Goal: Transaction & Acquisition: Book appointment/travel/reservation

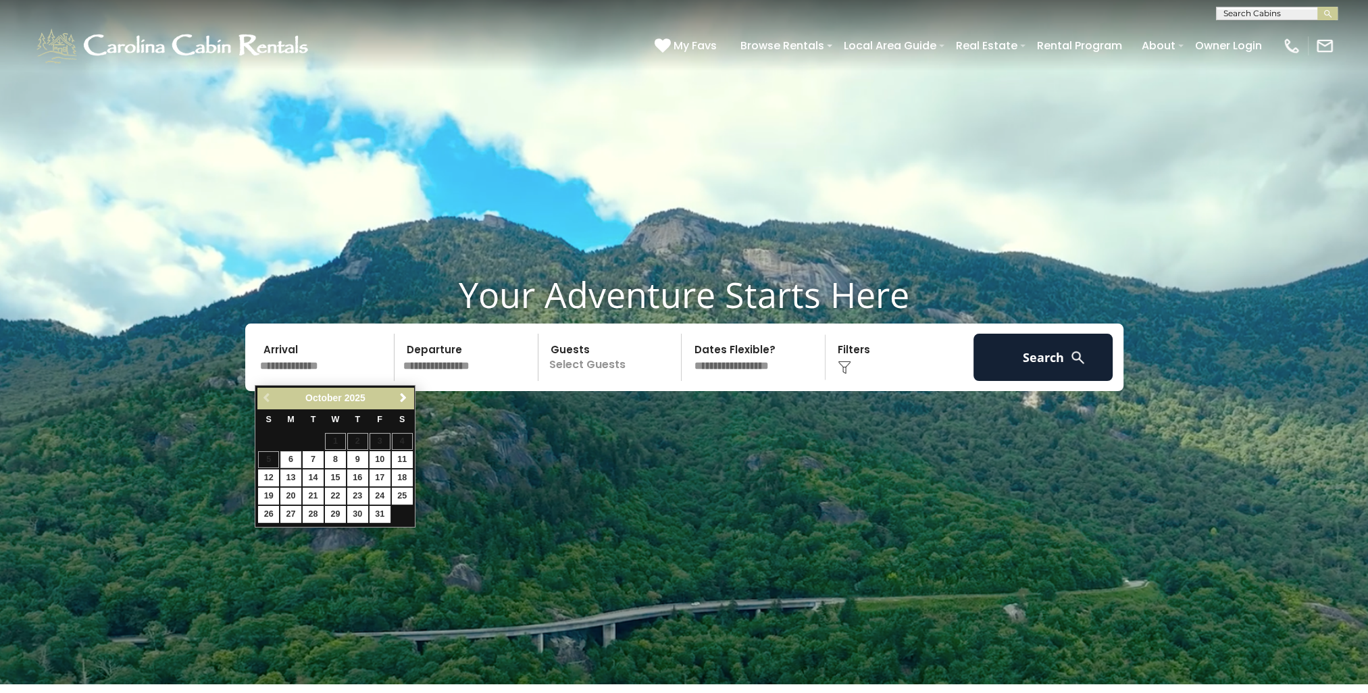
click at [370, 365] on input "text" at bounding box center [325, 357] width 140 height 47
click at [274, 482] on link "12" at bounding box center [268, 477] width 21 height 17
type input "********"
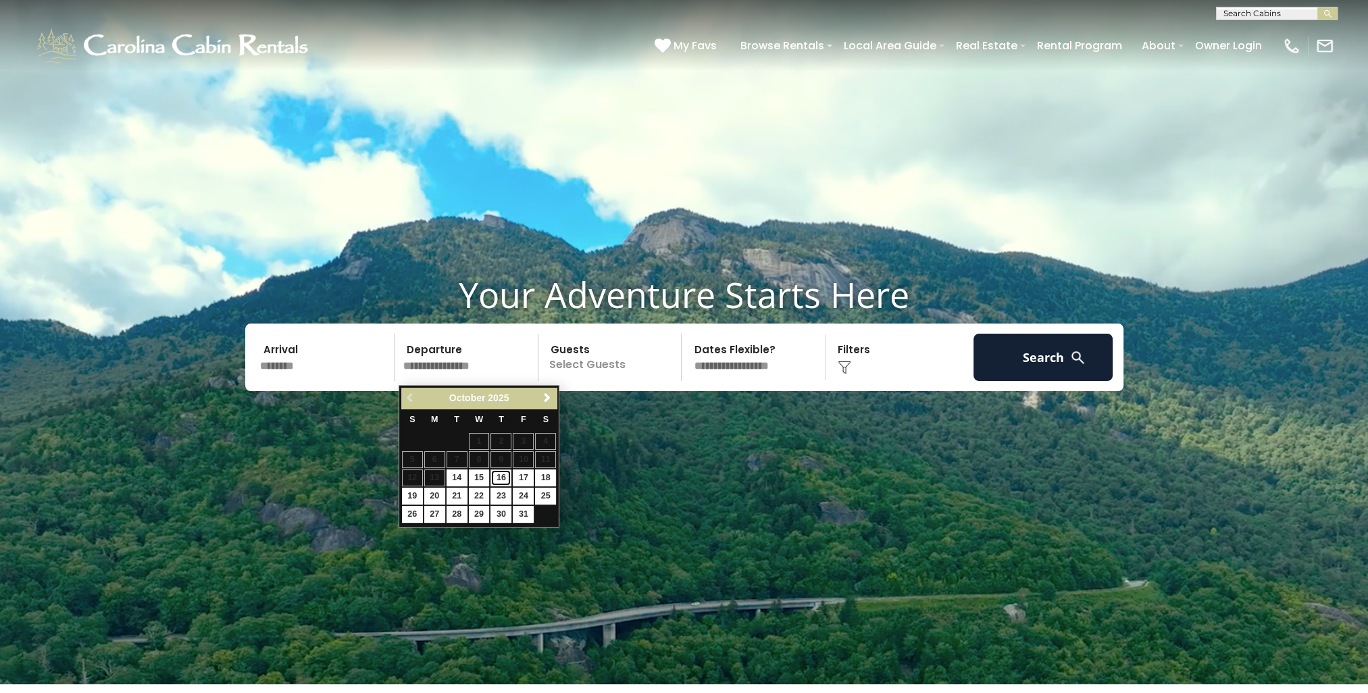
click at [505, 479] on link "16" at bounding box center [500, 477] width 21 height 17
type input "********"
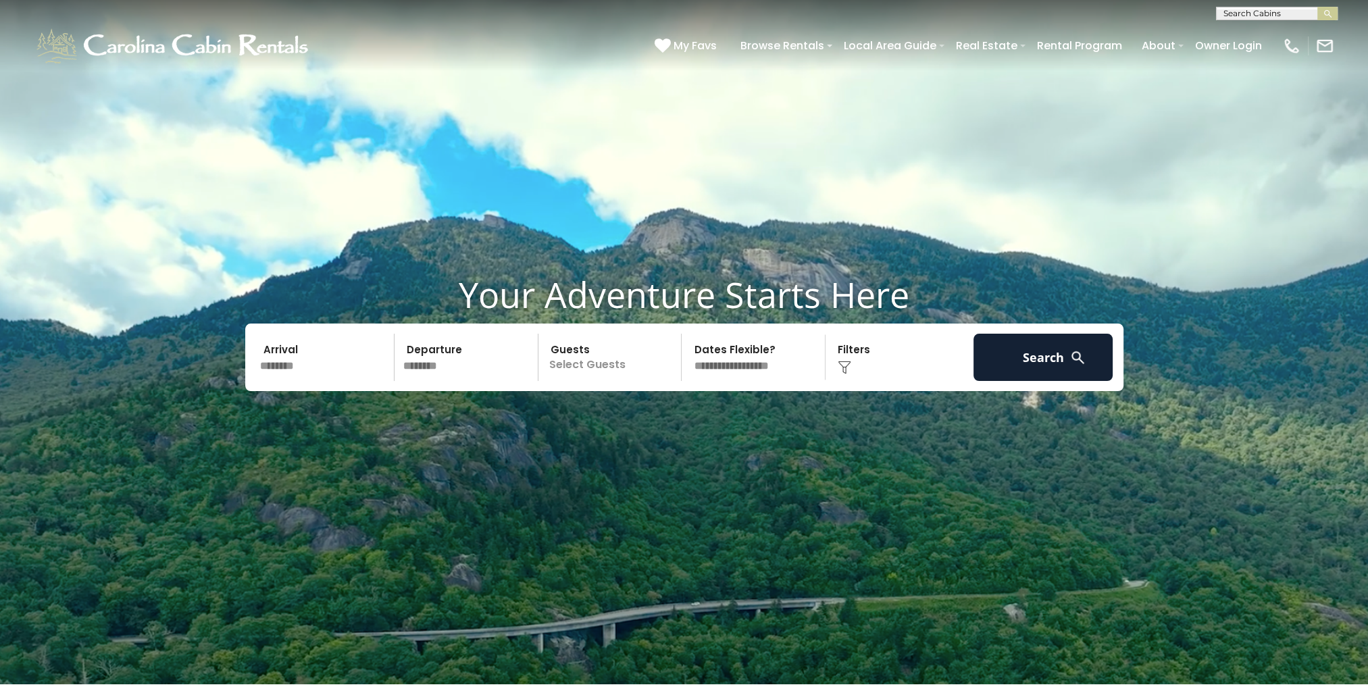
click at [794, 367] on select "**********" at bounding box center [754, 357] width 139 height 47
select select "*"
click at [685, 337] on select "**********" at bounding box center [754, 357] width 139 height 47
click at [876, 371] on div "Click to Choose" at bounding box center [899, 357] width 140 height 47
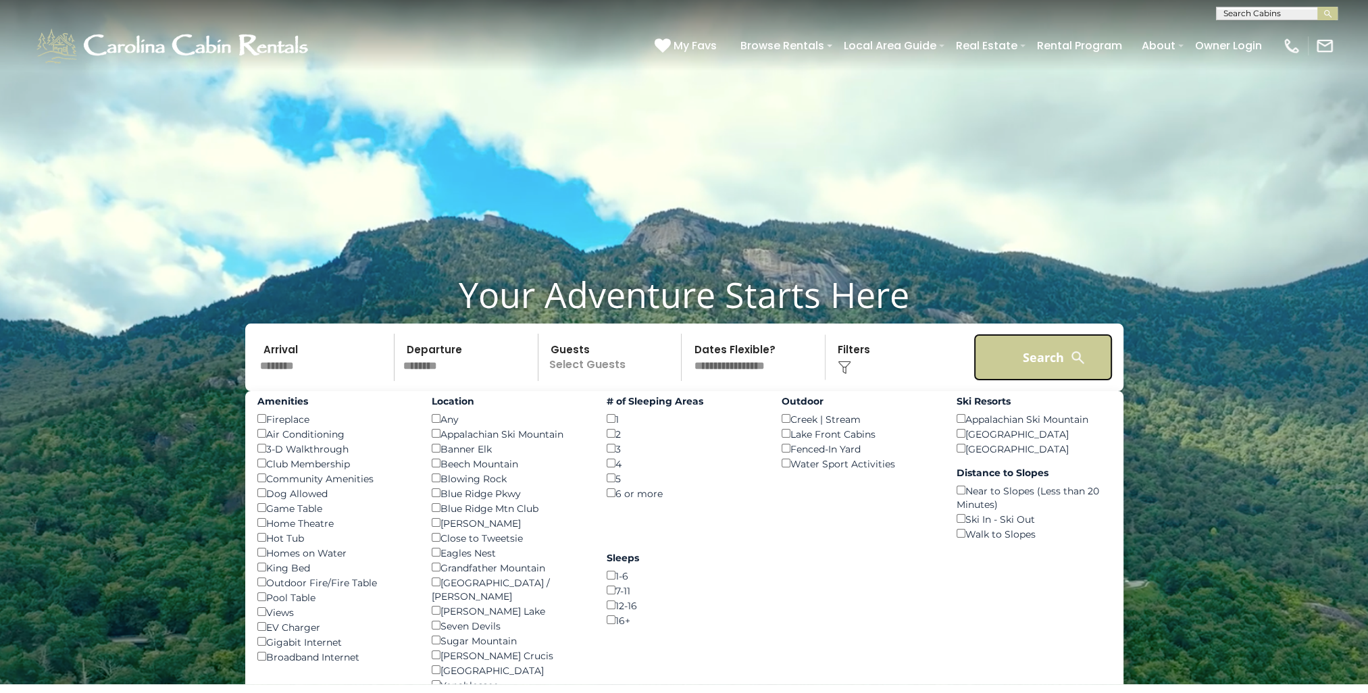
click at [1054, 365] on button "Search" at bounding box center [1043, 357] width 140 height 47
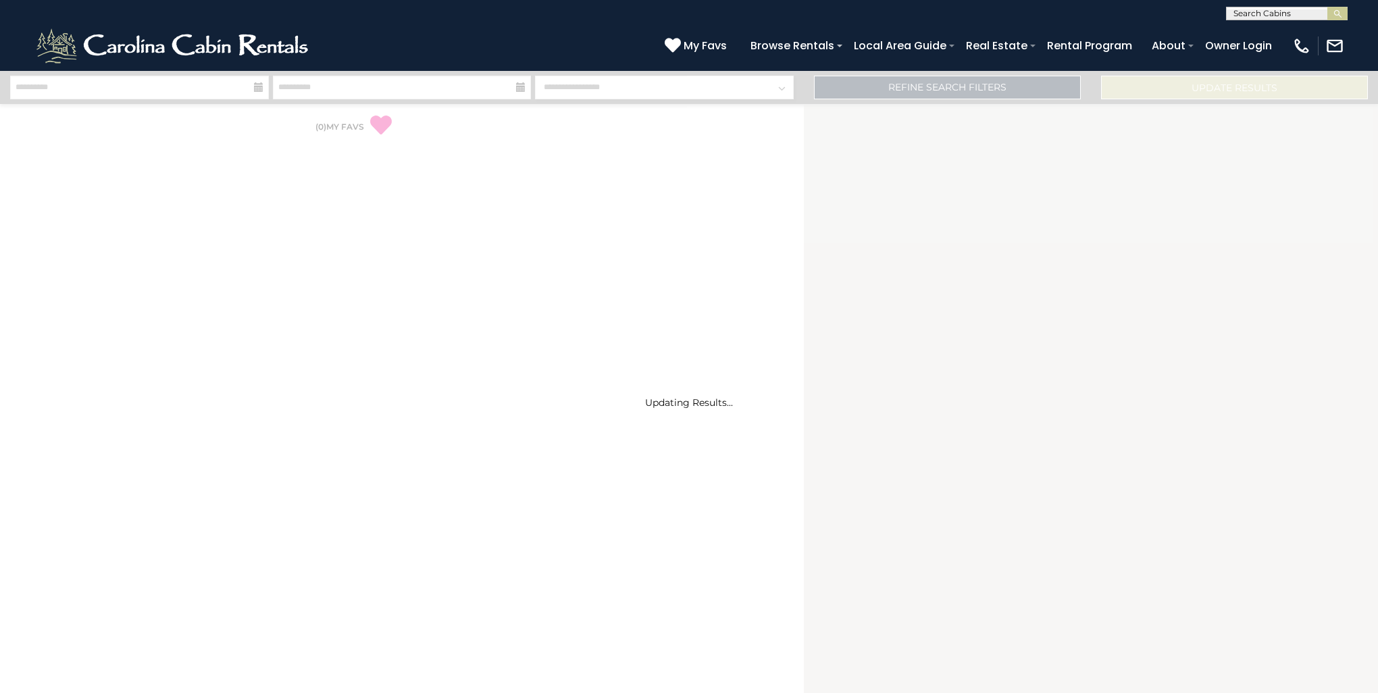
select select "*"
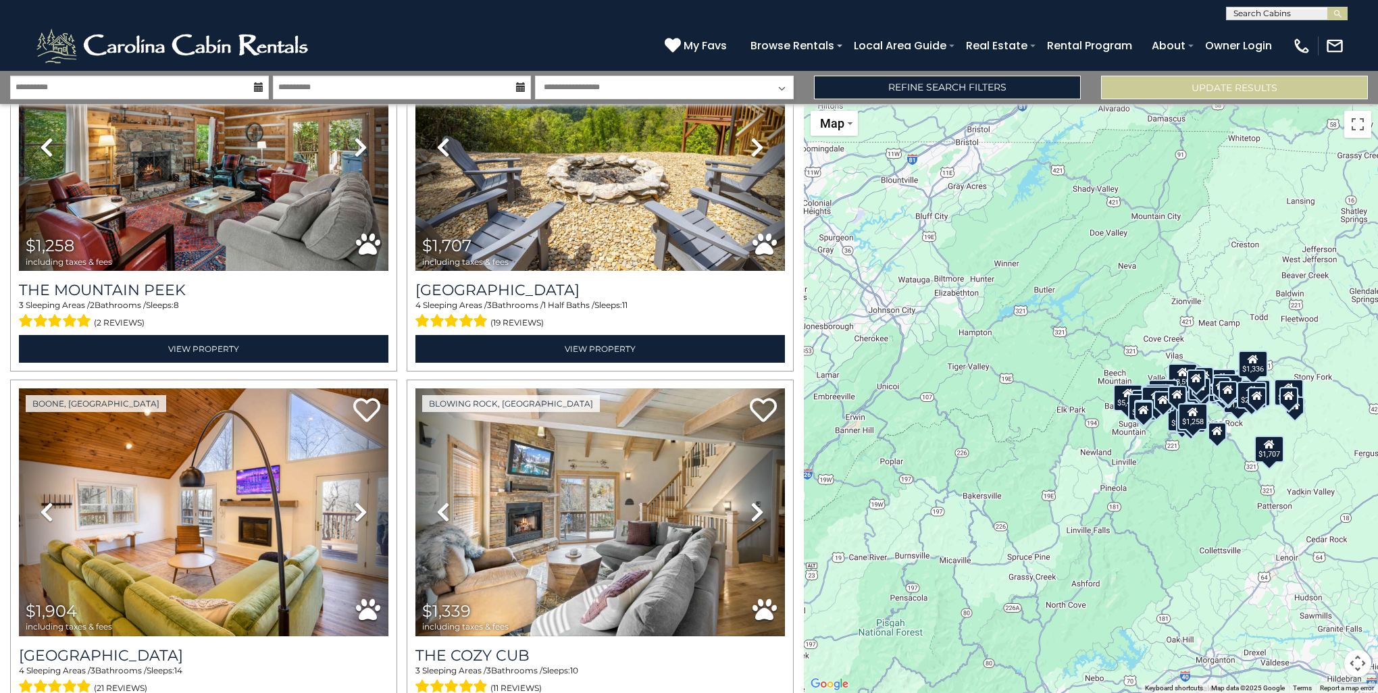
scroll to position [2664, 0]
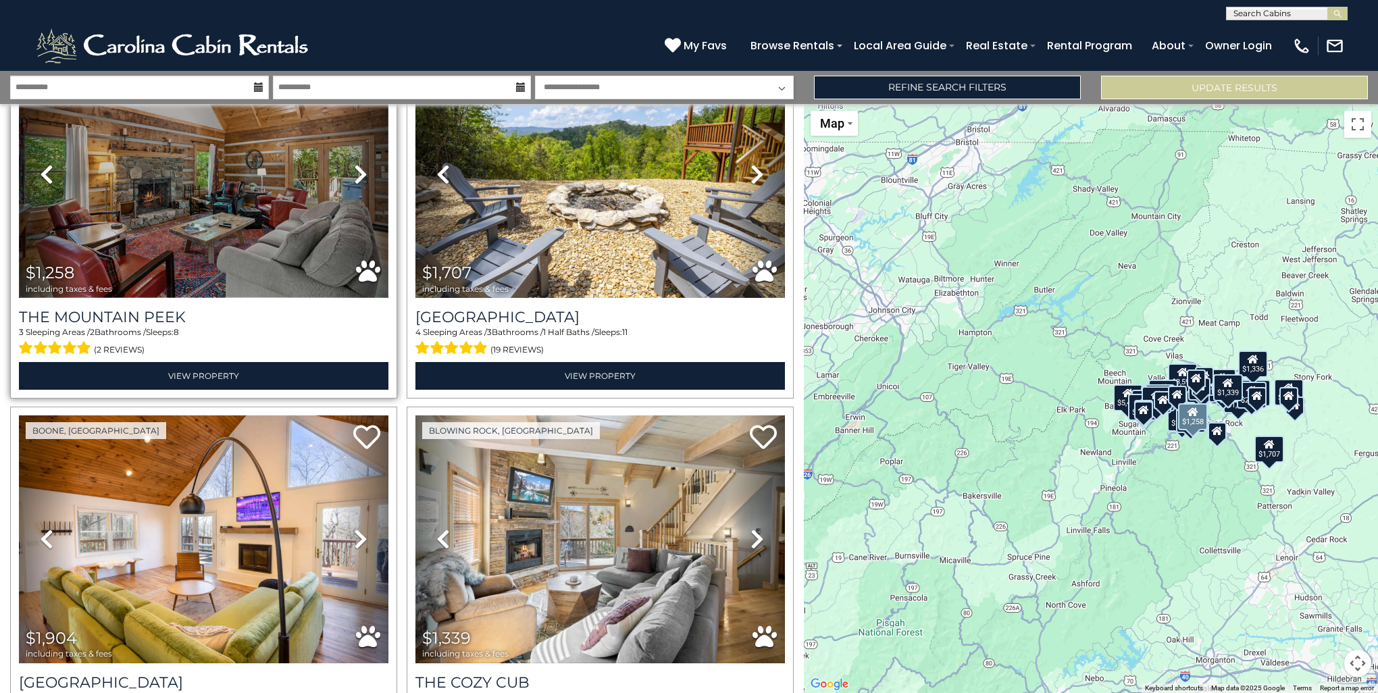
click at [211, 200] on img at bounding box center [203, 173] width 369 height 247
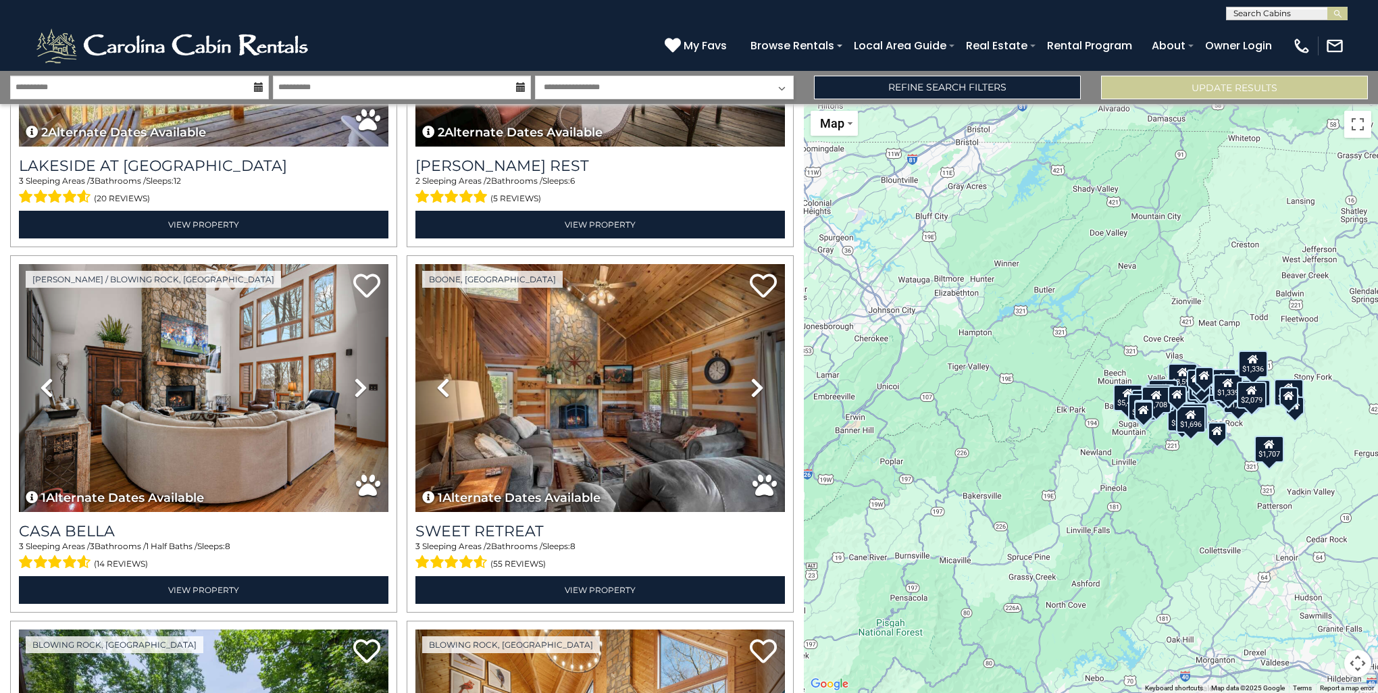
scroll to position [6135, 0]
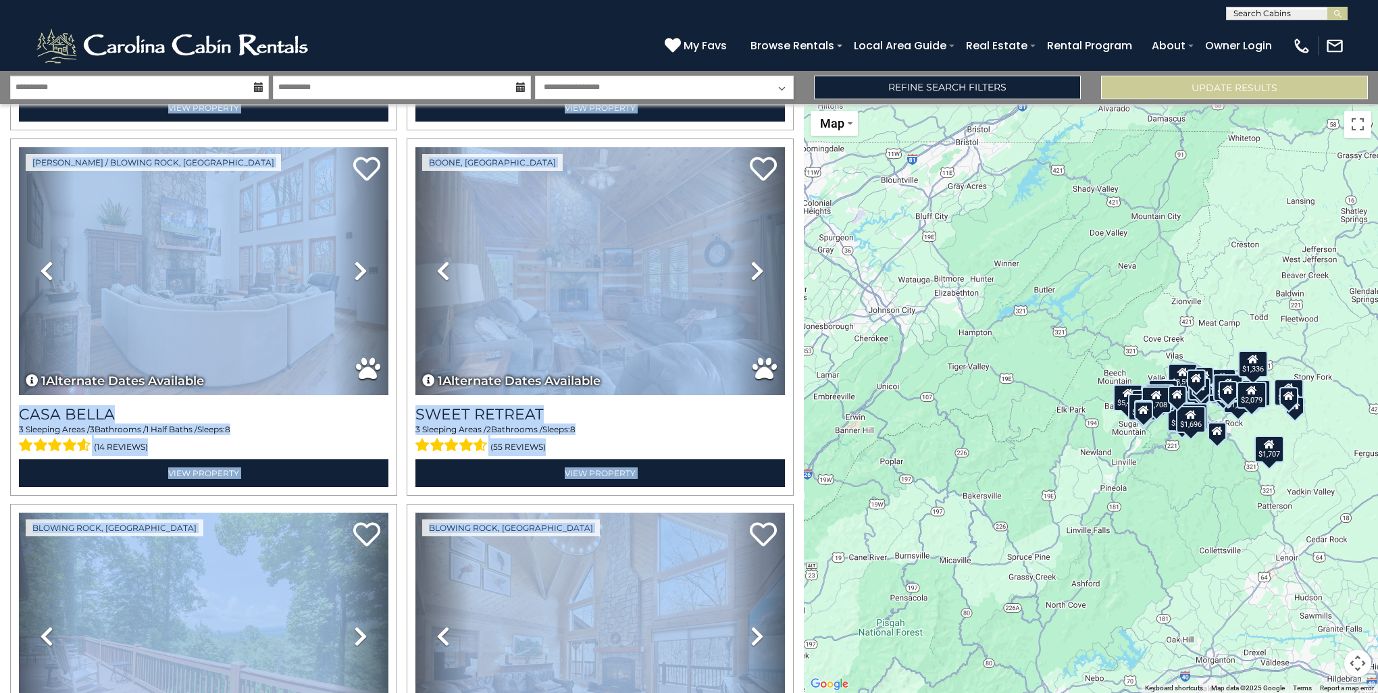
drag, startPoint x: 796, startPoint y: 625, endPoint x: 799, endPoint y: 690, distance: 64.9
click at [799, 690] on div "**********" at bounding box center [402, 398] width 804 height 589
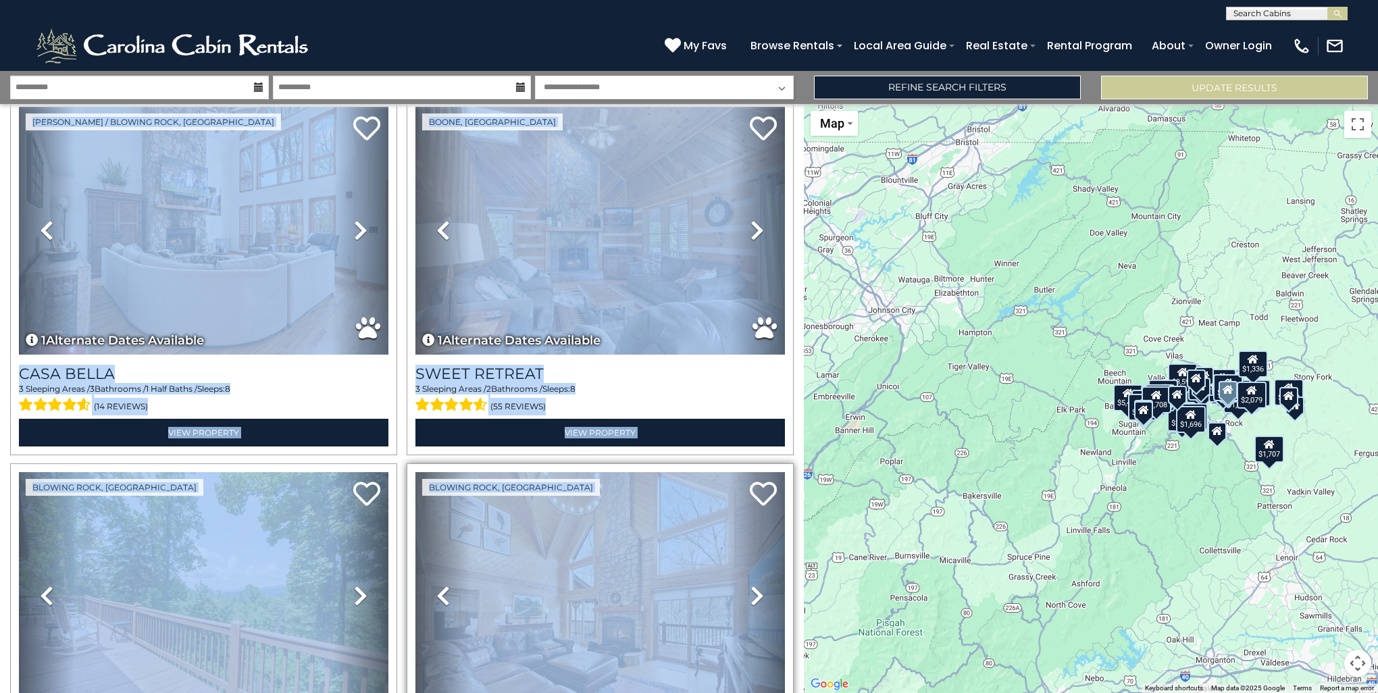
drag, startPoint x: 799, startPoint y: 690, endPoint x: 785, endPoint y: 586, distance: 105.0
click at [785, 586] on div "Blowing Rock, NC Previous Next 1 5" at bounding box center [600, 641] width 387 height 357
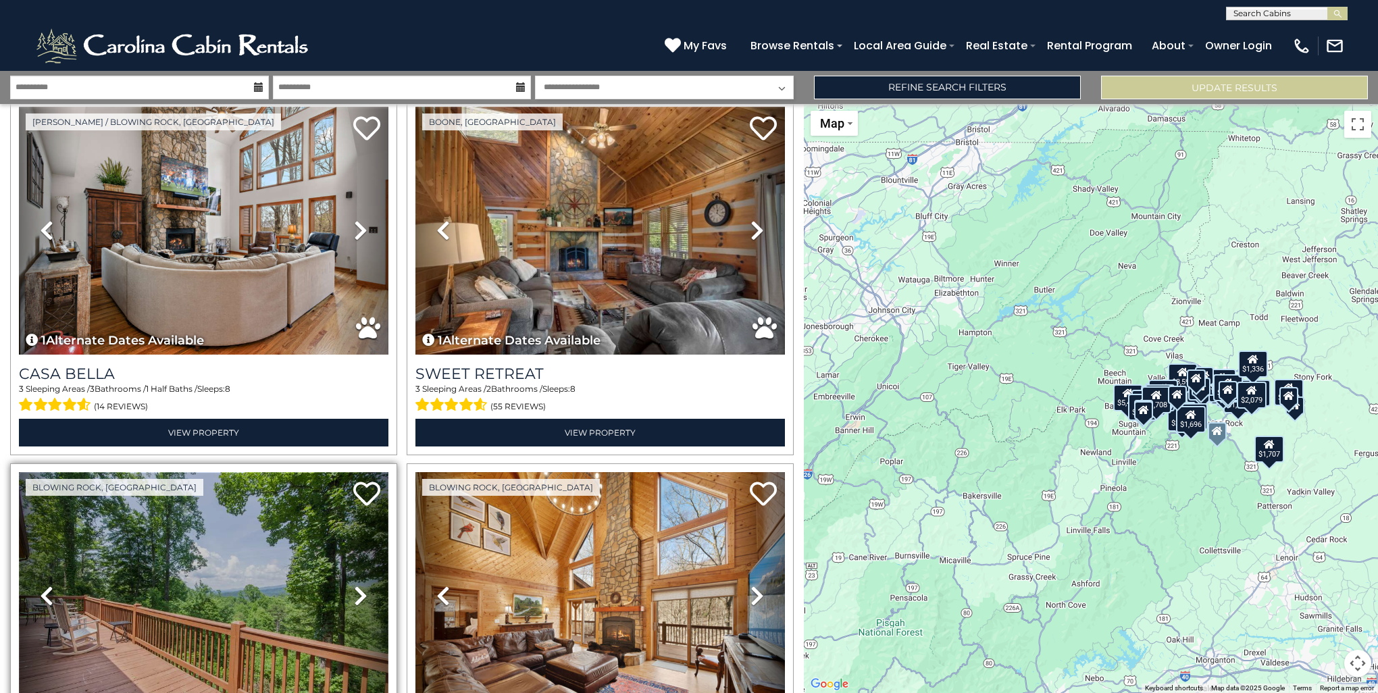
click at [281, 527] on img at bounding box center [203, 595] width 369 height 247
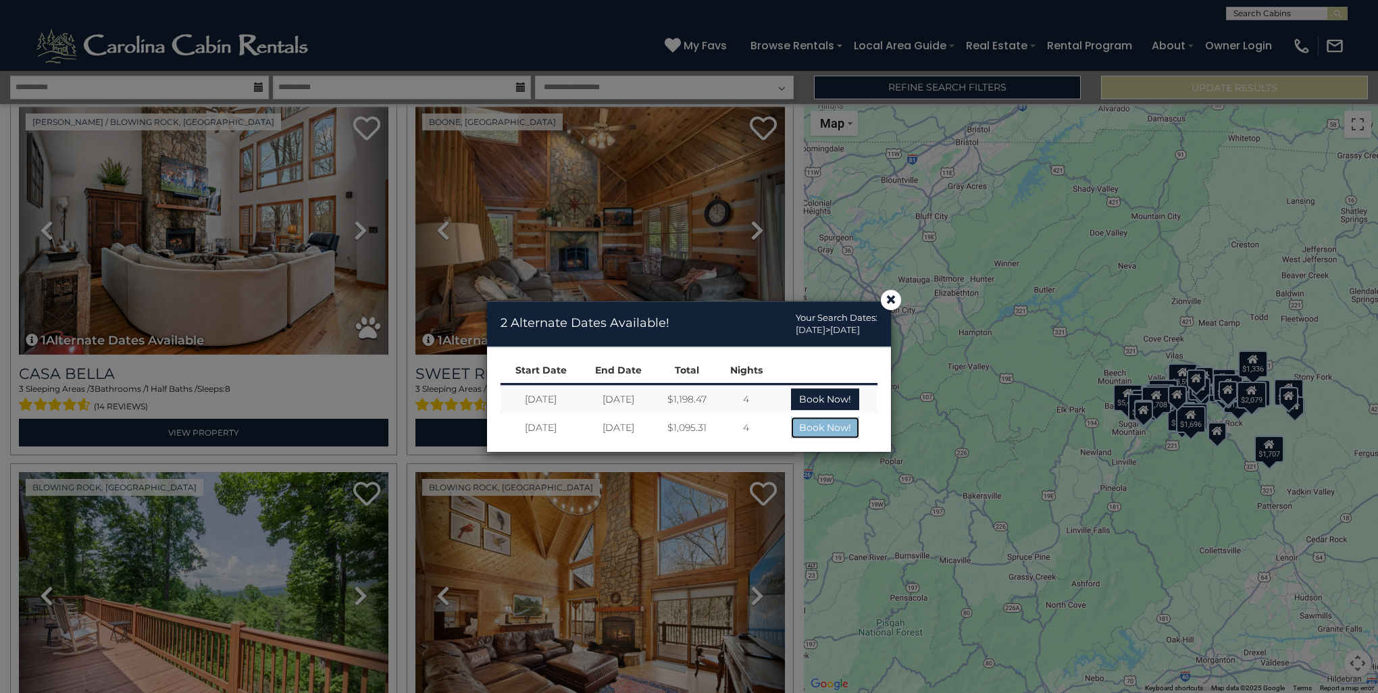
click at [829, 427] on link "Book Now!" at bounding box center [825, 428] width 68 height 22
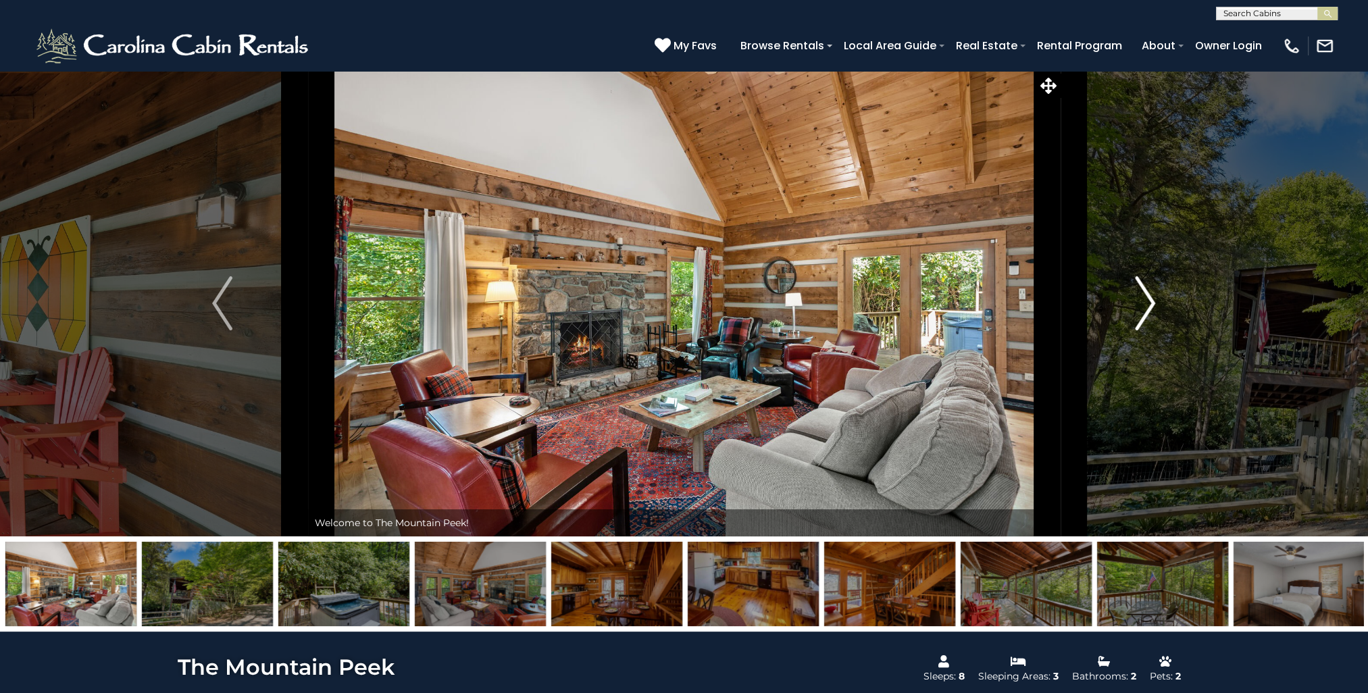
click at [1143, 290] on img "Next" at bounding box center [1145, 303] width 20 height 54
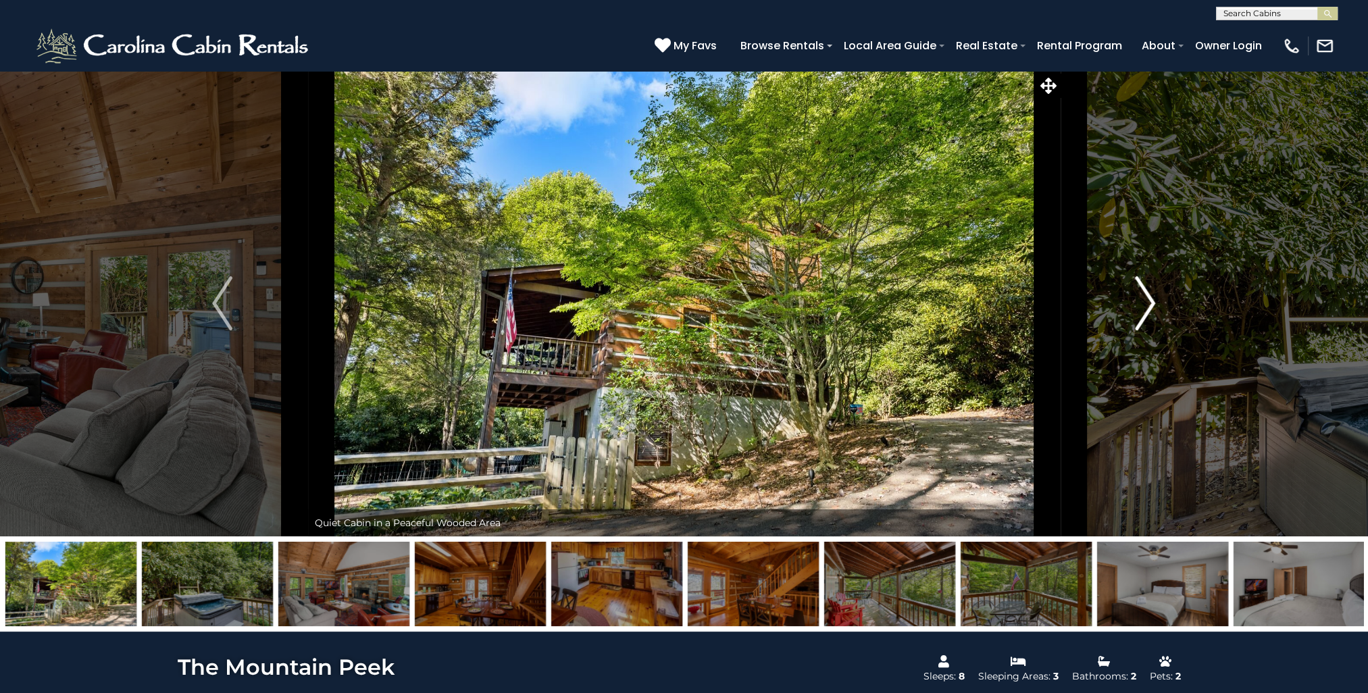
click at [1143, 290] on img "Next" at bounding box center [1145, 303] width 20 height 54
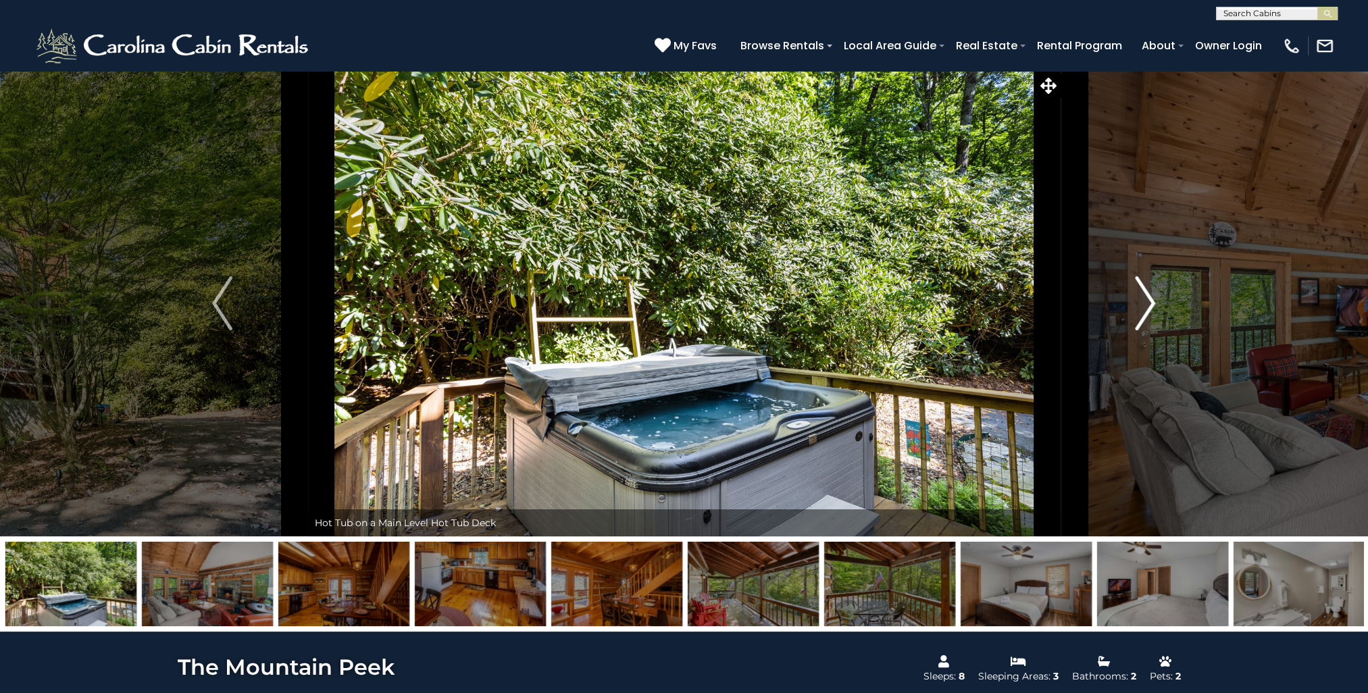
click at [1140, 291] on img "Next" at bounding box center [1145, 303] width 20 height 54
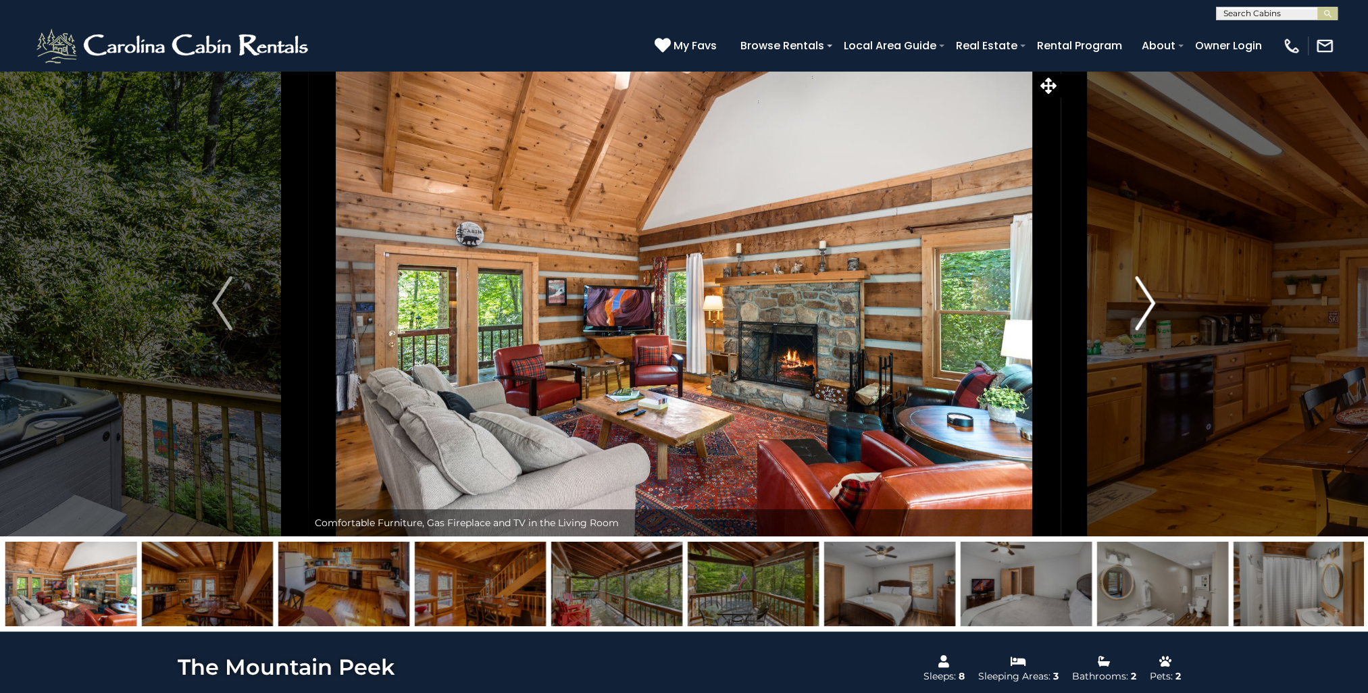
click at [1140, 291] on img "Next" at bounding box center [1145, 303] width 20 height 54
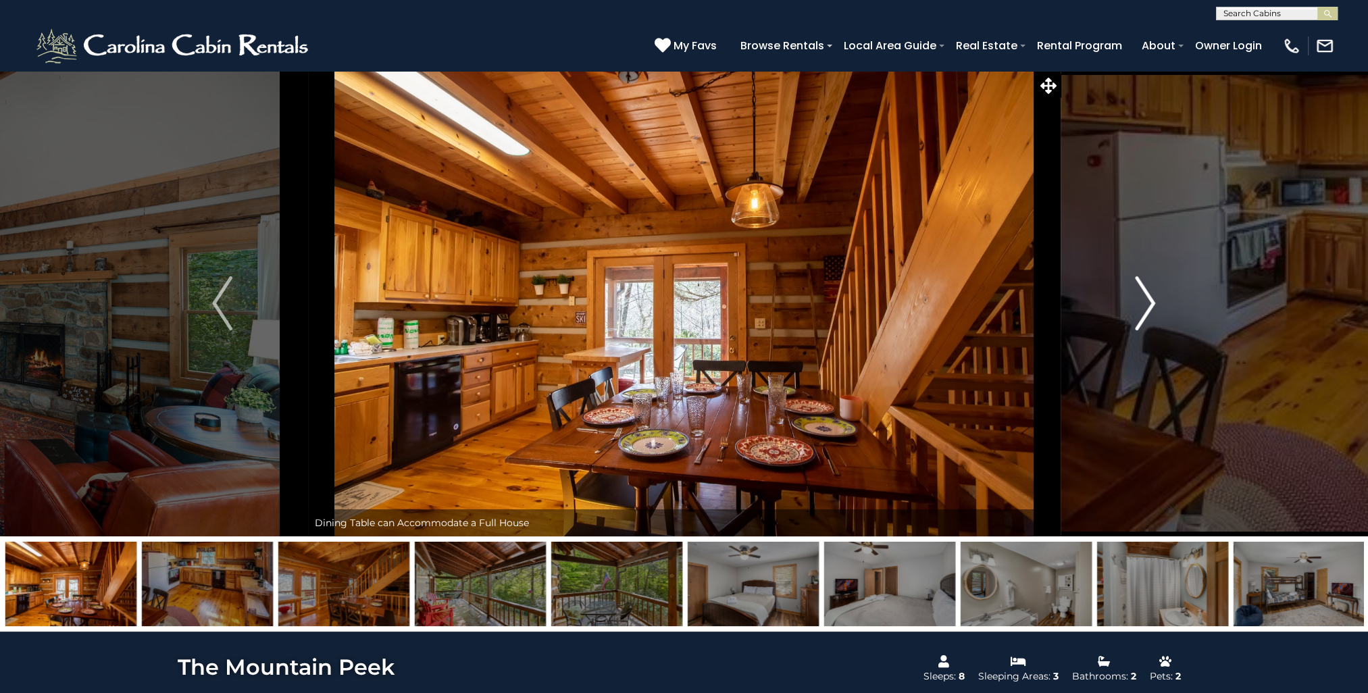
click at [1140, 291] on img "Next" at bounding box center [1145, 303] width 20 height 54
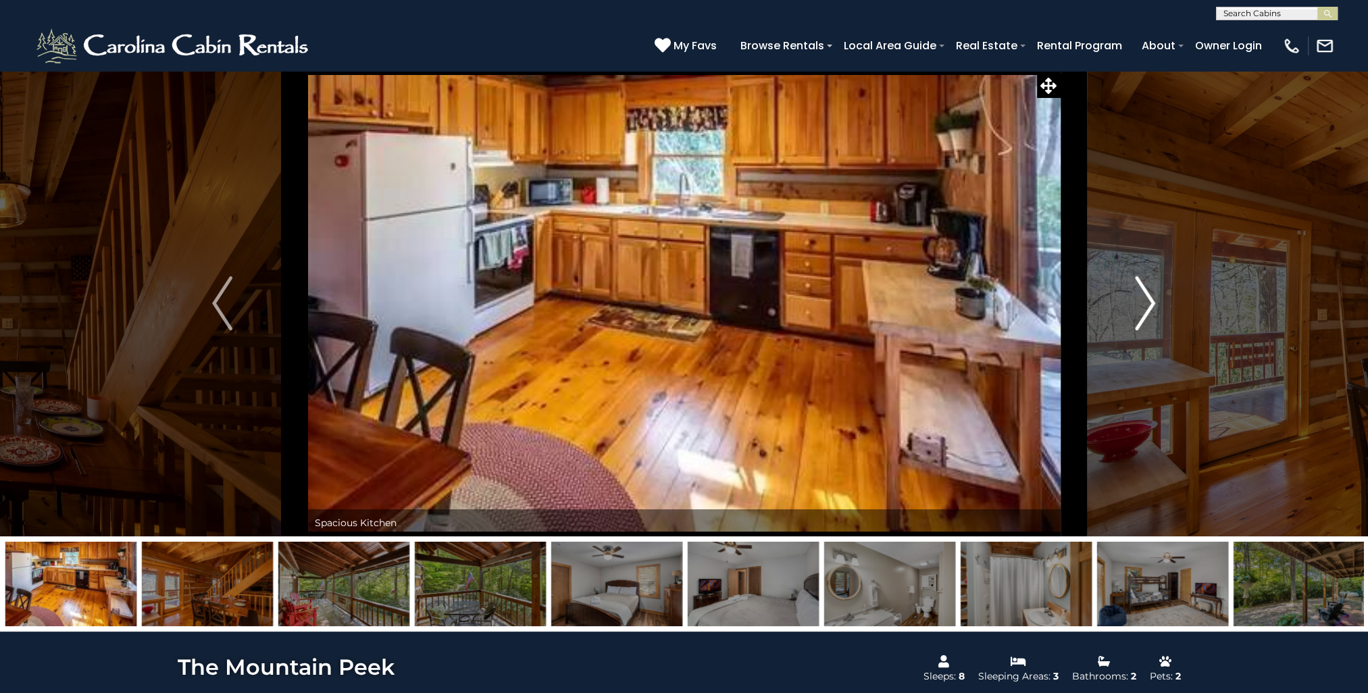
click at [1140, 291] on img "Next" at bounding box center [1145, 303] width 20 height 54
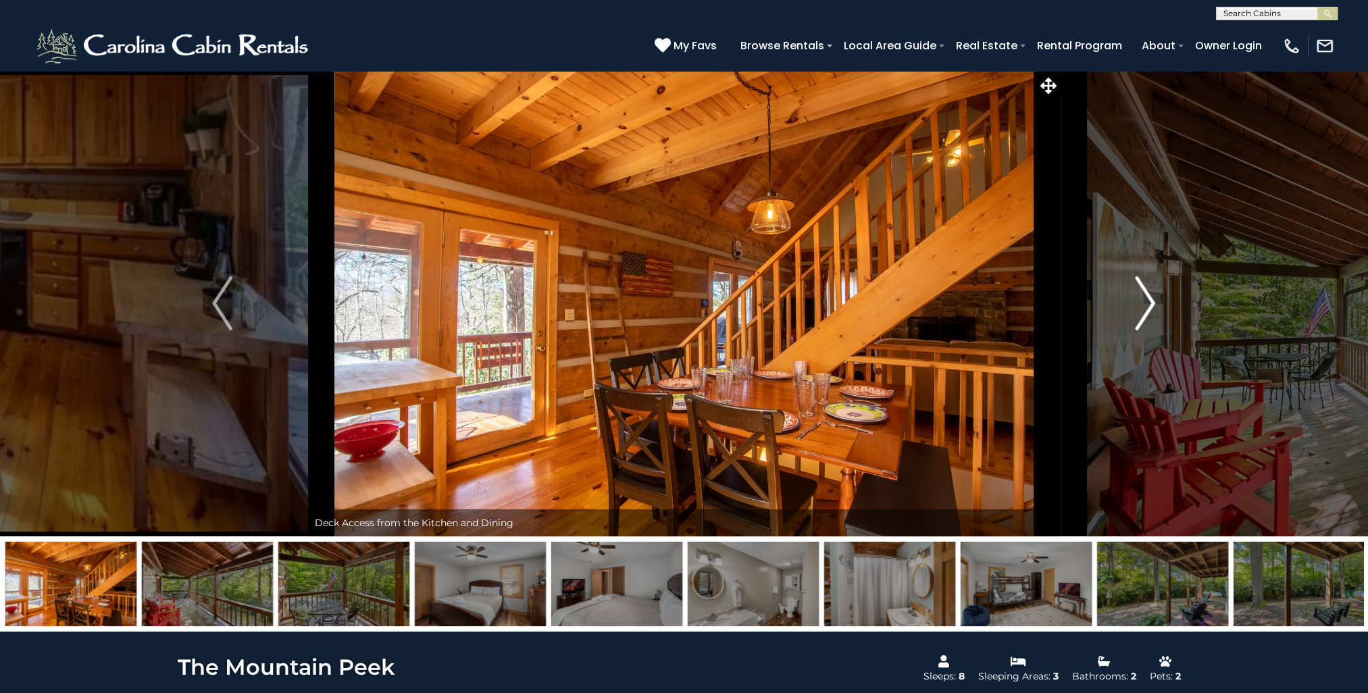
click at [1140, 291] on img "Next" at bounding box center [1145, 303] width 20 height 54
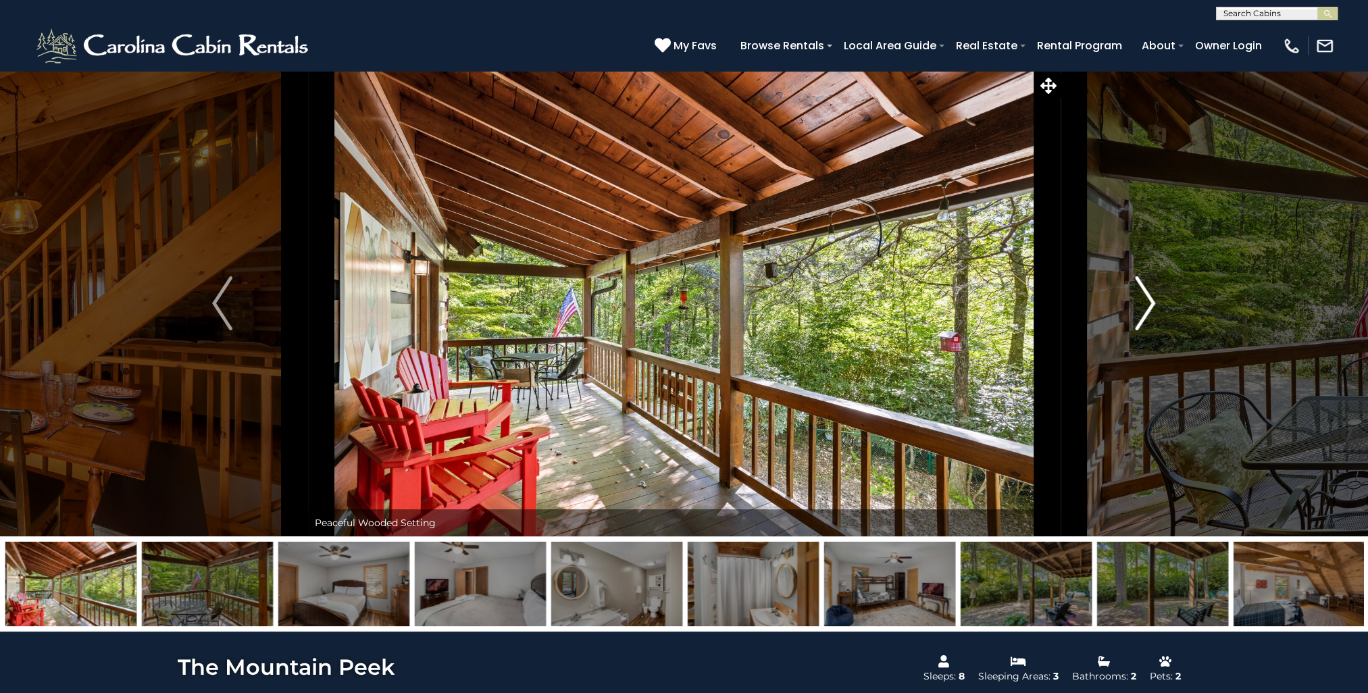
click at [1140, 291] on img "Next" at bounding box center [1145, 303] width 20 height 54
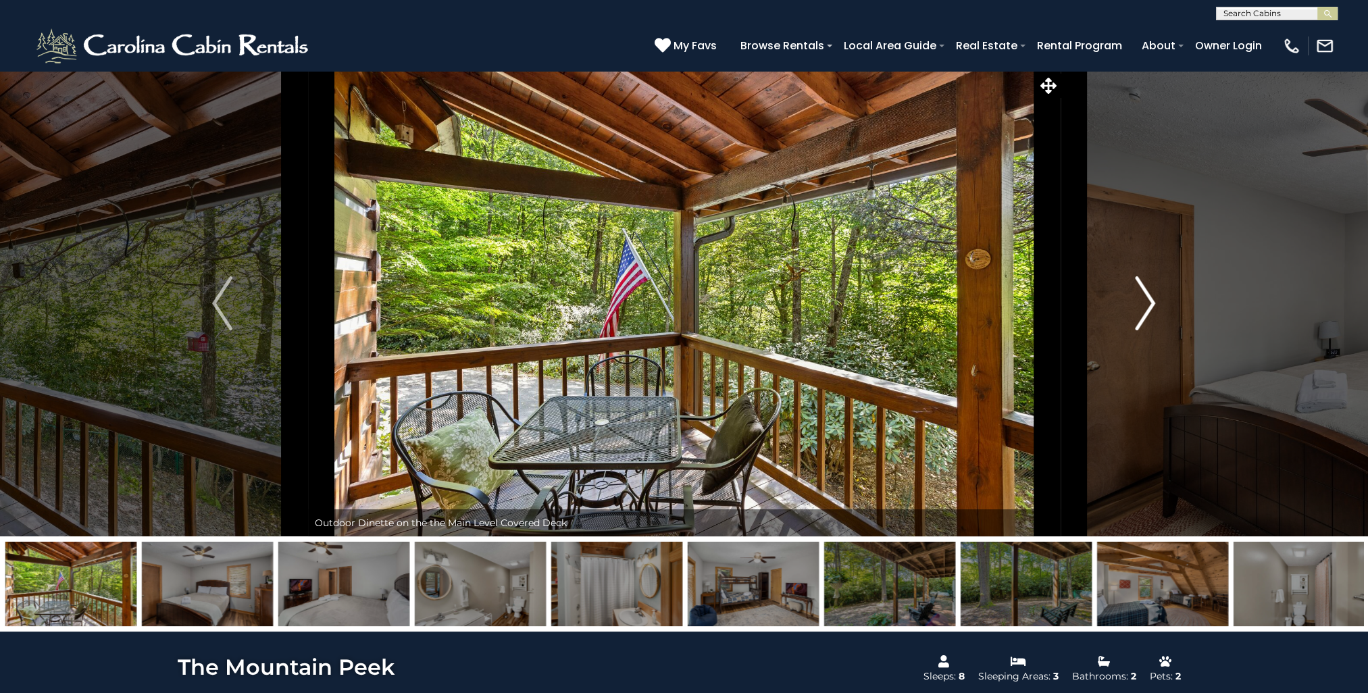
click at [1140, 291] on img "Next" at bounding box center [1145, 303] width 20 height 54
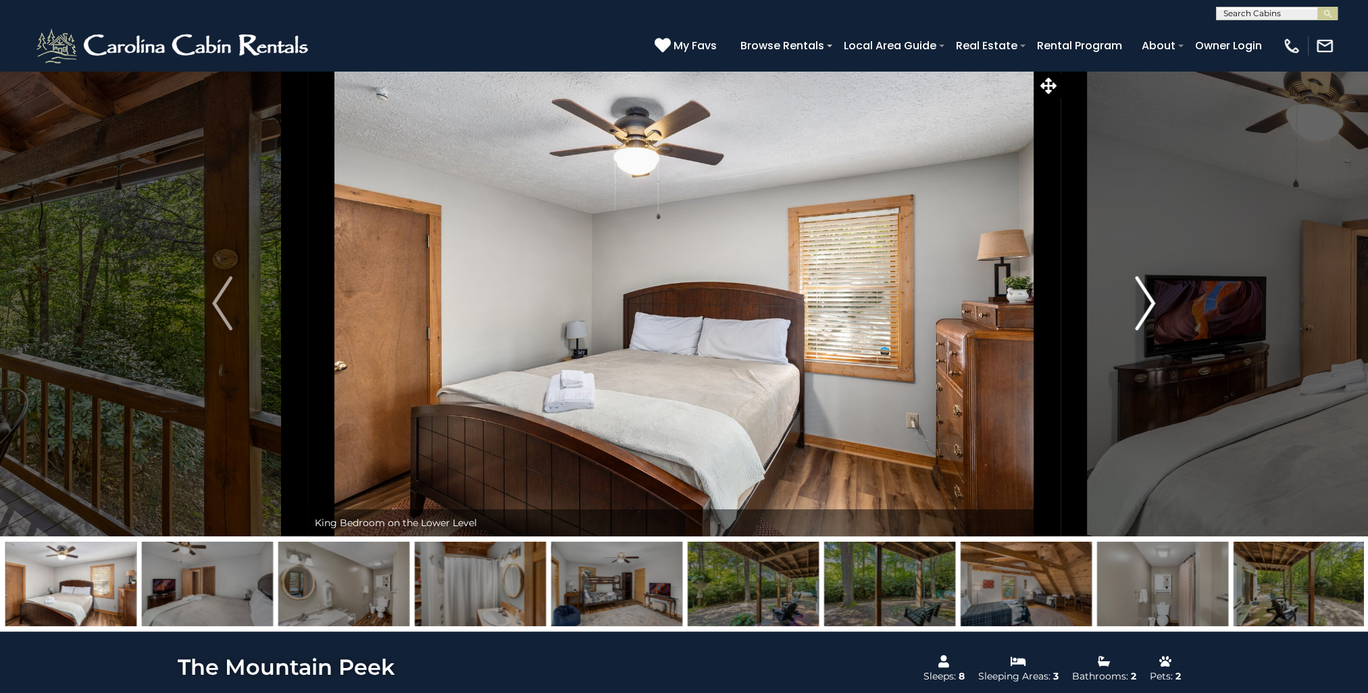
click at [1140, 291] on img "Next" at bounding box center [1145, 303] width 20 height 54
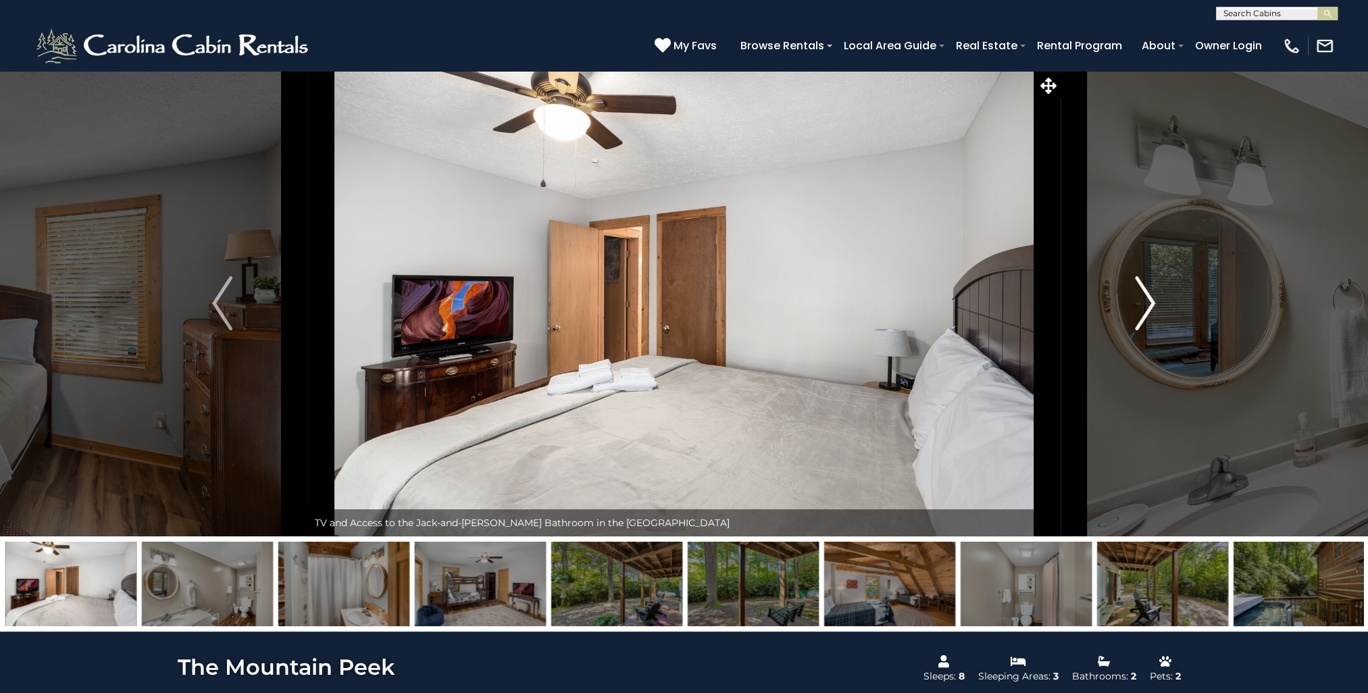
click at [1140, 291] on img "Next" at bounding box center [1145, 303] width 20 height 54
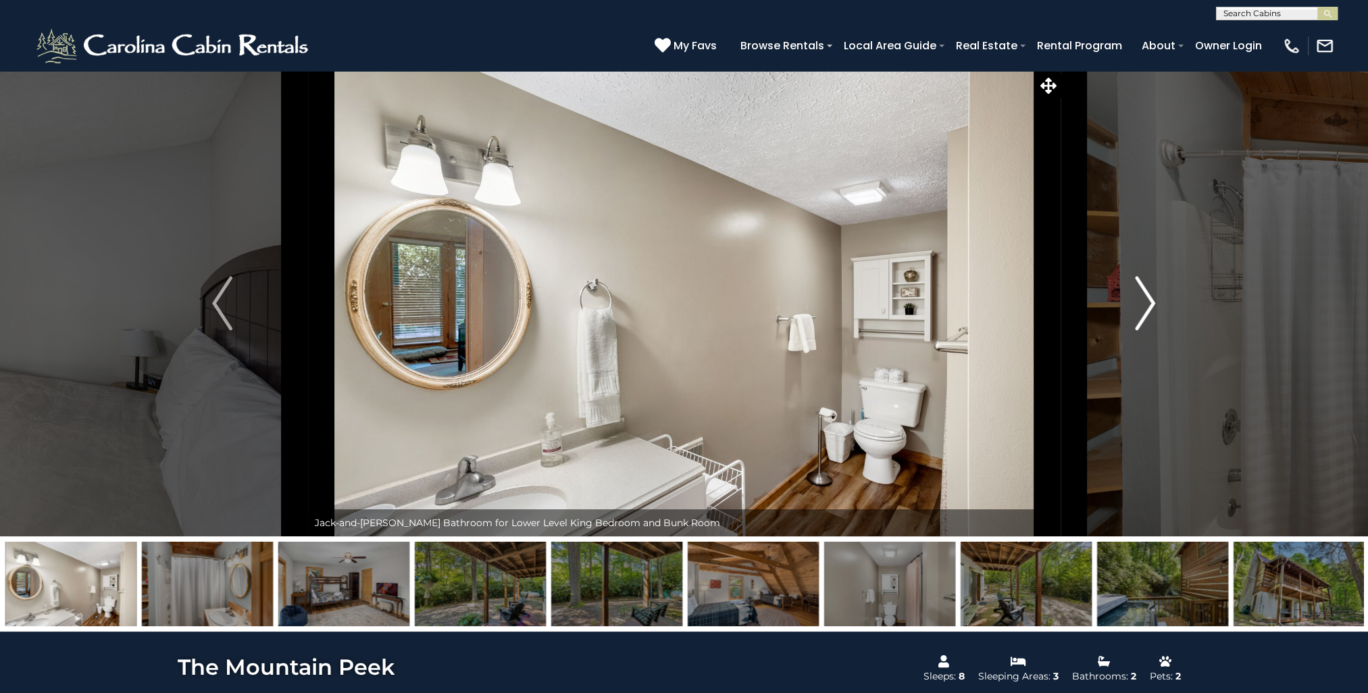
click at [1140, 291] on img "Next" at bounding box center [1145, 303] width 20 height 54
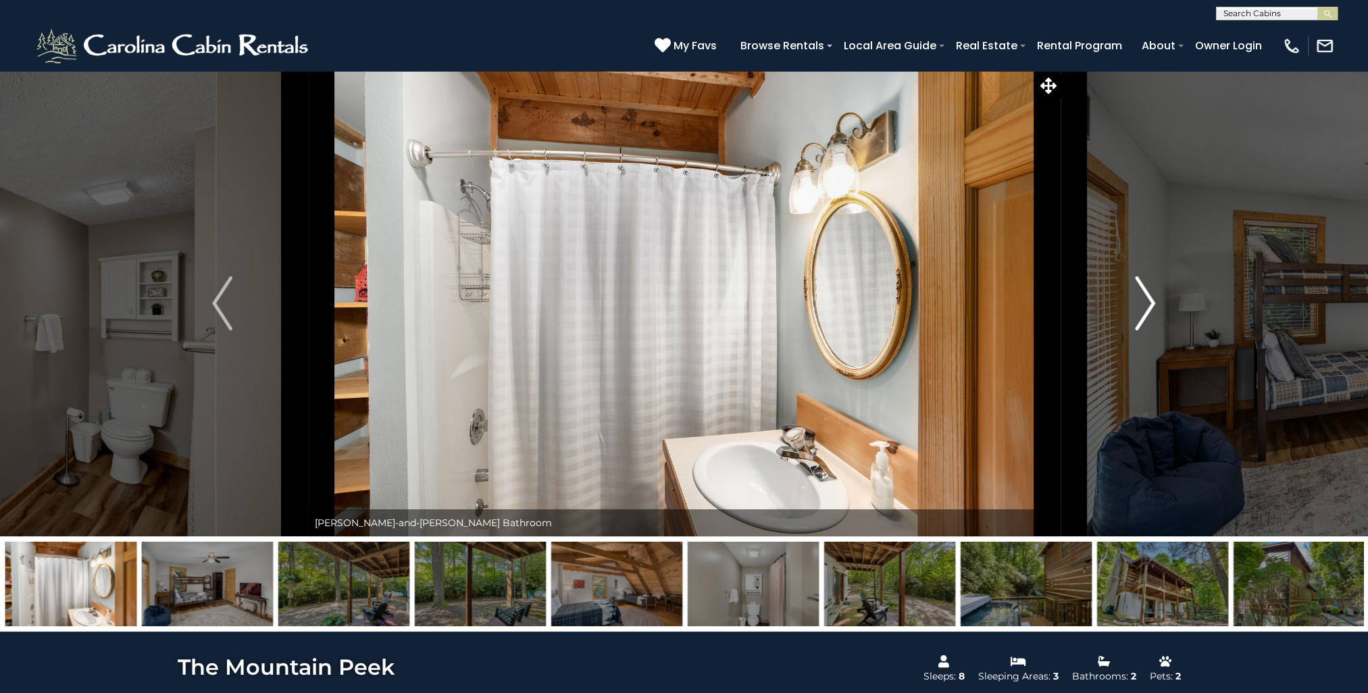
click at [1140, 291] on img "Next" at bounding box center [1145, 303] width 20 height 54
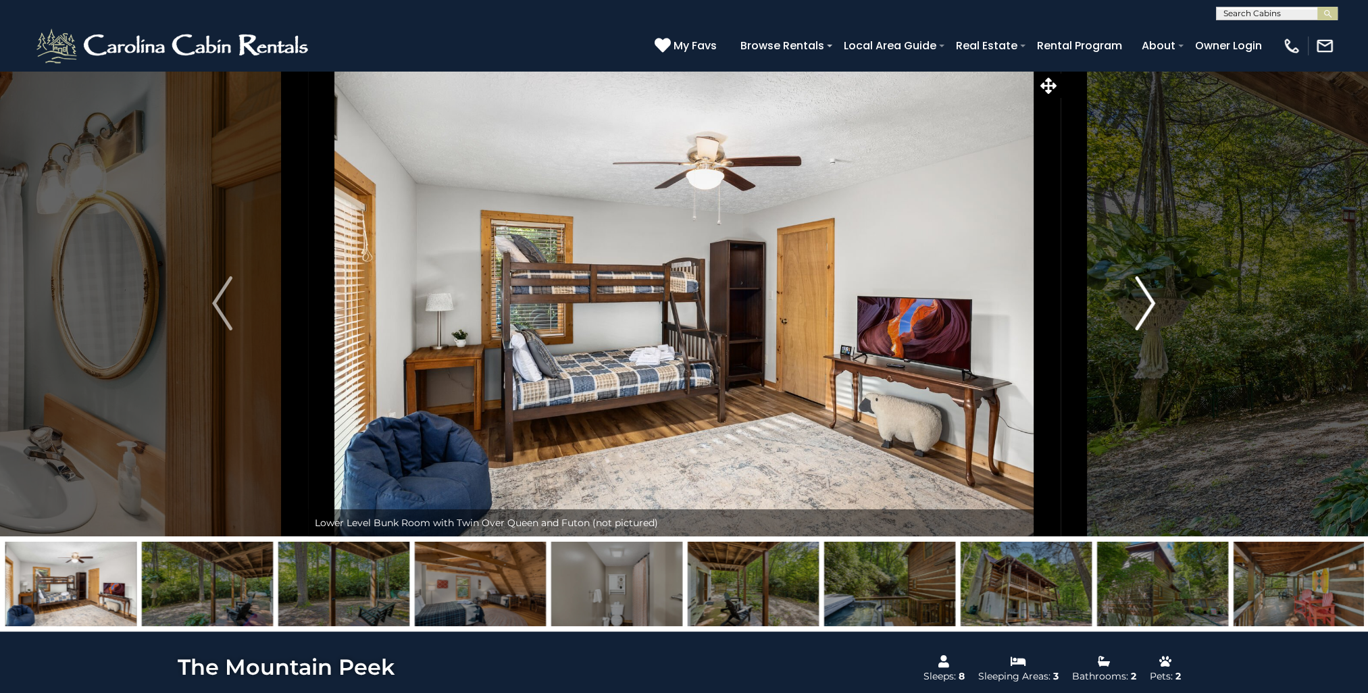
click at [1140, 291] on img "Next" at bounding box center [1145, 303] width 20 height 54
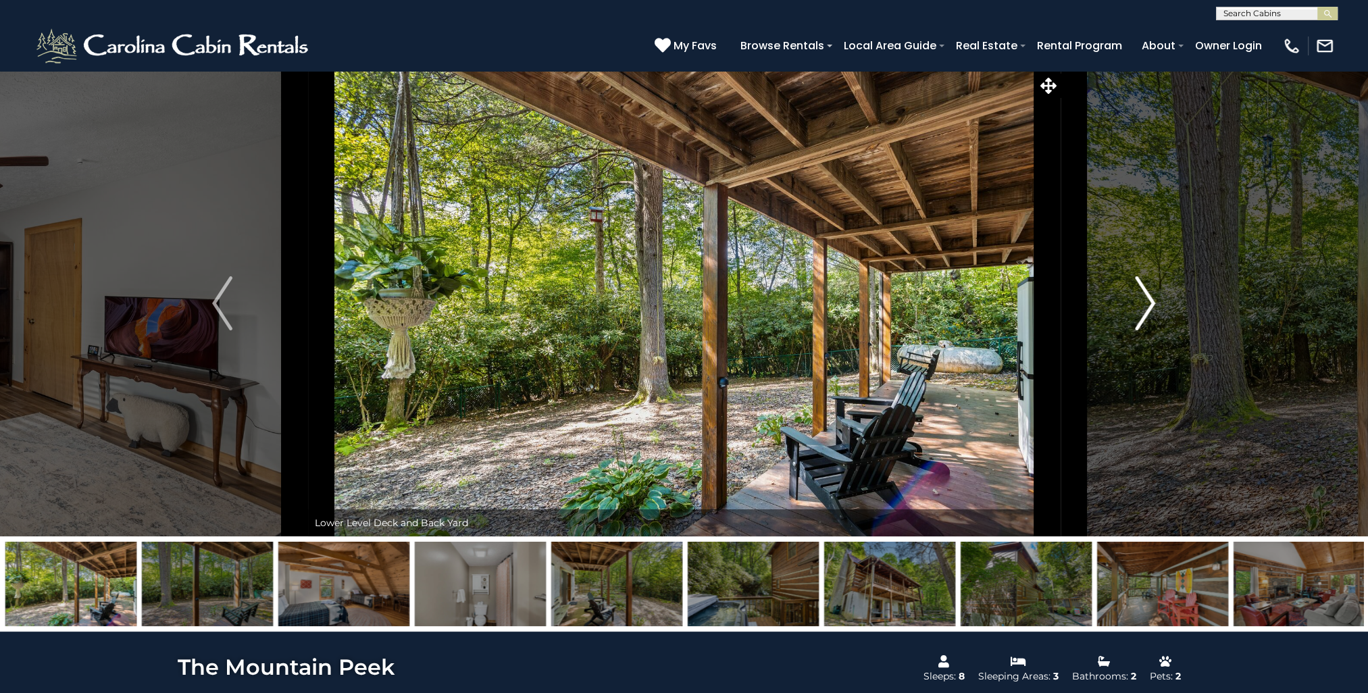
click at [1140, 291] on img "Next" at bounding box center [1145, 303] width 20 height 54
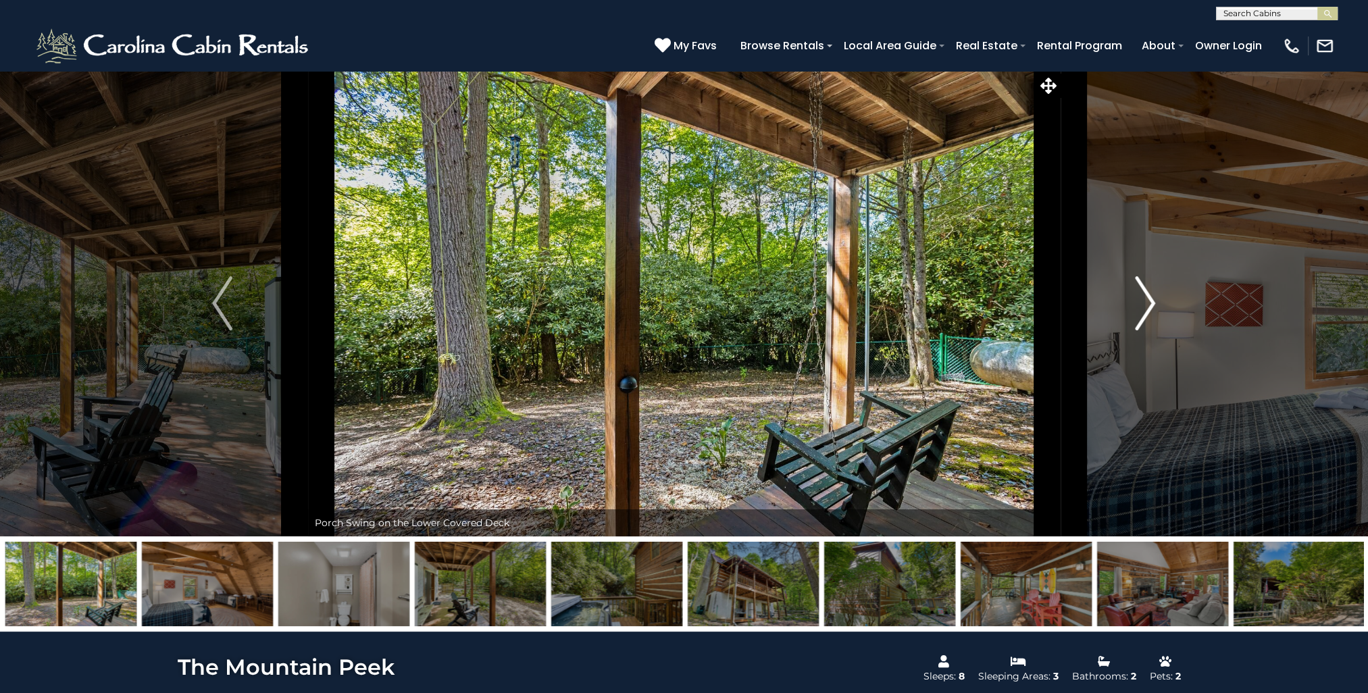
click at [1140, 291] on img "Next" at bounding box center [1145, 303] width 20 height 54
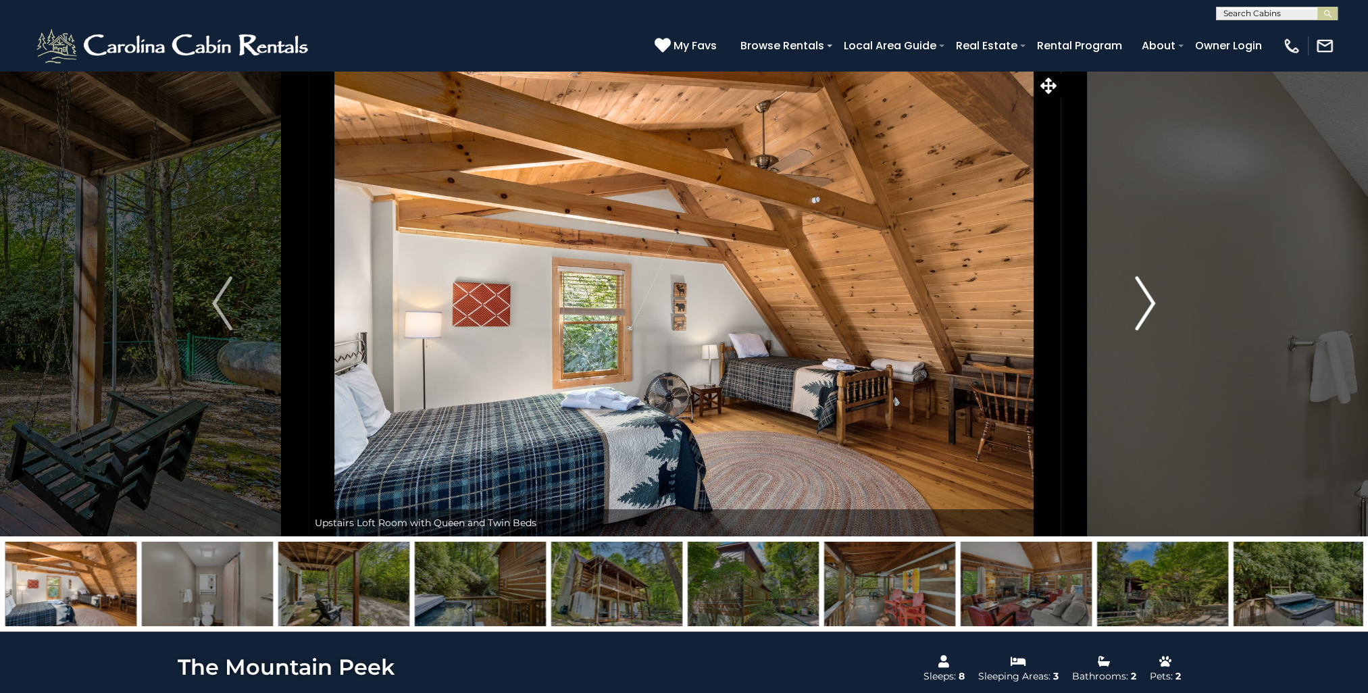
click at [1140, 291] on img "Next" at bounding box center [1145, 303] width 20 height 54
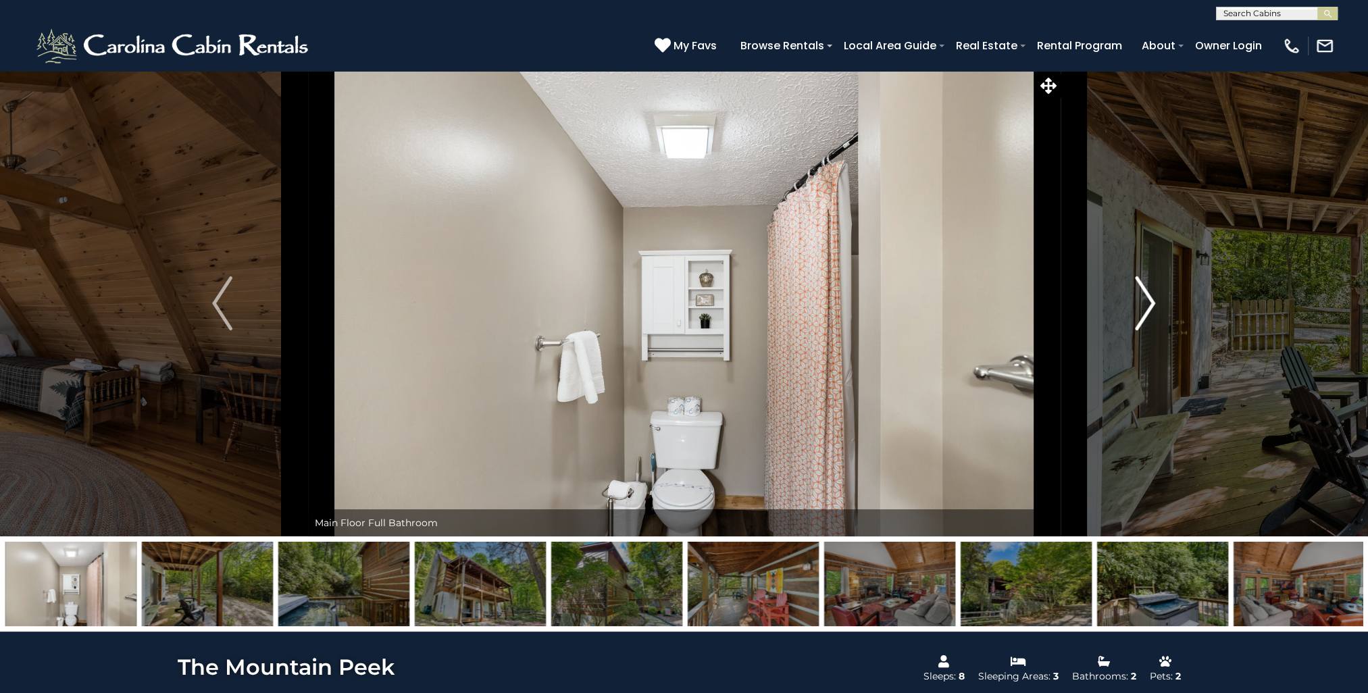
click at [1140, 291] on img "Next" at bounding box center [1145, 303] width 20 height 54
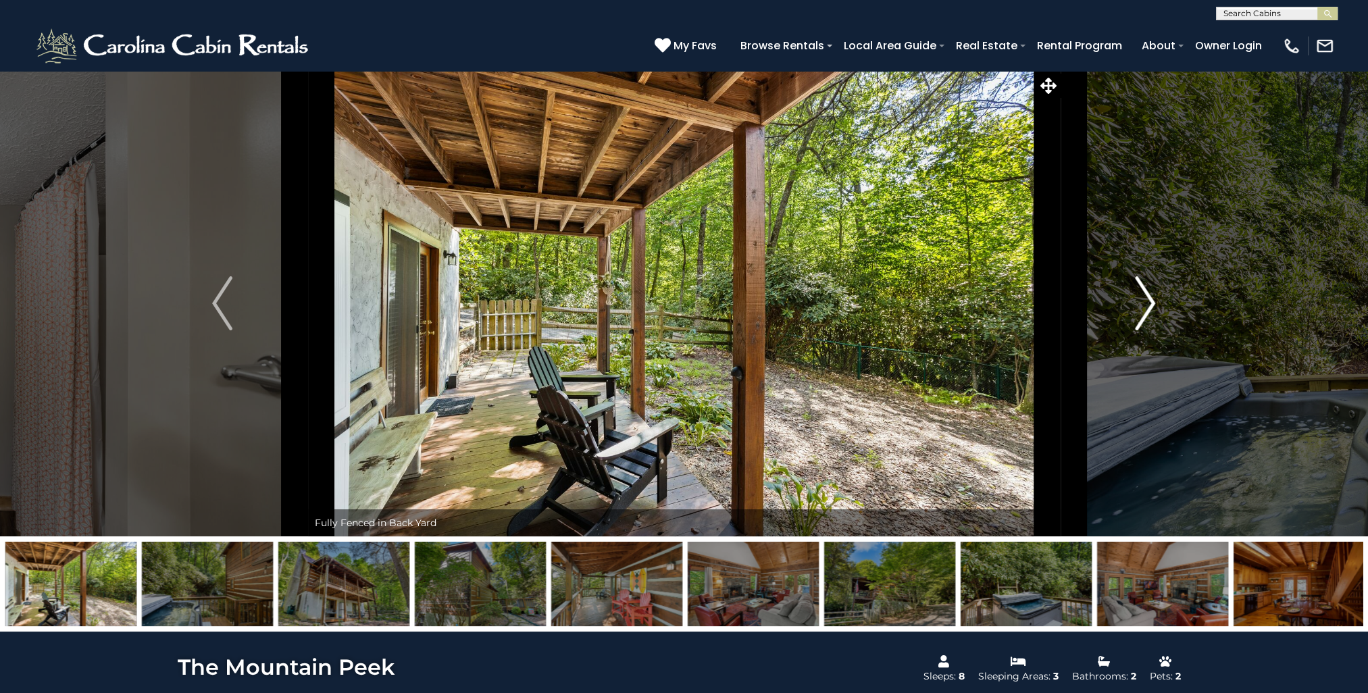
click at [1140, 291] on img "Next" at bounding box center [1145, 303] width 20 height 54
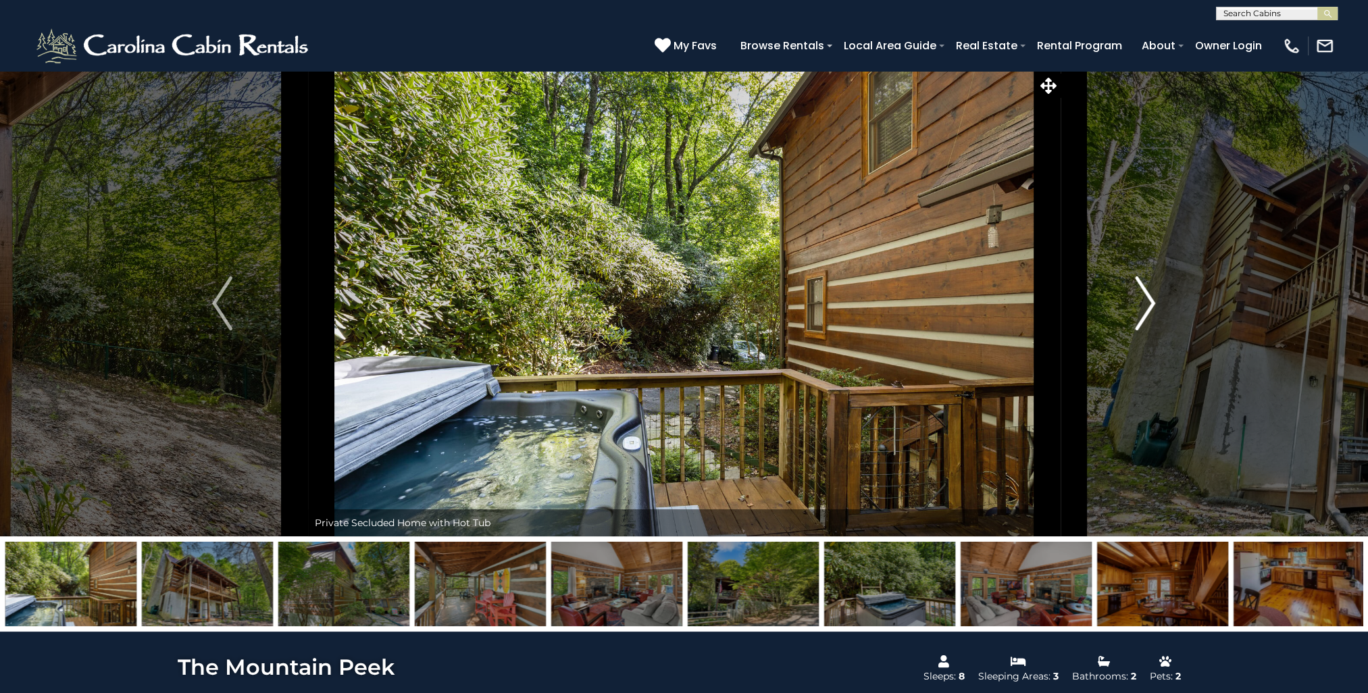
click at [1140, 291] on img "Next" at bounding box center [1145, 303] width 20 height 54
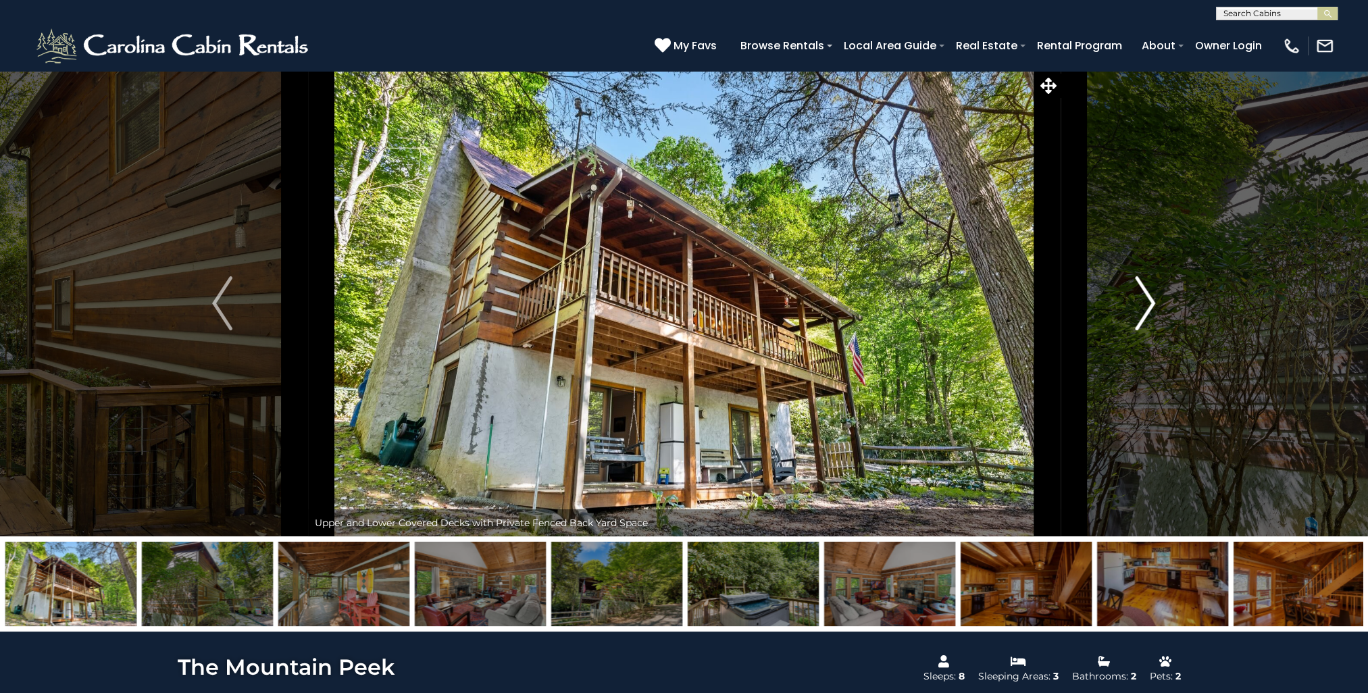
click at [1140, 291] on img "Next" at bounding box center [1145, 303] width 20 height 54
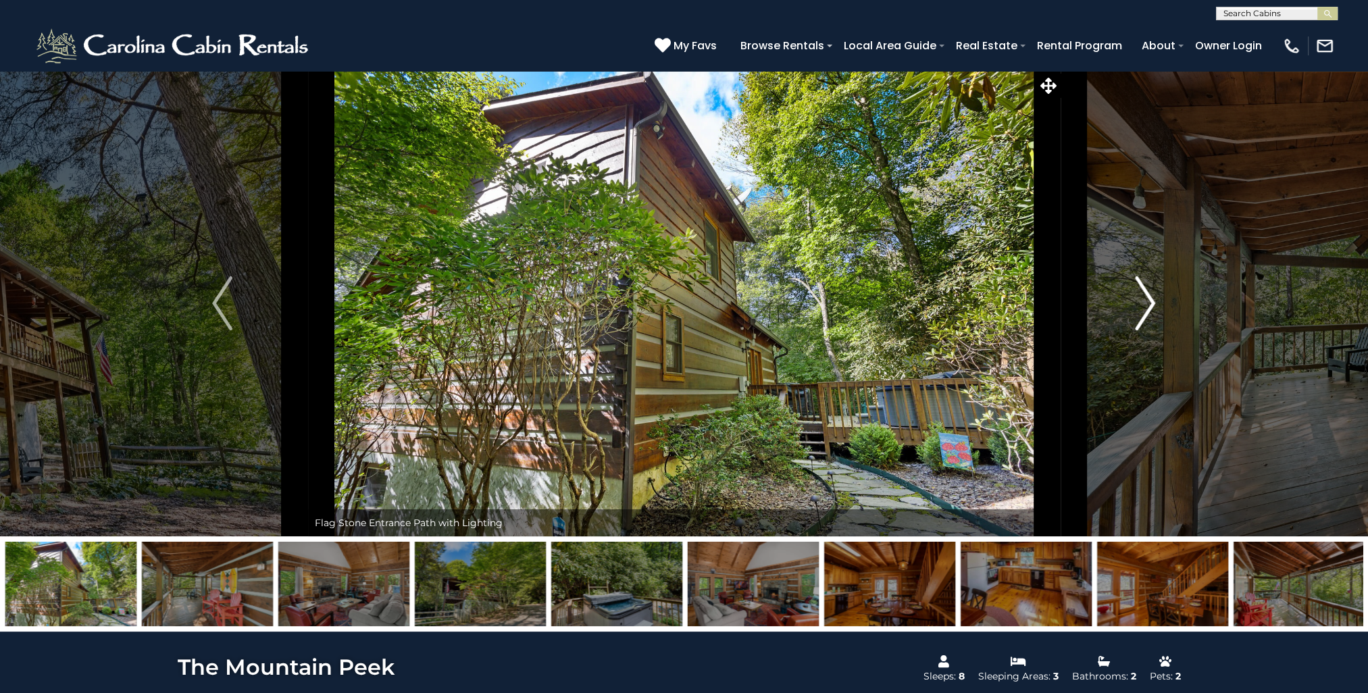
click at [1140, 291] on img "Next" at bounding box center [1145, 303] width 20 height 54
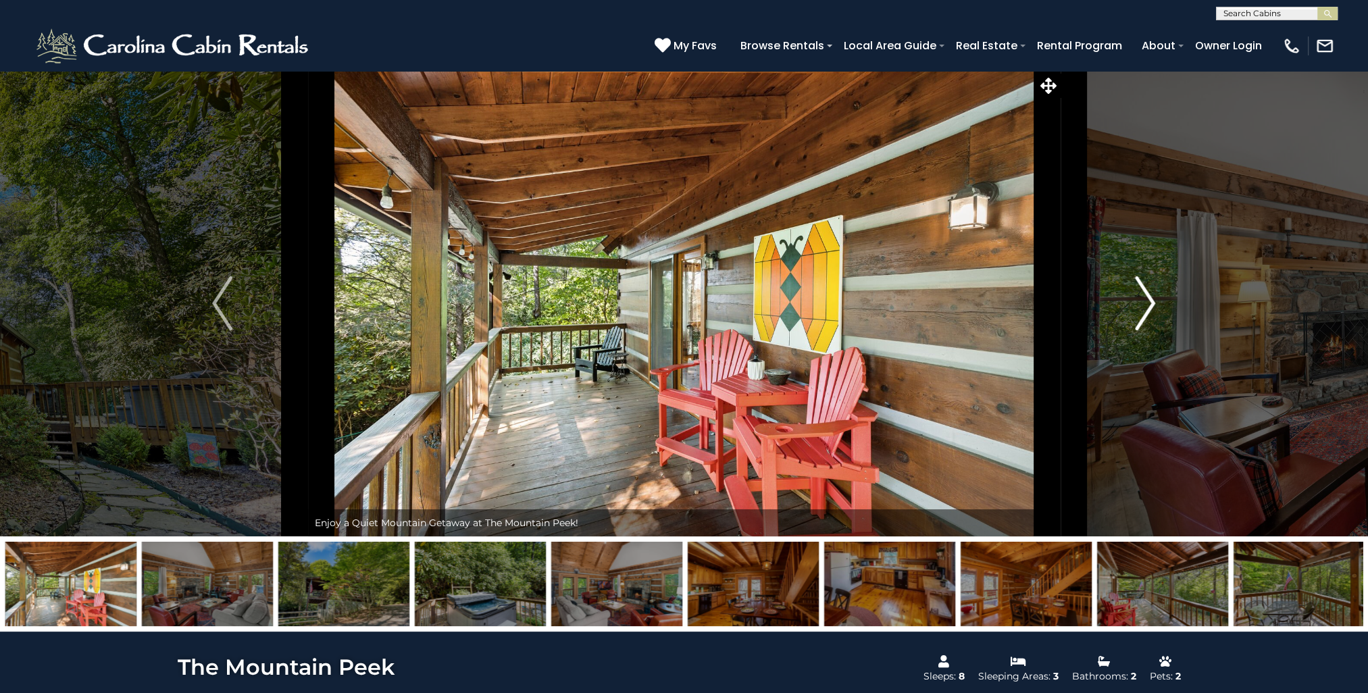
click at [1140, 291] on img "Next" at bounding box center [1145, 303] width 20 height 54
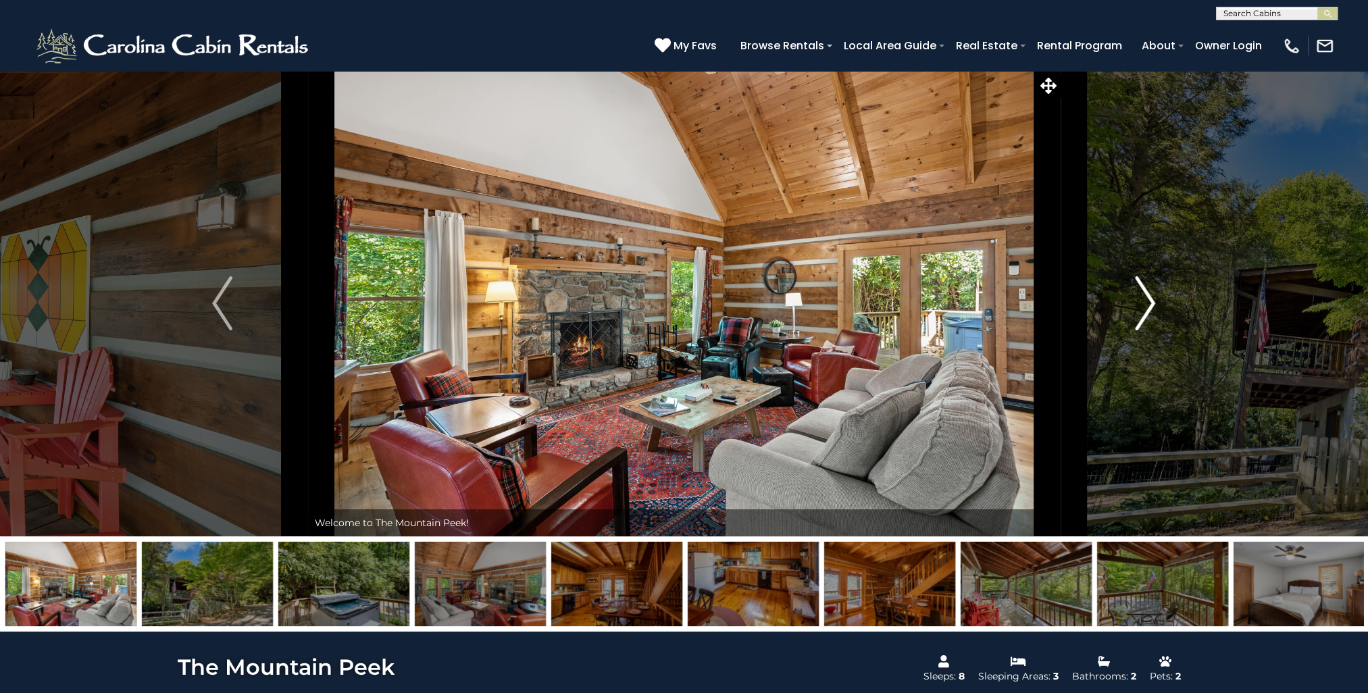
click at [1140, 291] on img "Next" at bounding box center [1145, 303] width 20 height 54
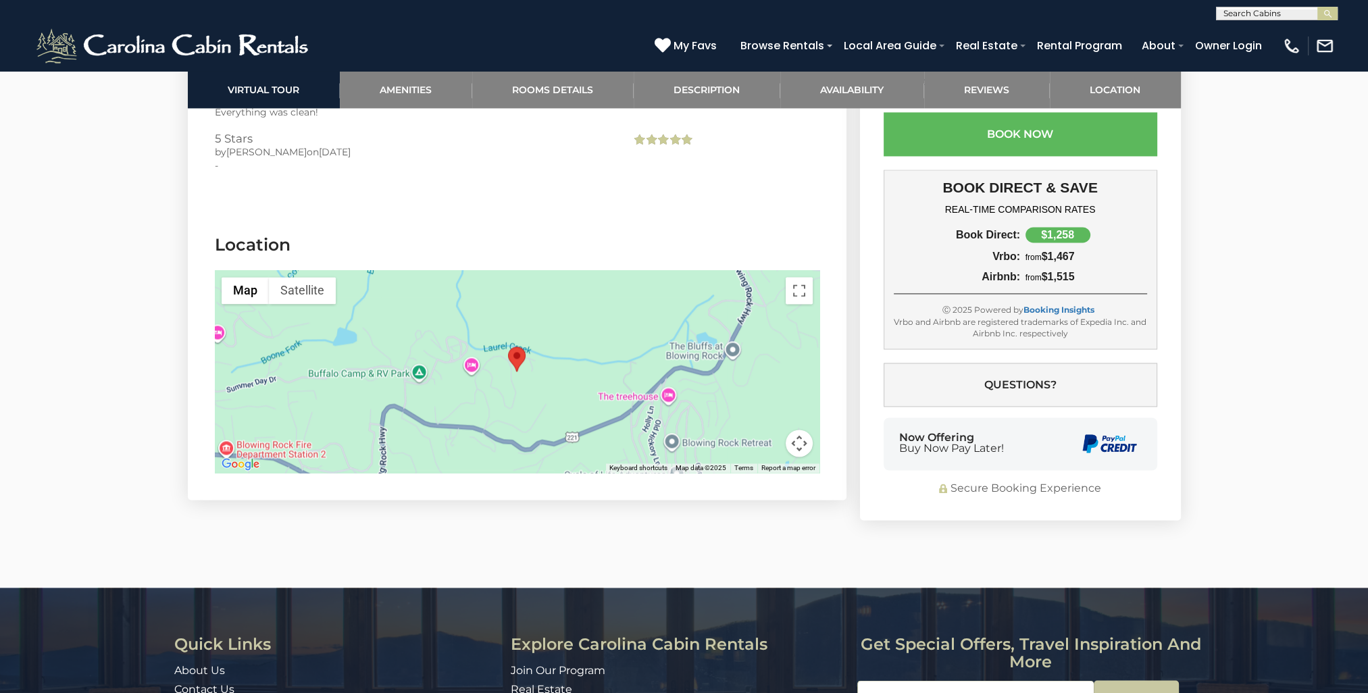
scroll to position [2836, 0]
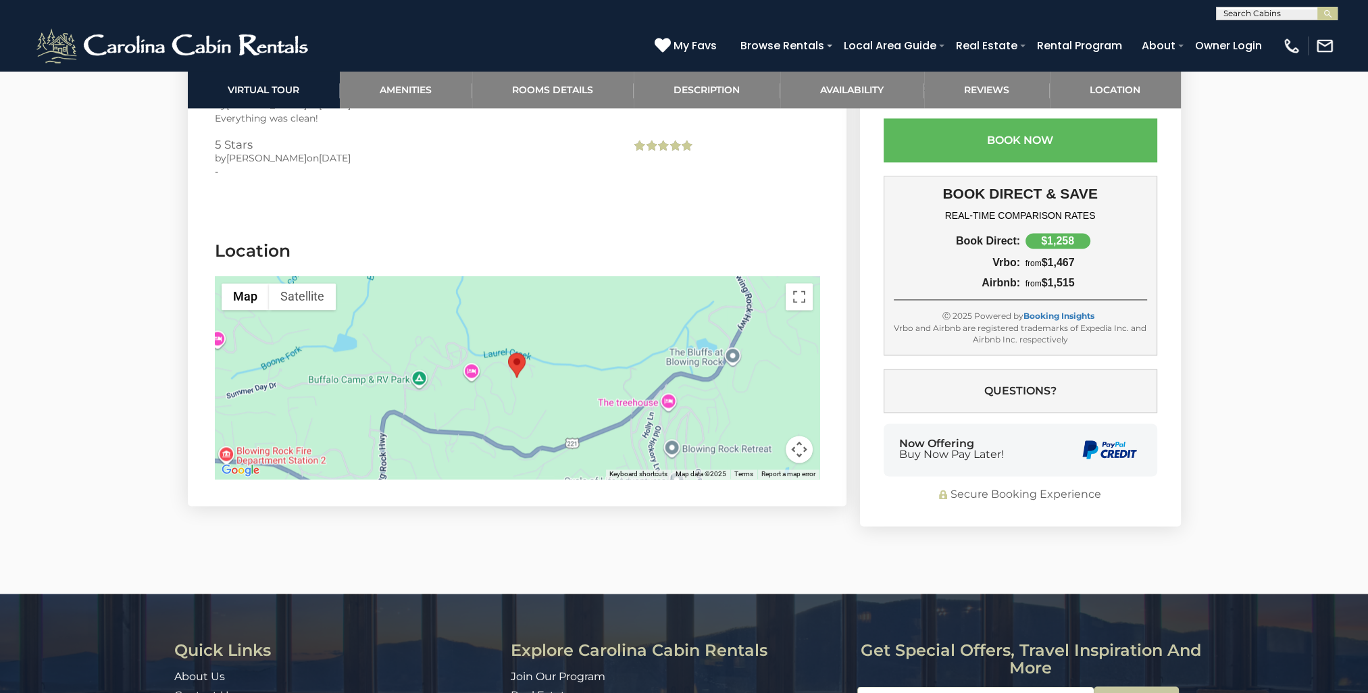
click at [796, 436] on button "Map camera controls" at bounding box center [798, 449] width 27 height 27
click at [760, 436] on button "Zoom out" at bounding box center [765, 449] width 27 height 27
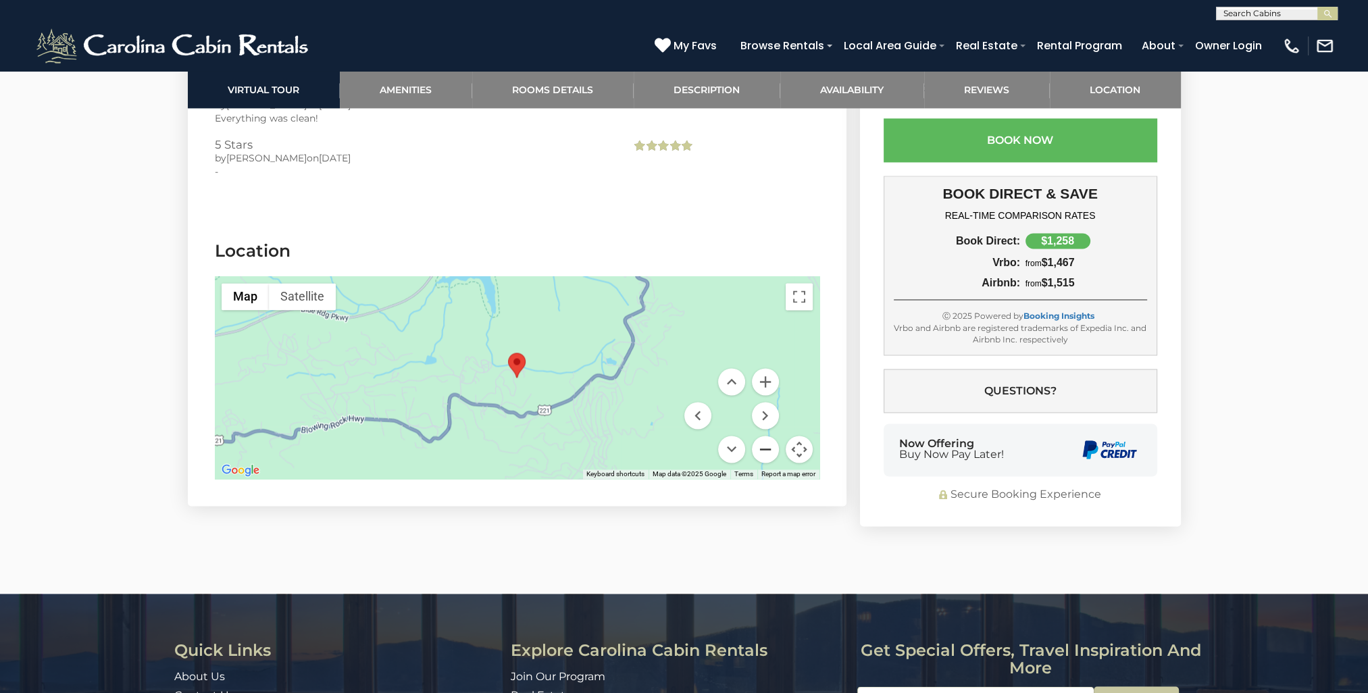
click at [760, 436] on button "Zoom out" at bounding box center [765, 449] width 27 height 27
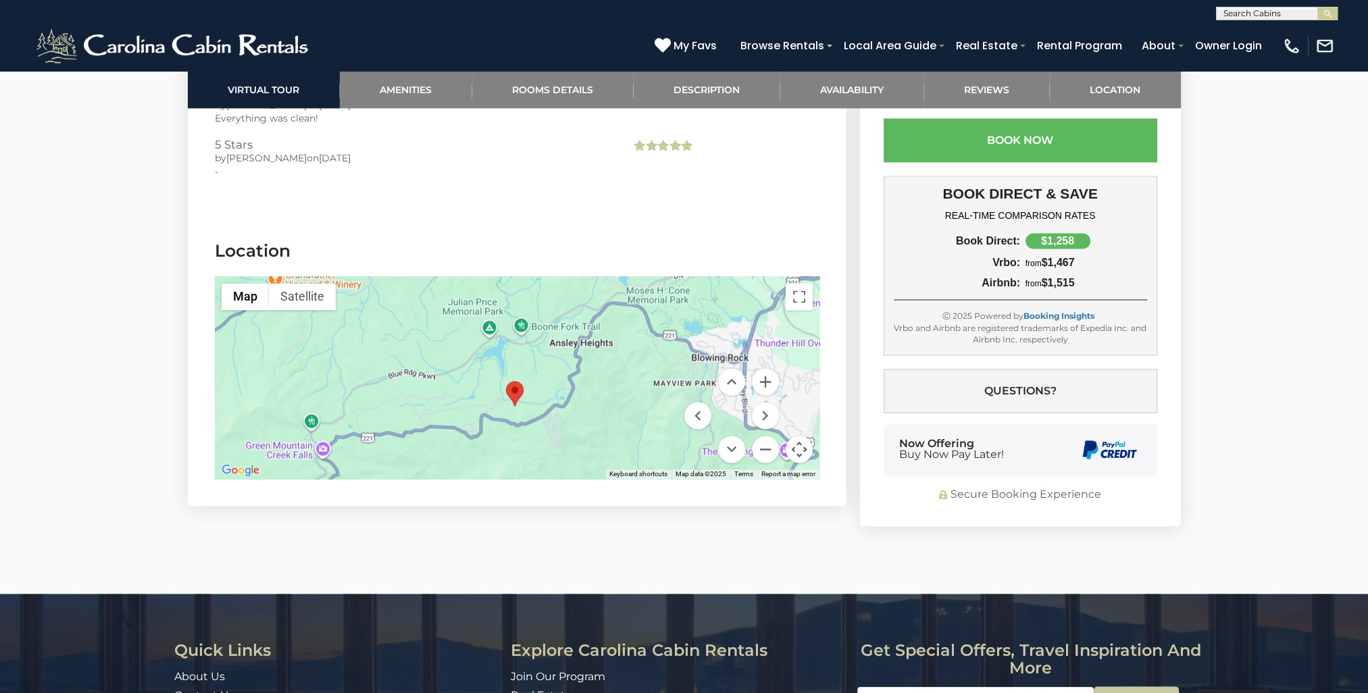
drag, startPoint x: 639, startPoint y: 312, endPoint x: 637, endPoint y: 342, distance: 29.8
click at [637, 342] on div at bounding box center [517, 377] width 604 height 203
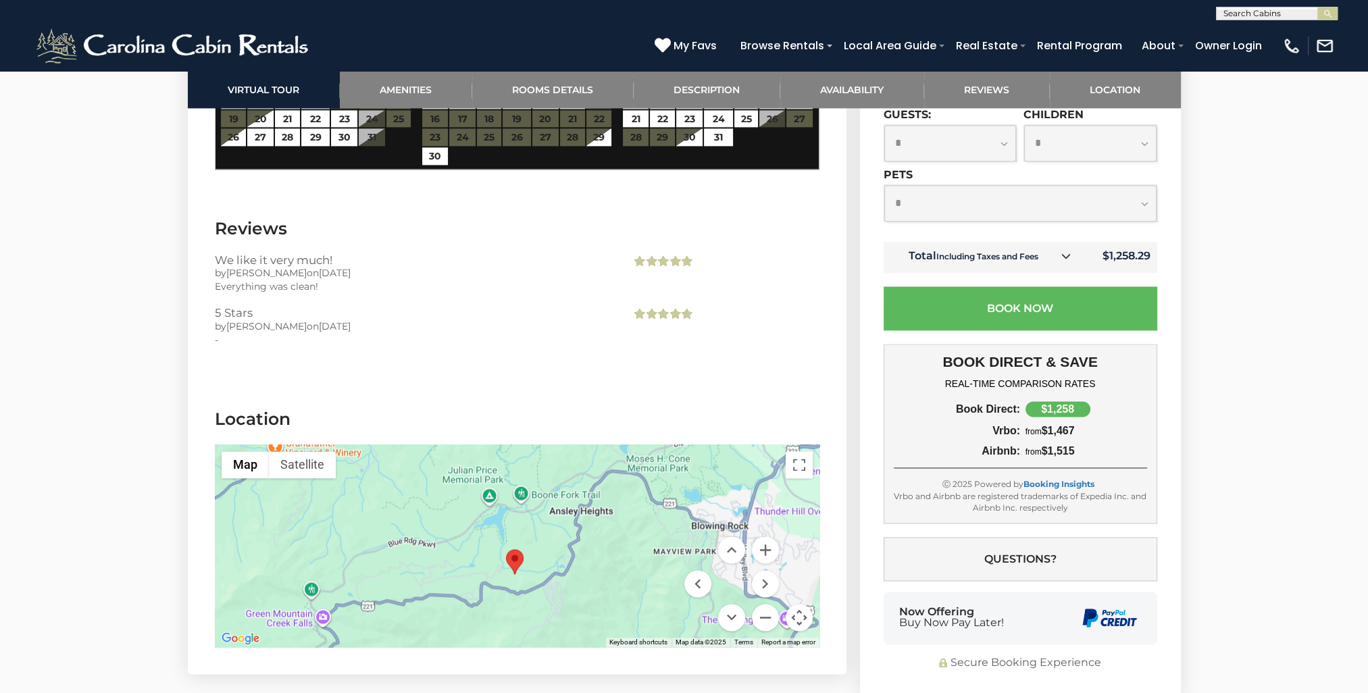
scroll to position [2680, 0]
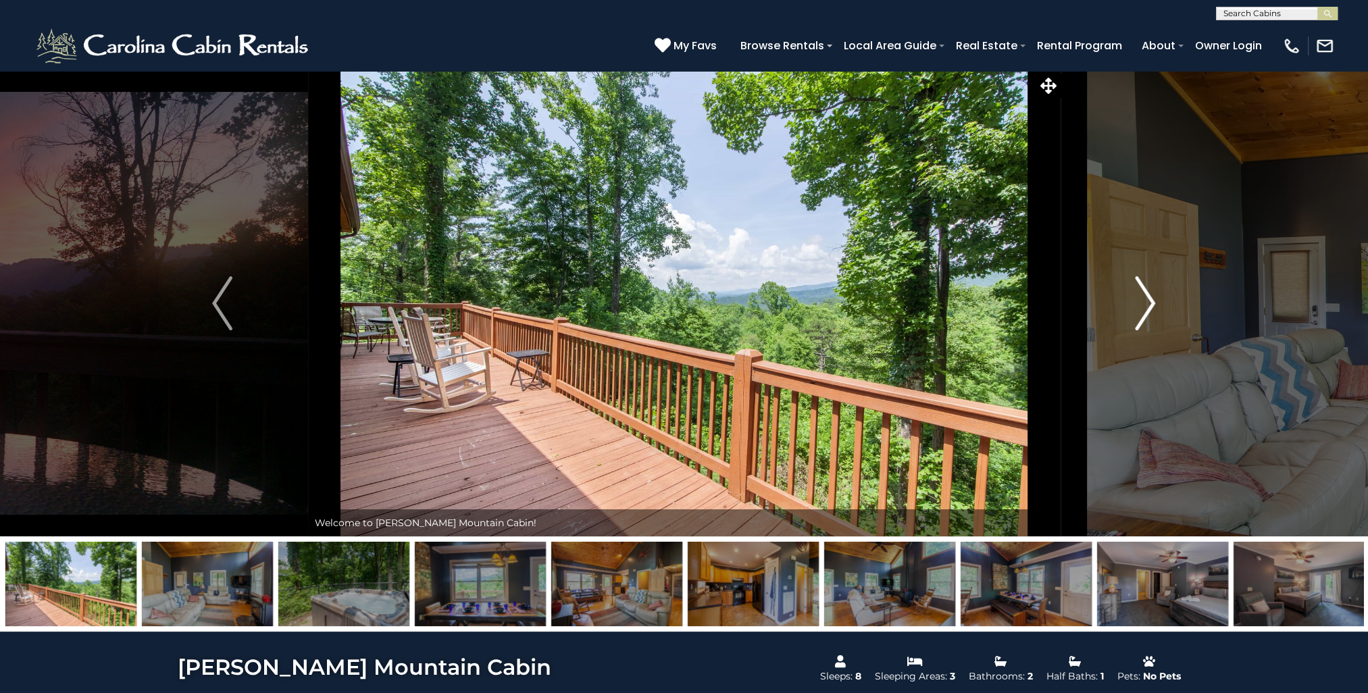
click at [1149, 299] on img "Next" at bounding box center [1145, 303] width 20 height 54
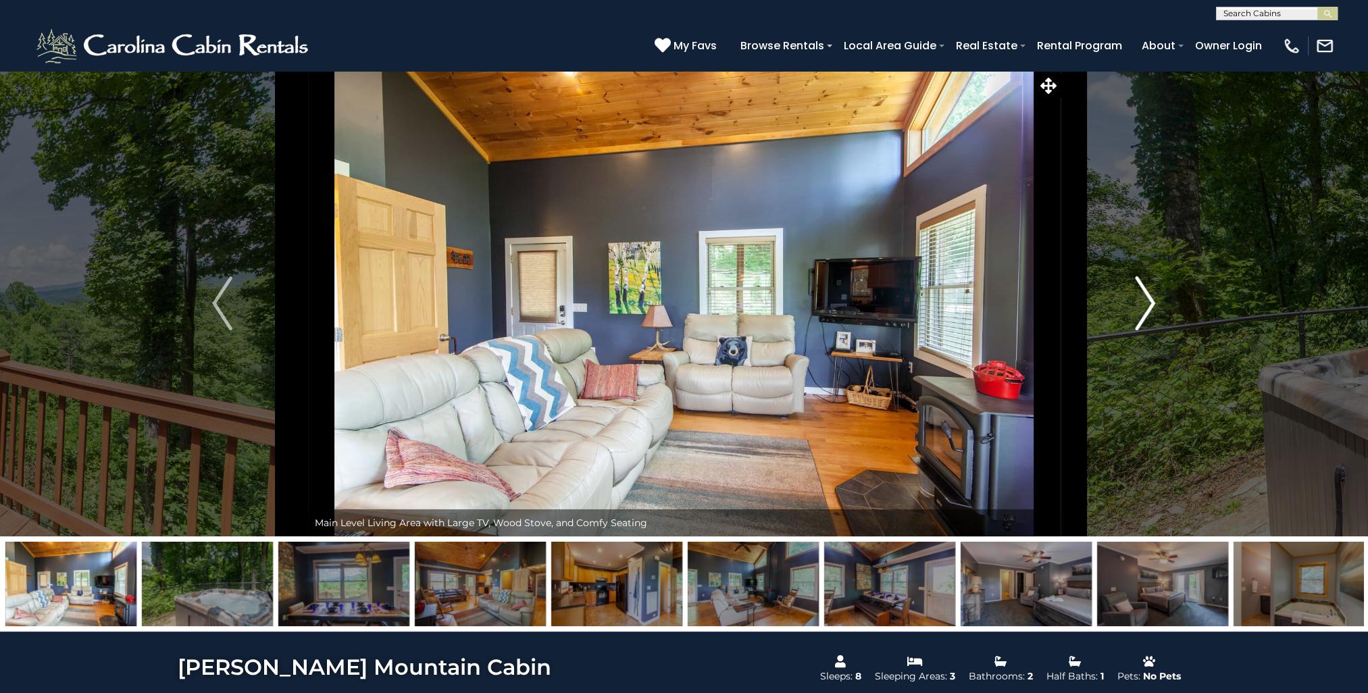
click at [1150, 298] on img "Next" at bounding box center [1145, 303] width 20 height 54
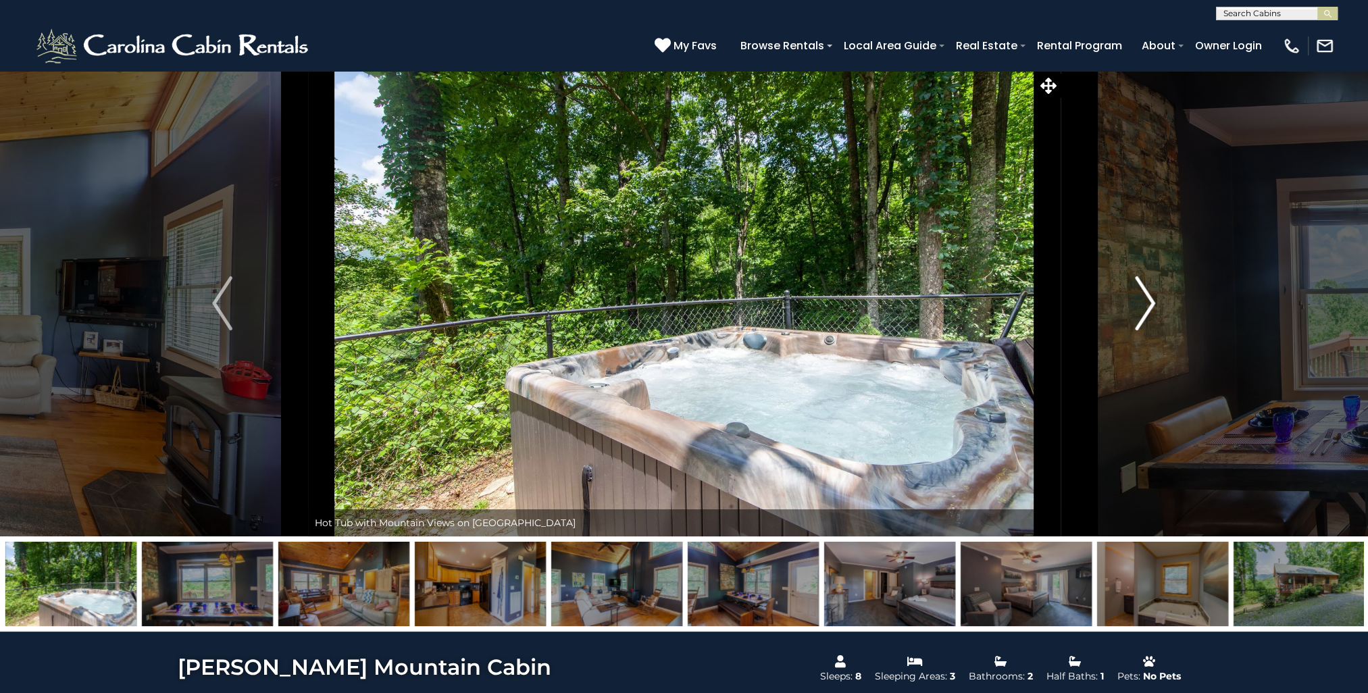
click at [1150, 298] on img "Next" at bounding box center [1145, 303] width 20 height 54
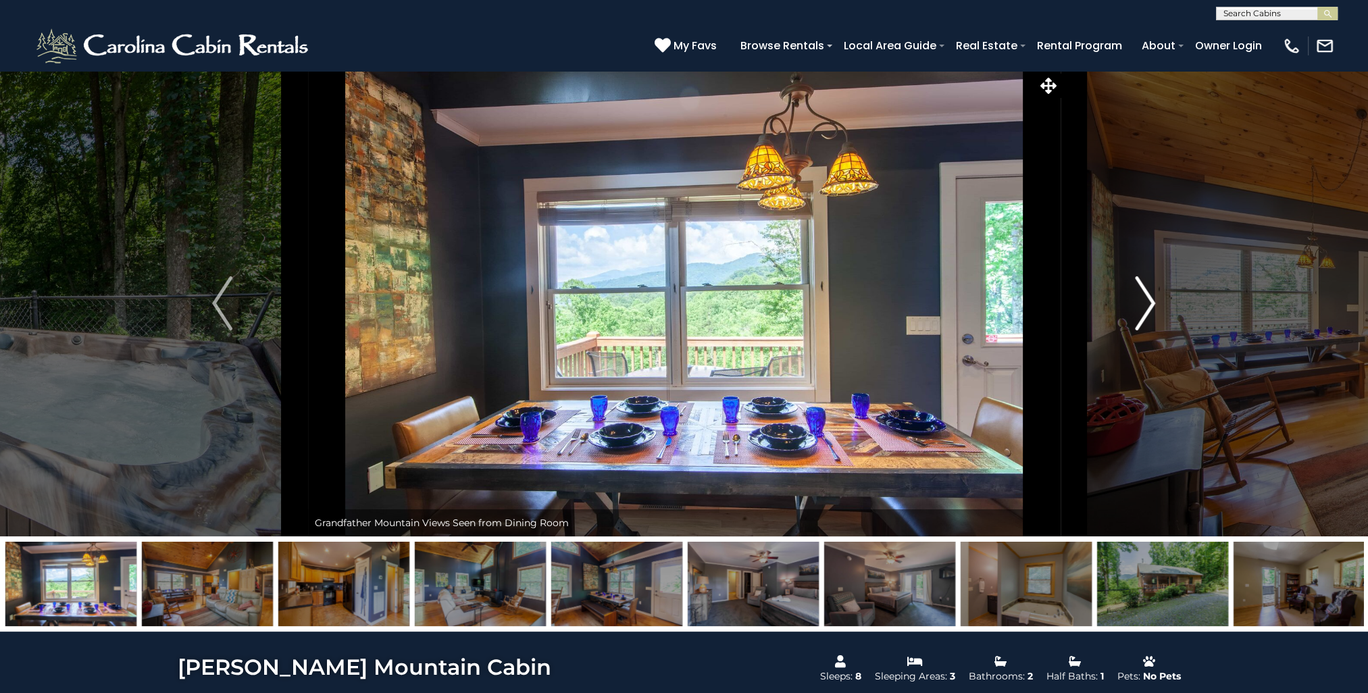
click at [1150, 298] on img "Next" at bounding box center [1145, 303] width 20 height 54
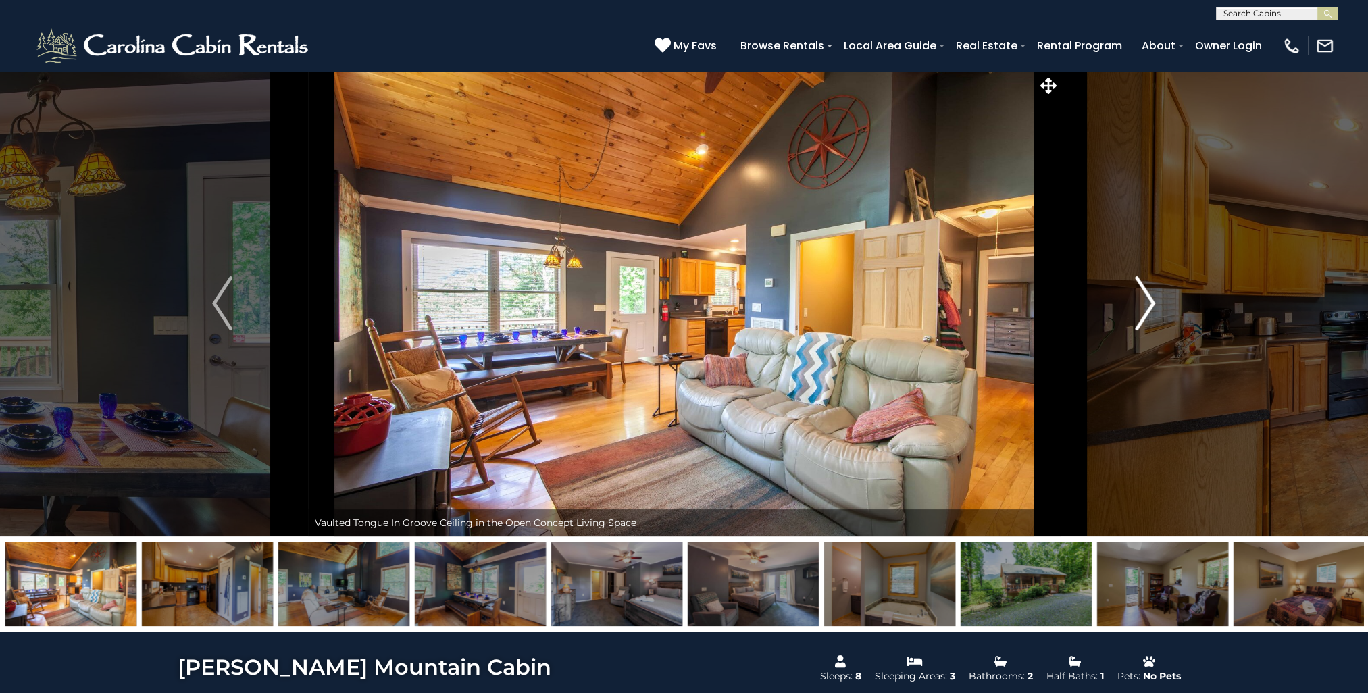
click at [1150, 298] on img "Next" at bounding box center [1145, 303] width 20 height 54
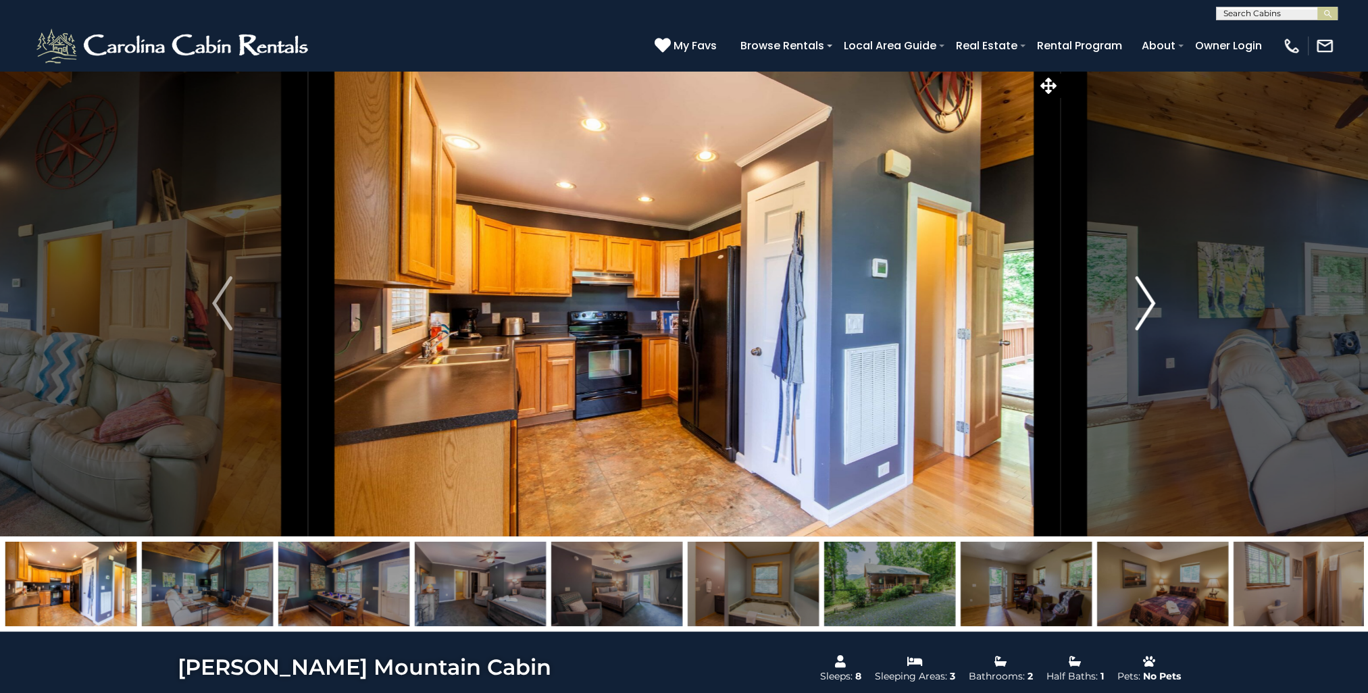
click at [1150, 298] on img "Next" at bounding box center [1145, 303] width 20 height 54
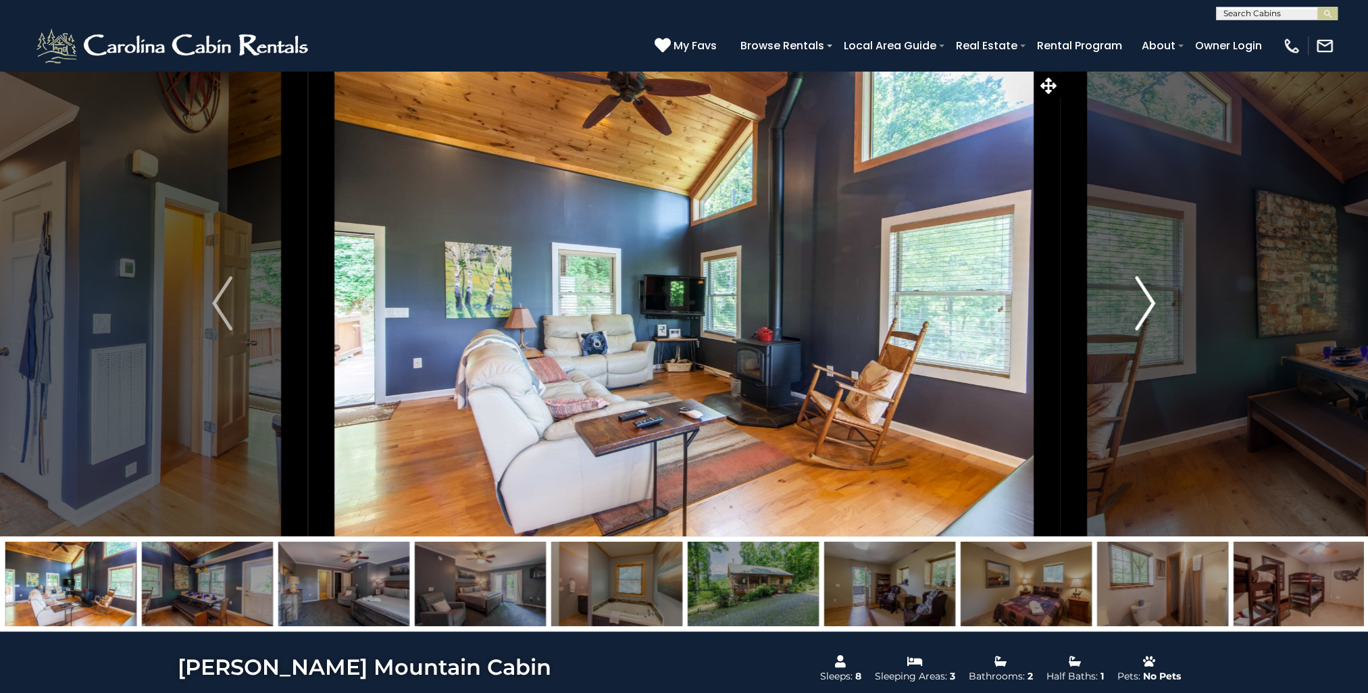
click at [1150, 298] on img "Next" at bounding box center [1145, 303] width 20 height 54
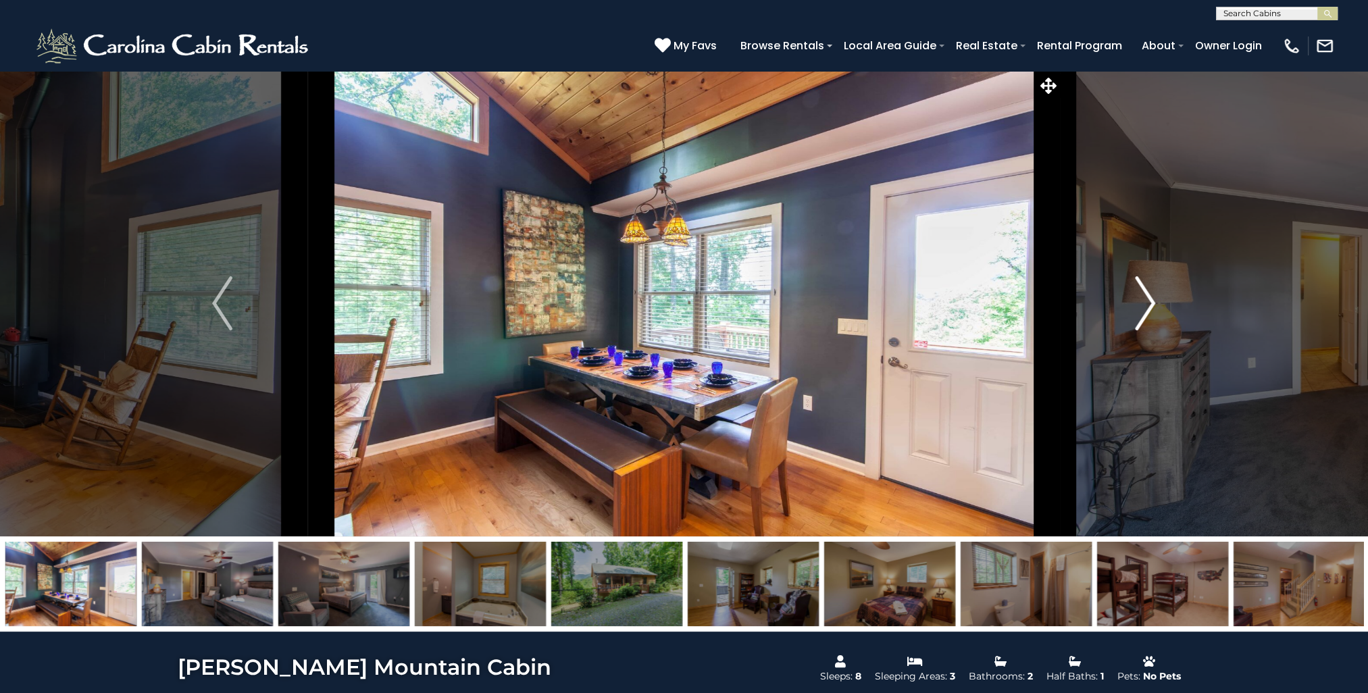
click at [1150, 298] on img "Next" at bounding box center [1145, 303] width 20 height 54
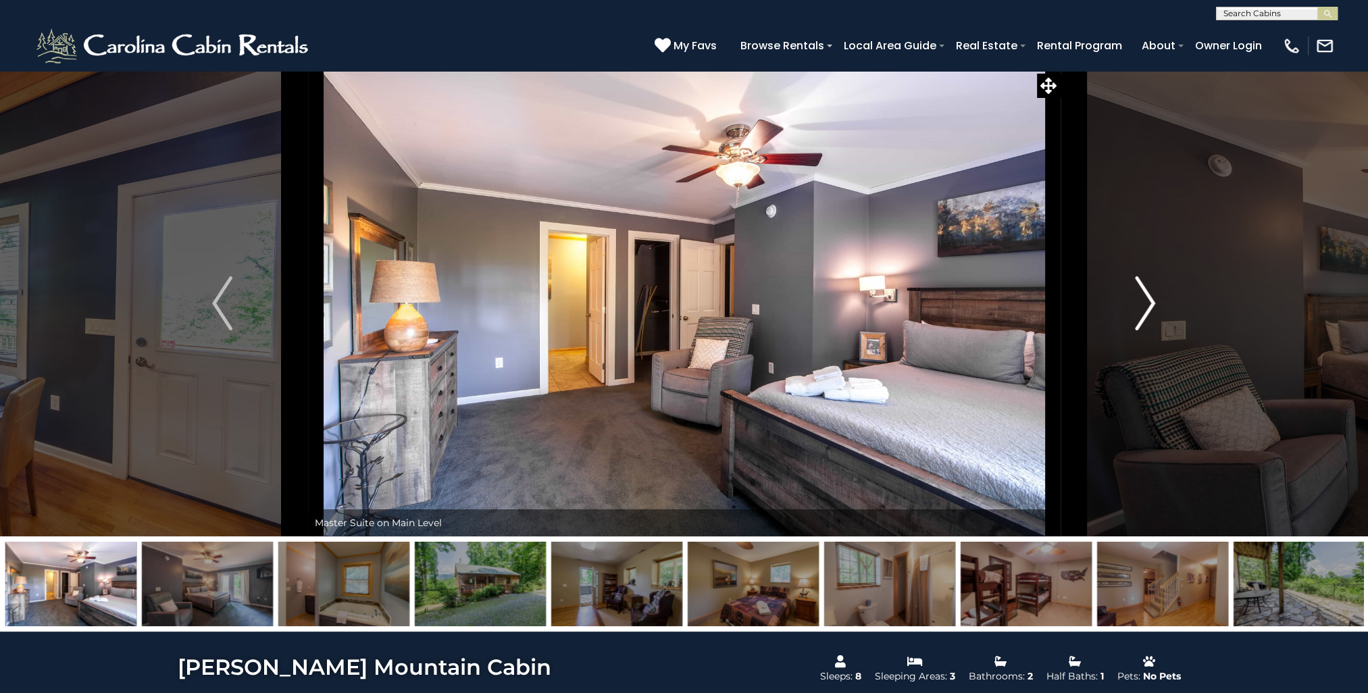
click at [1150, 298] on img "Next" at bounding box center [1145, 303] width 20 height 54
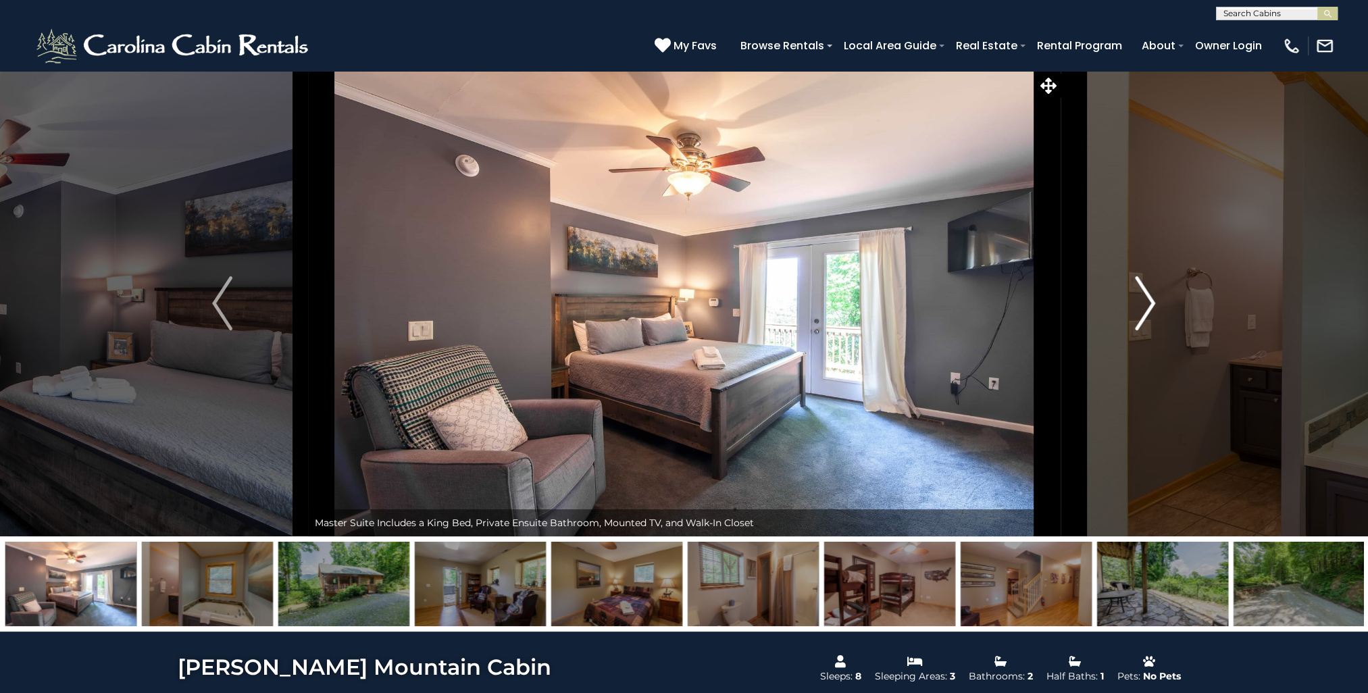
click at [1150, 298] on img "Next" at bounding box center [1145, 303] width 20 height 54
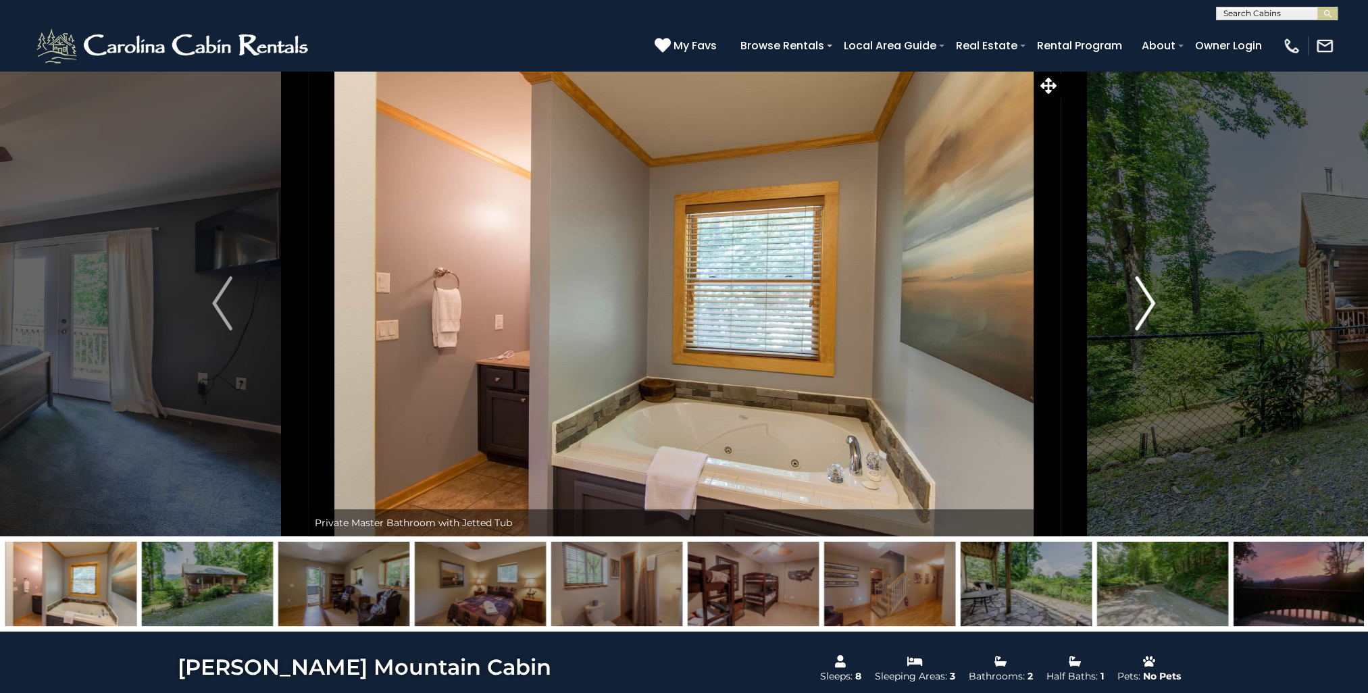
click at [1150, 298] on img "Next" at bounding box center [1145, 303] width 20 height 54
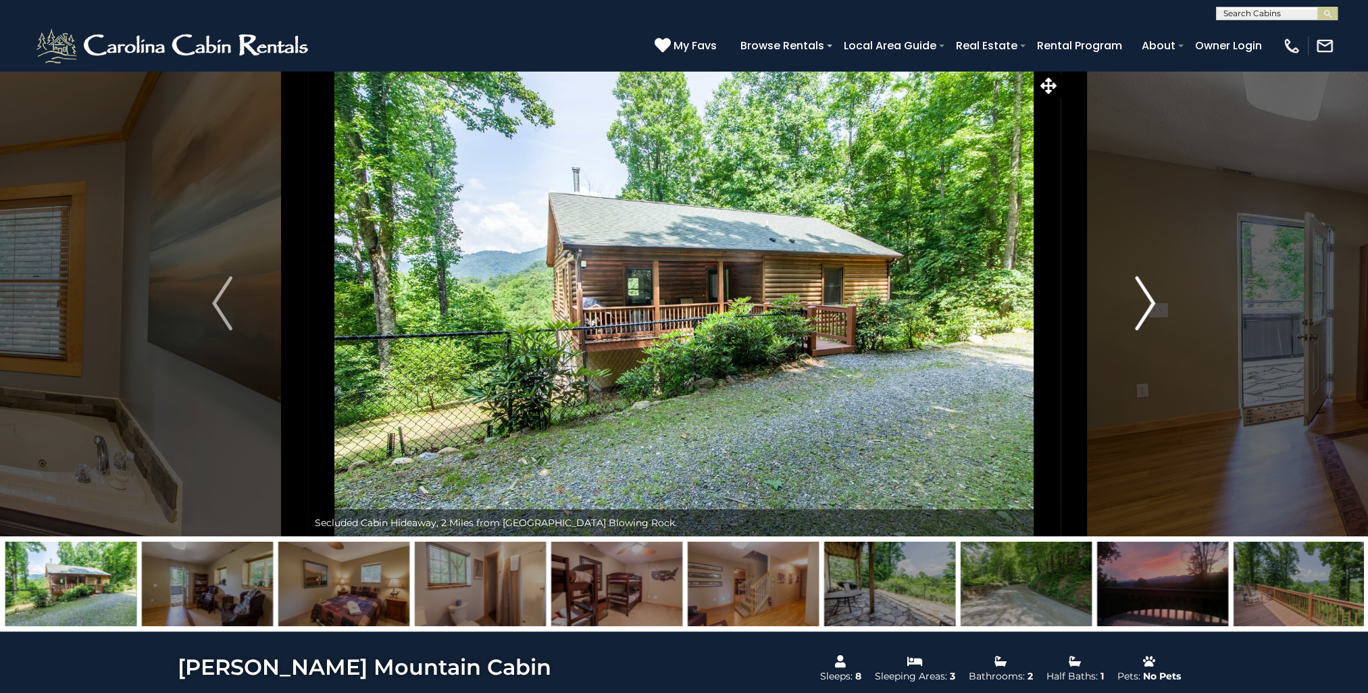
click at [1150, 298] on img "Next" at bounding box center [1145, 303] width 20 height 54
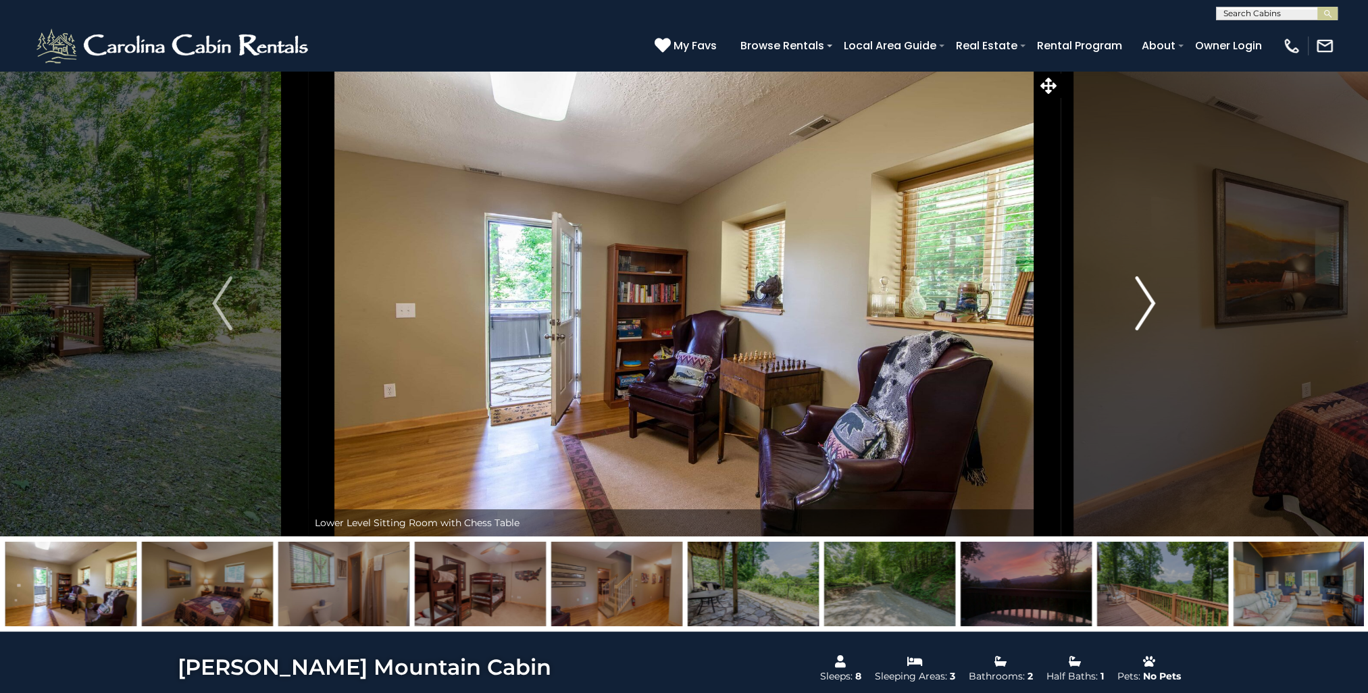
click at [1150, 298] on img "Next" at bounding box center [1145, 303] width 20 height 54
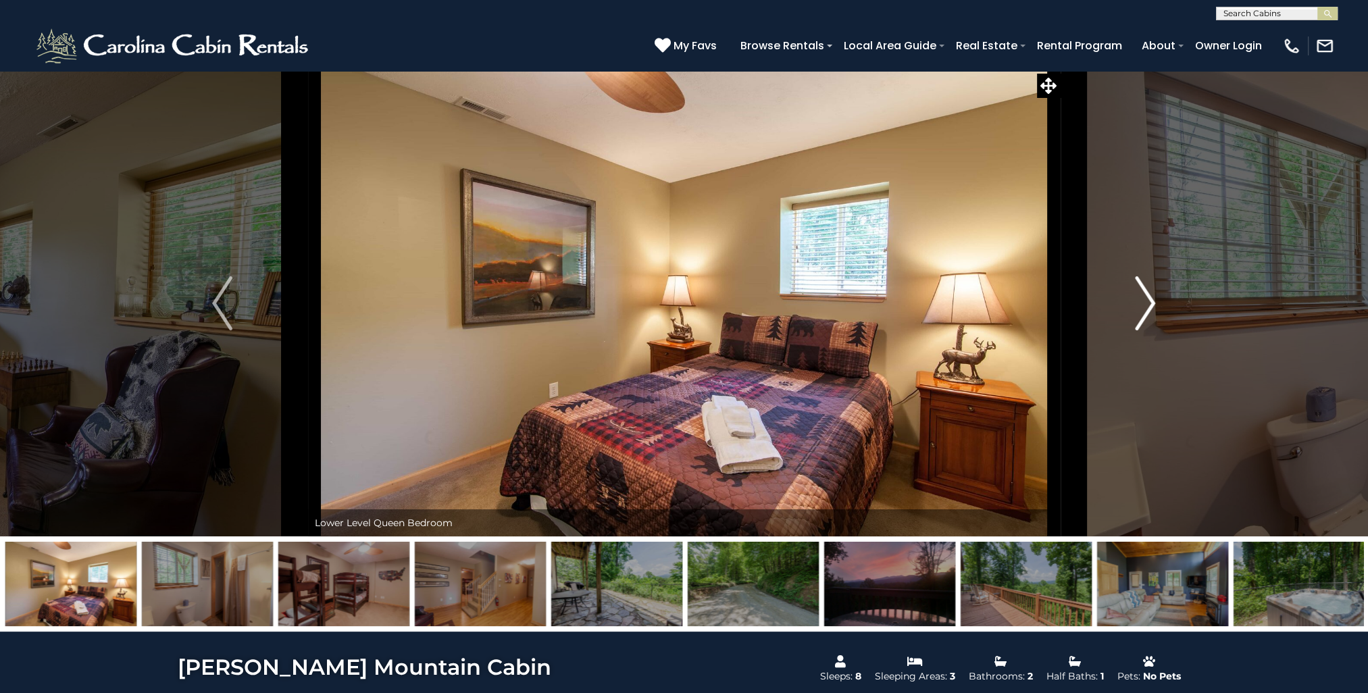
click at [1150, 298] on img "Next" at bounding box center [1145, 303] width 20 height 54
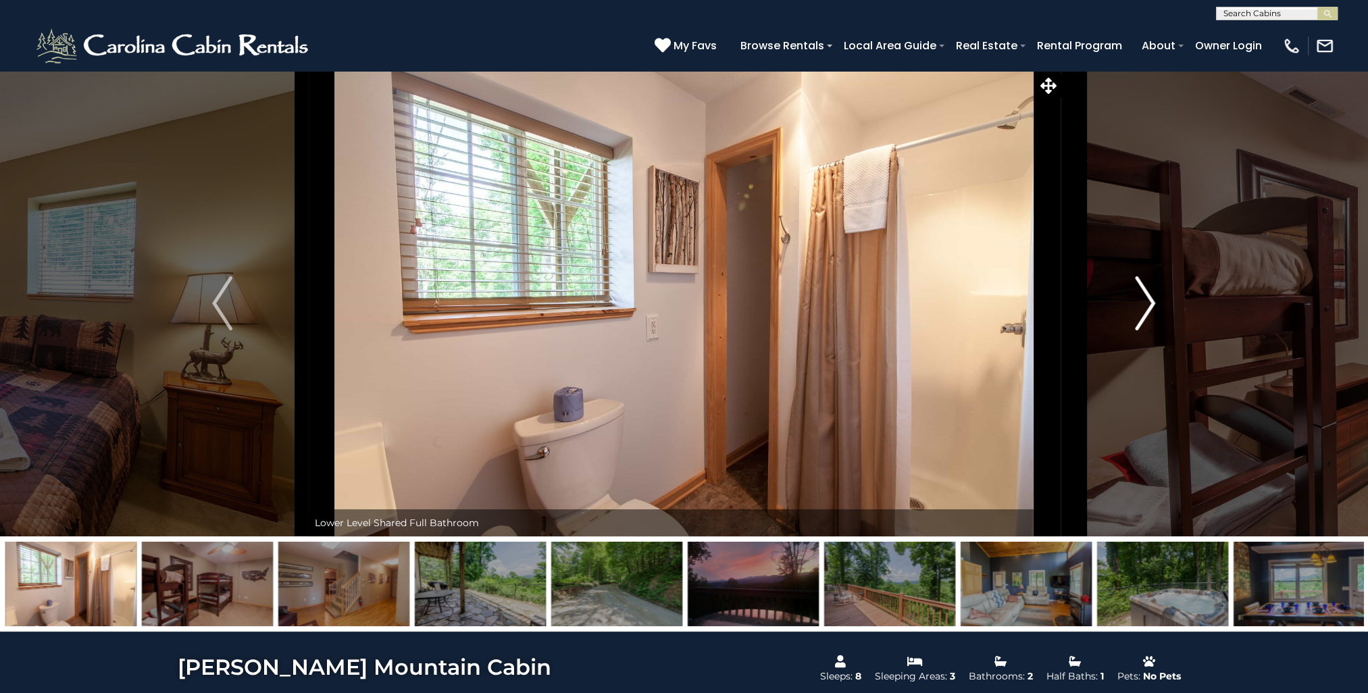
click at [1150, 298] on img "Next" at bounding box center [1145, 303] width 20 height 54
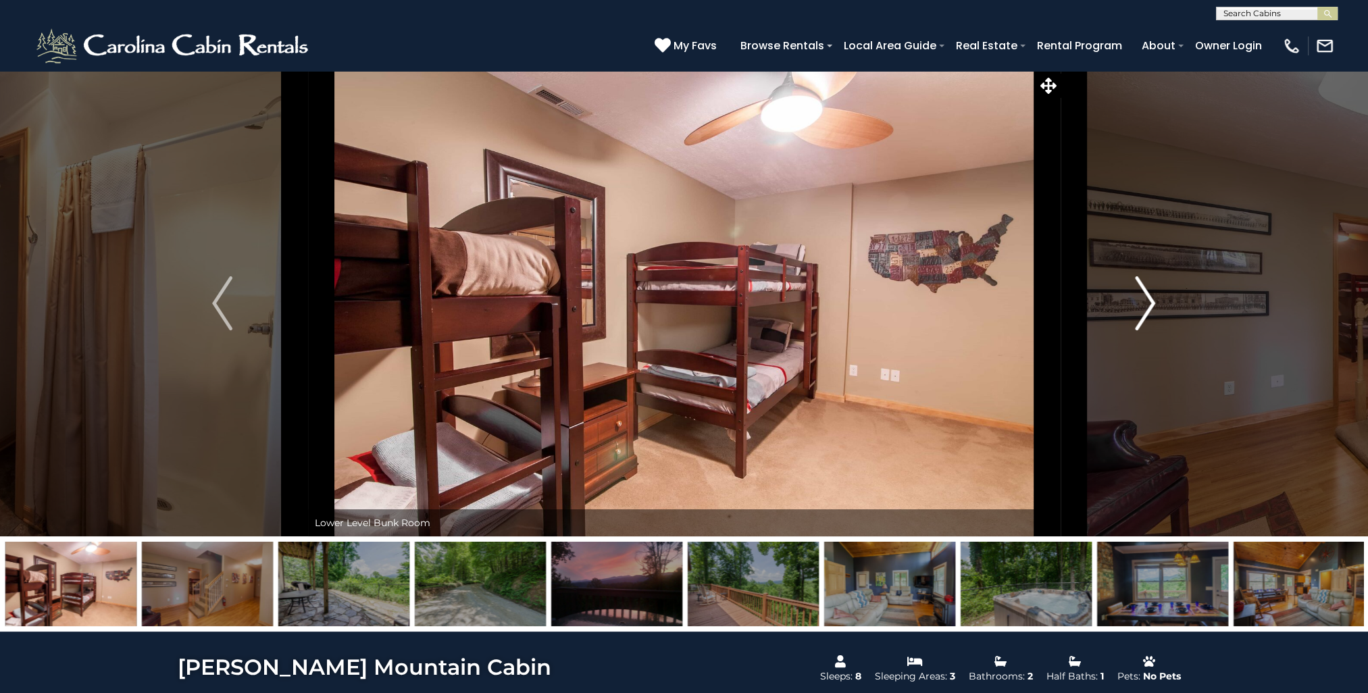
click at [1150, 298] on img "Next" at bounding box center [1145, 303] width 20 height 54
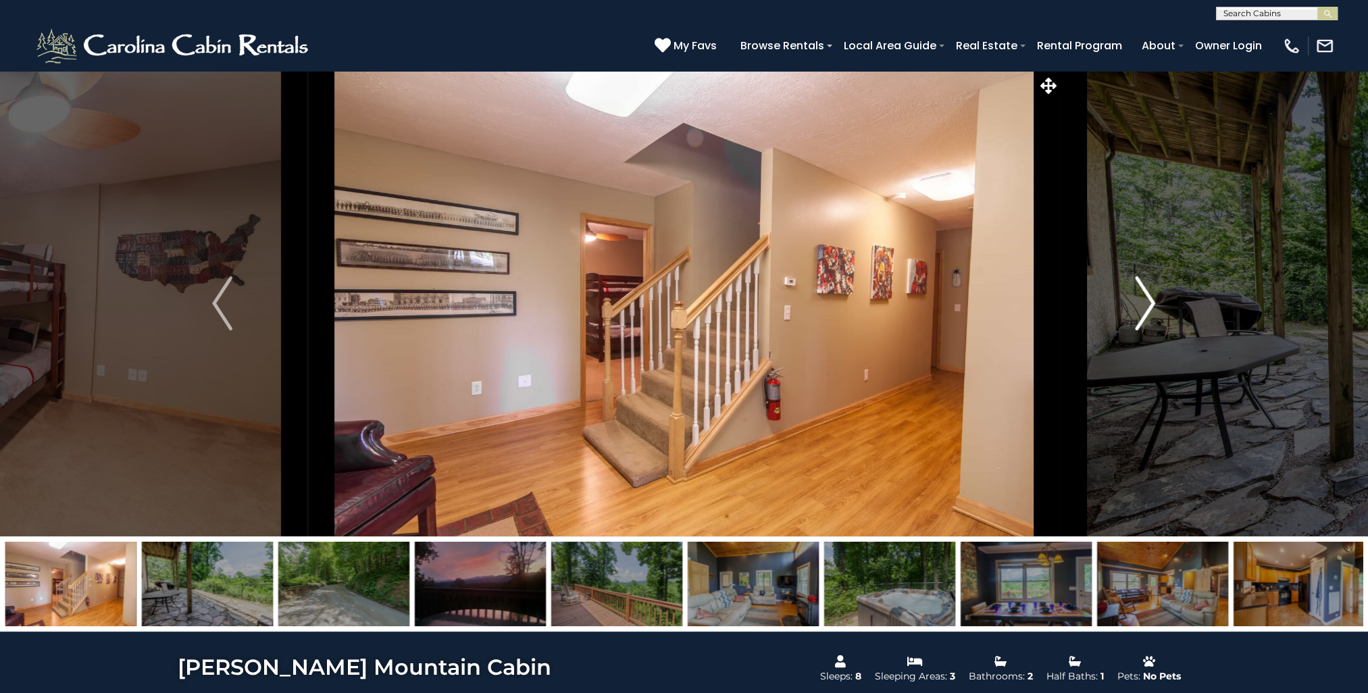
click at [1150, 298] on img "Next" at bounding box center [1145, 303] width 20 height 54
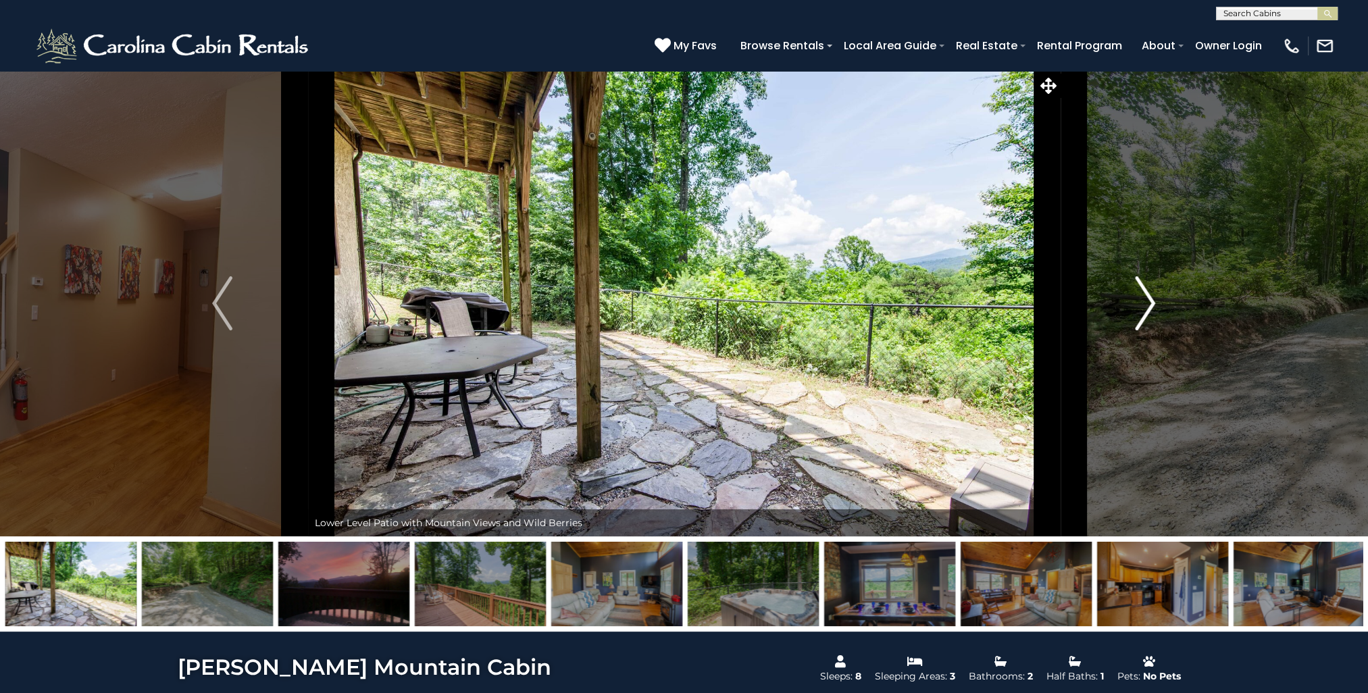
click at [1150, 298] on img "Next" at bounding box center [1145, 303] width 20 height 54
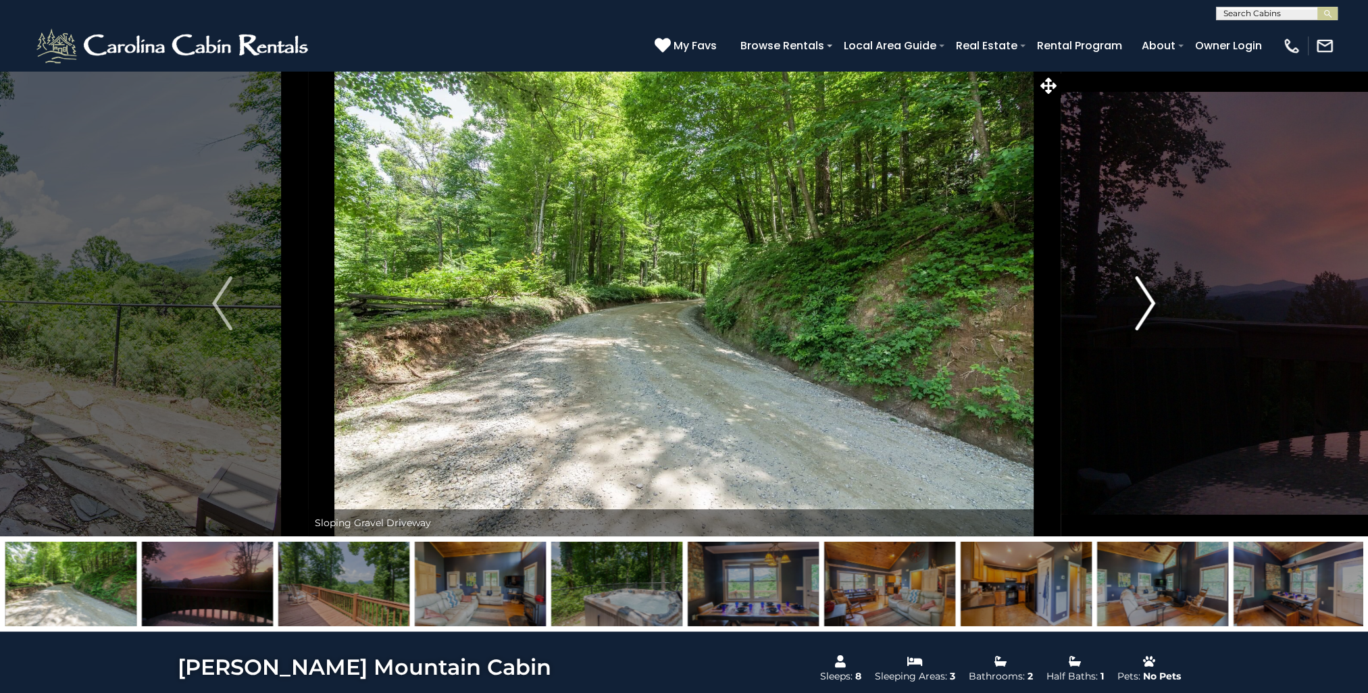
click at [1150, 298] on img "Next" at bounding box center [1145, 303] width 20 height 54
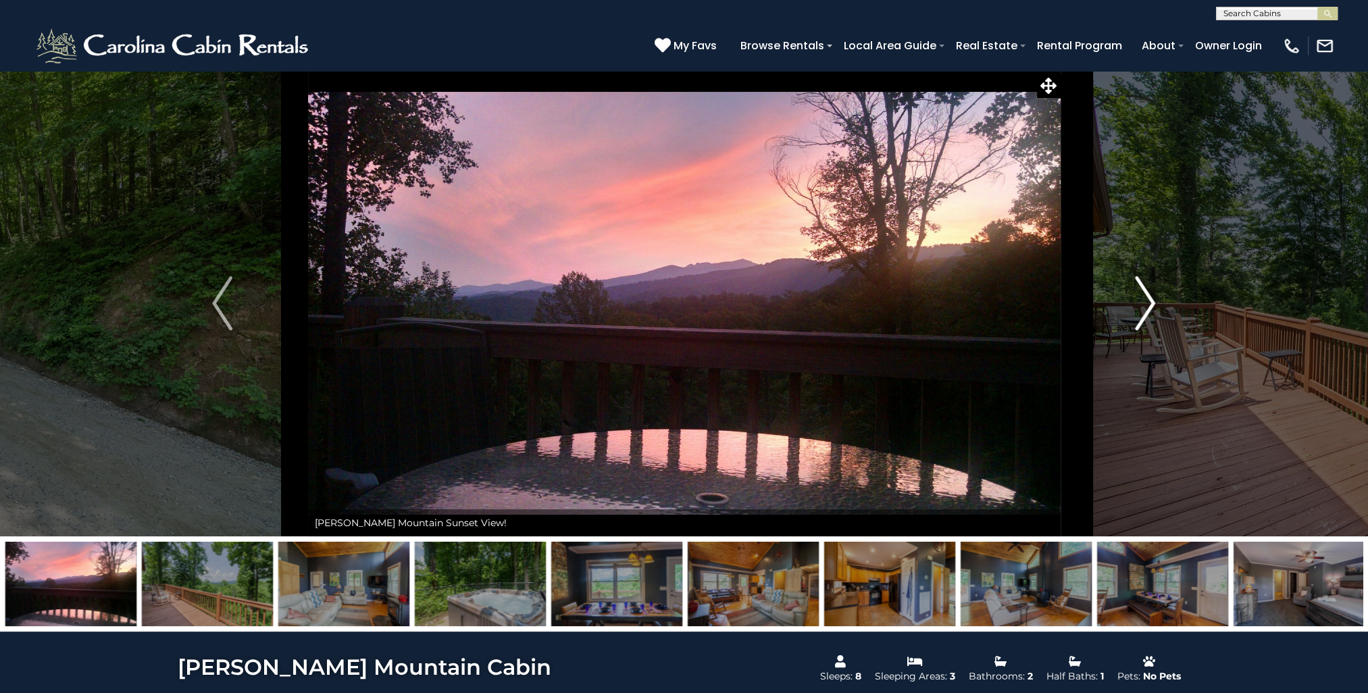
click at [1150, 298] on img "Next" at bounding box center [1145, 303] width 20 height 54
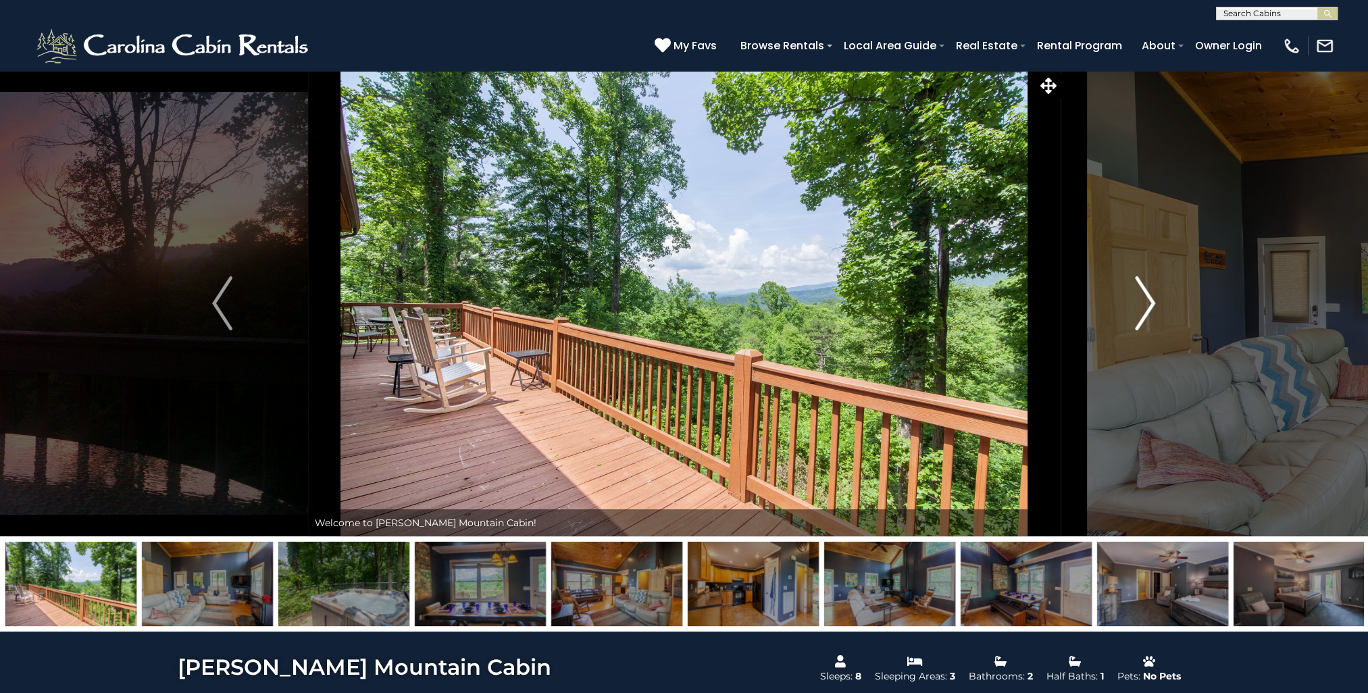
click at [1150, 298] on img "Next" at bounding box center [1145, 303] width 20 height 54
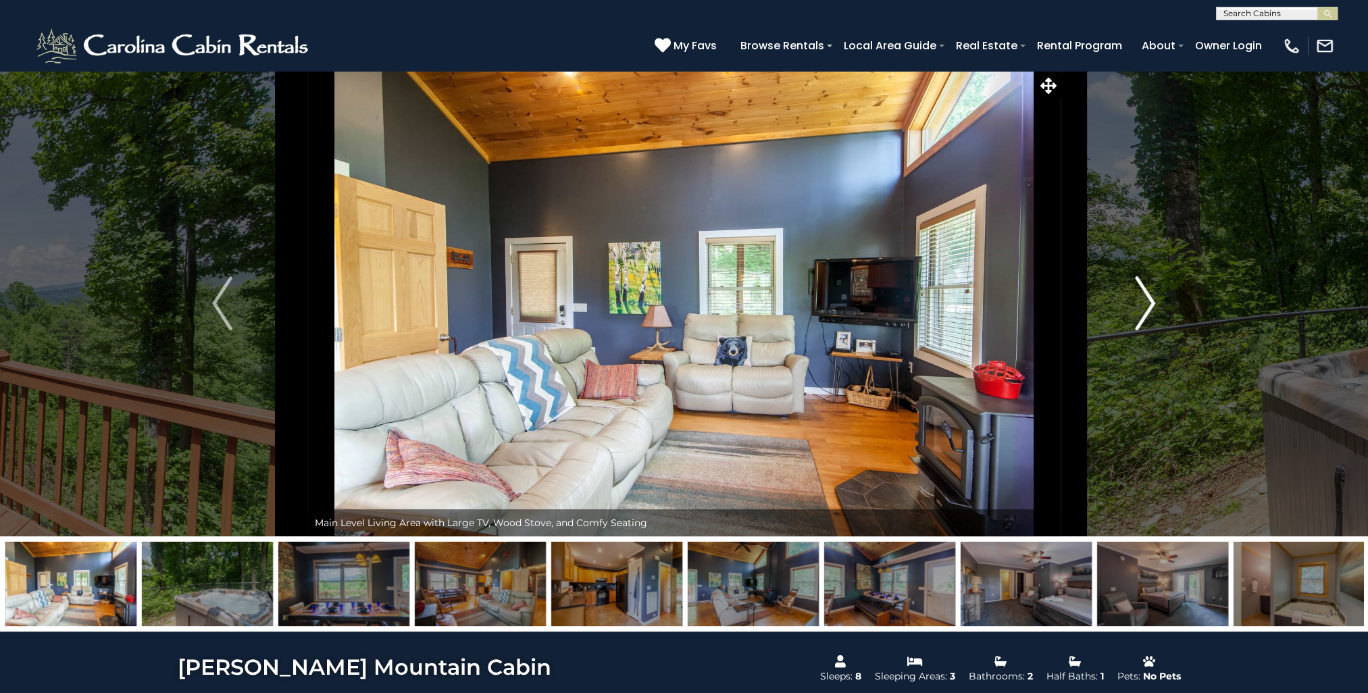
click at [1150, 298] on img "Next" at bounding box center [1145, 303] width 20 height 54
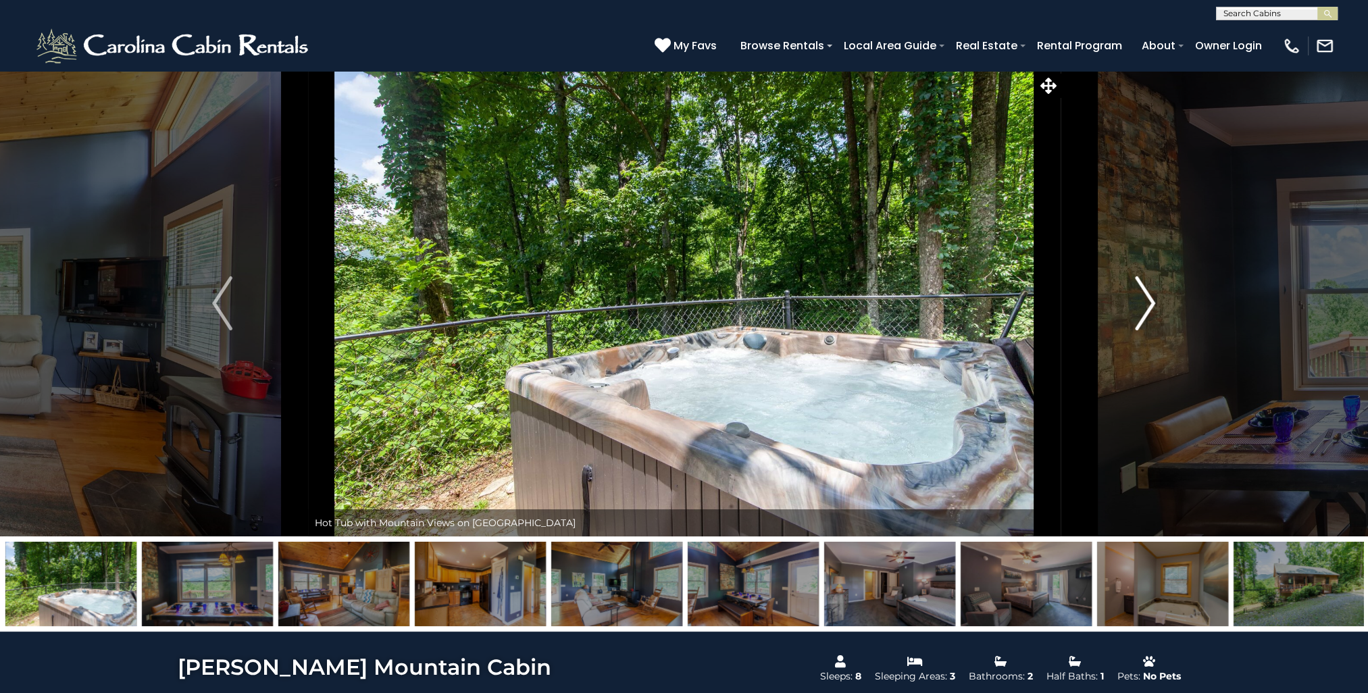
click at [1150, 298] on img "Next" at bounding box center [1145, 303] width 20 height 54
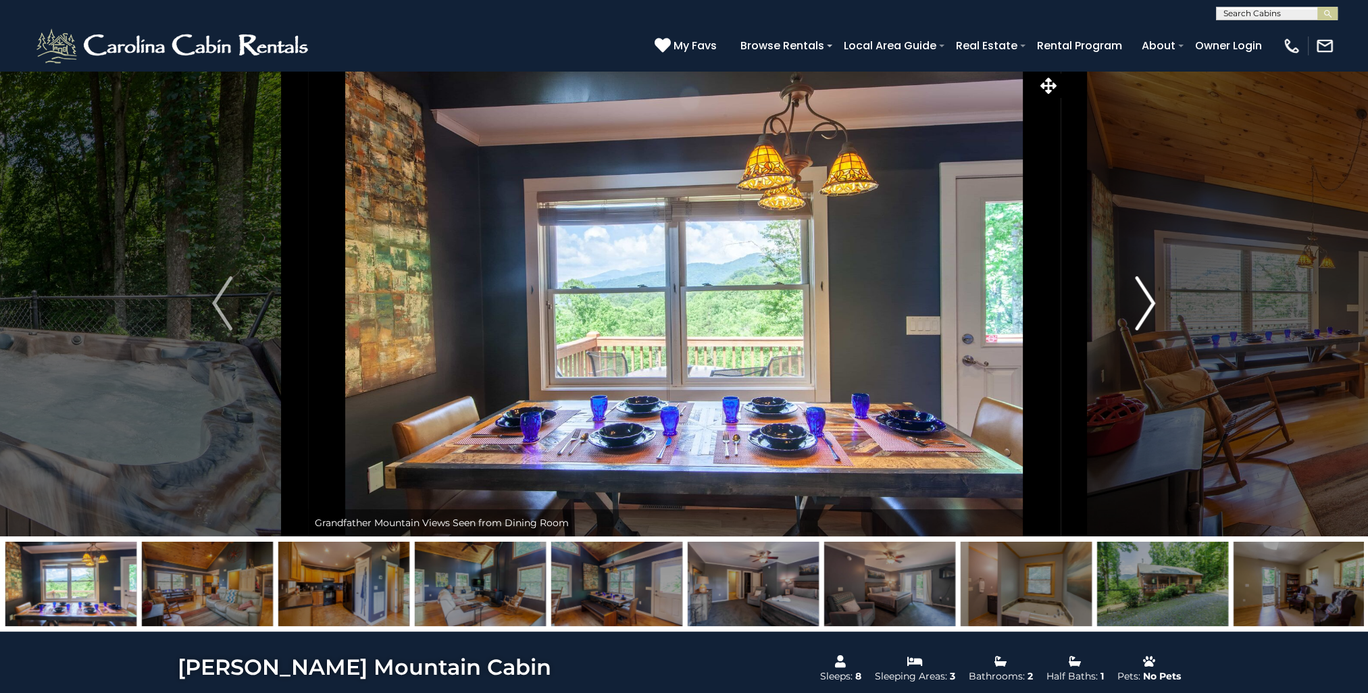
click at [1151, 299] on img "Next" at bounding box center [1145, 303] width 20 height 54
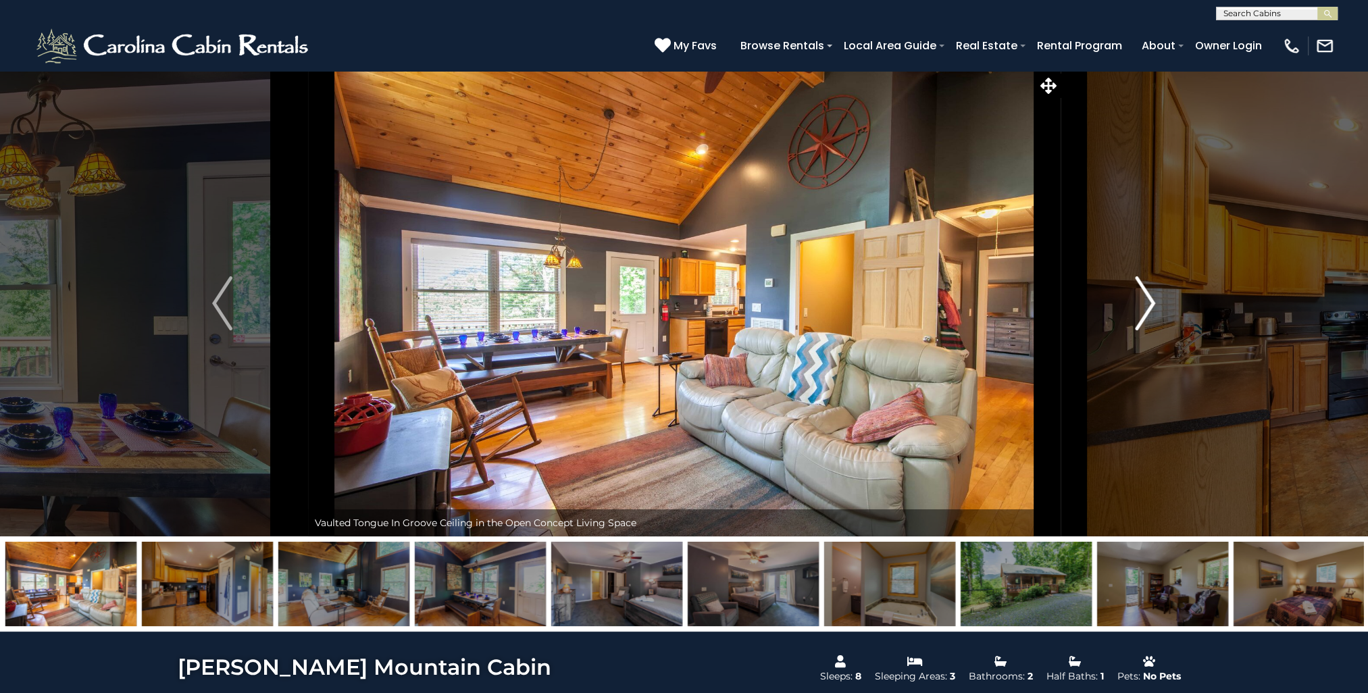
click at [1151, 299] on img "Next" at bounding box center [1145, 303] width 20 height 54
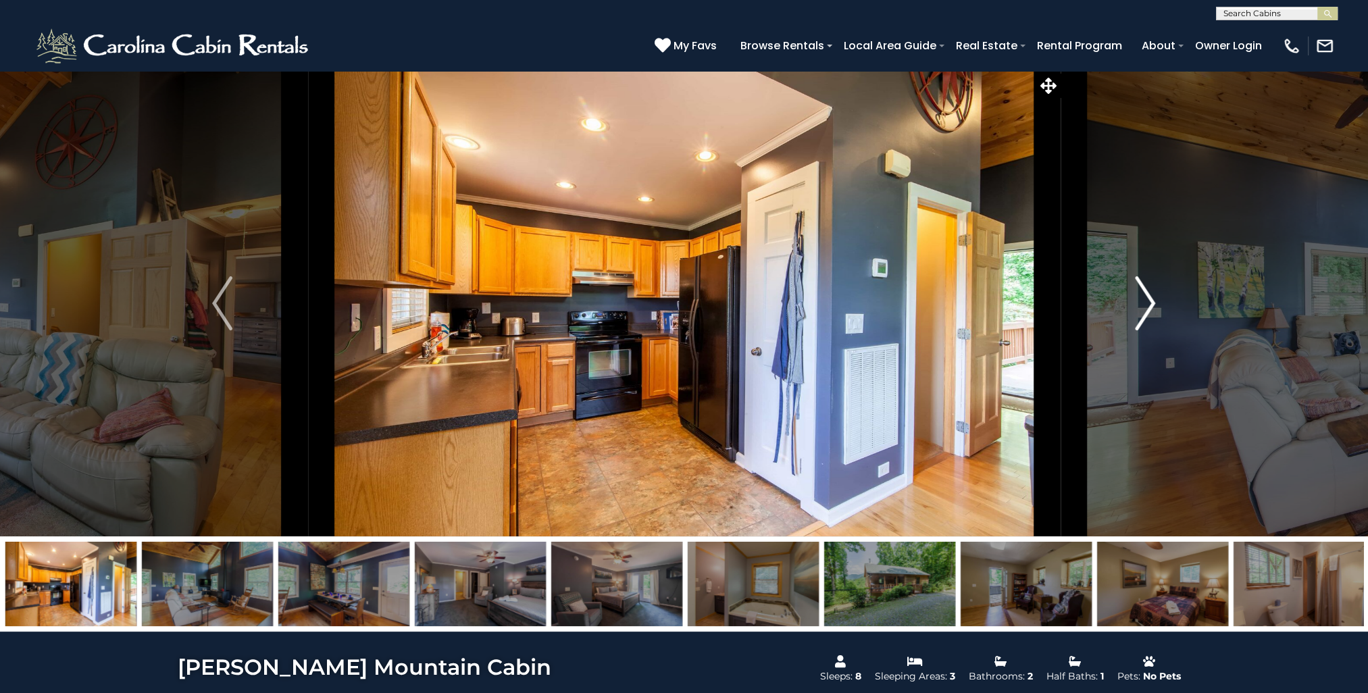
click at [1151, 299] on img "Next" at bounding box center [1145, 303] width 20 height 54
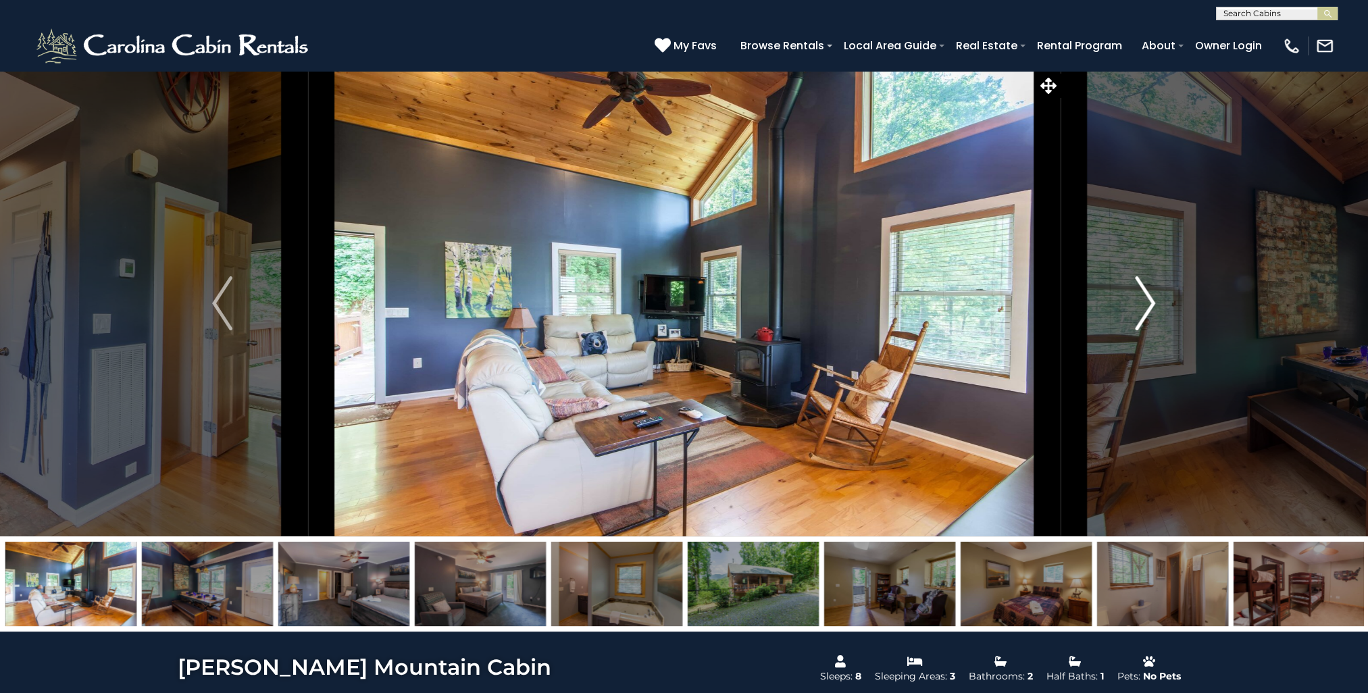
click at [1151, 299] on img "Next" at bounding box center [1145, 303] width 20 height 54
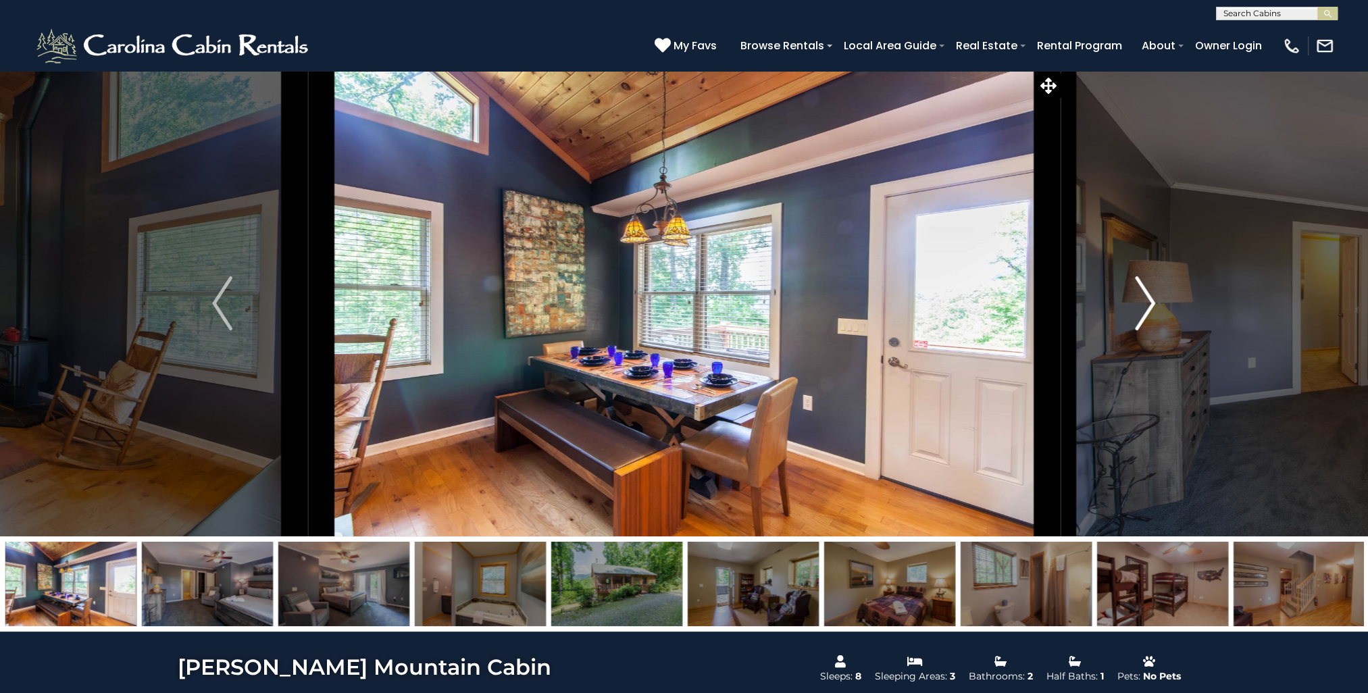
click at [1151, 299] on img "Next" at bounding box center [1145, 303] width 20 height 54
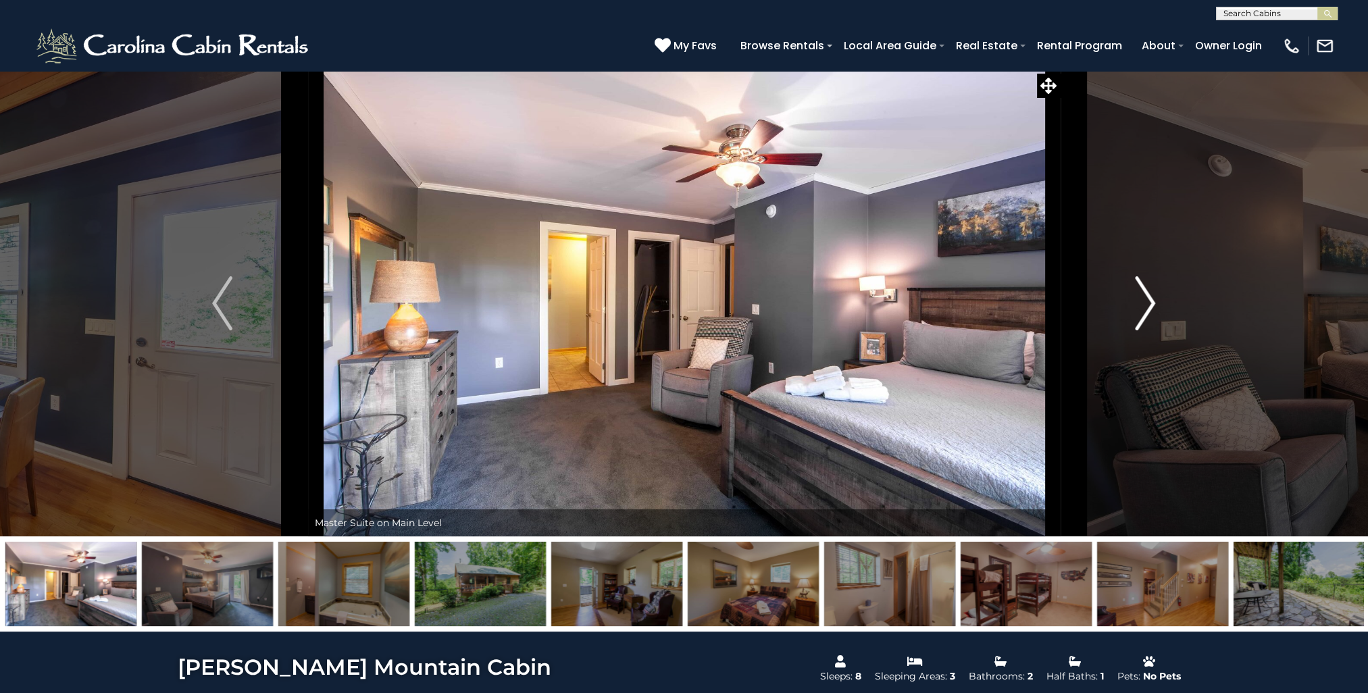
click at [1151, 299] on img "Next" at bounding box center [1145, 303] width 20 height 54
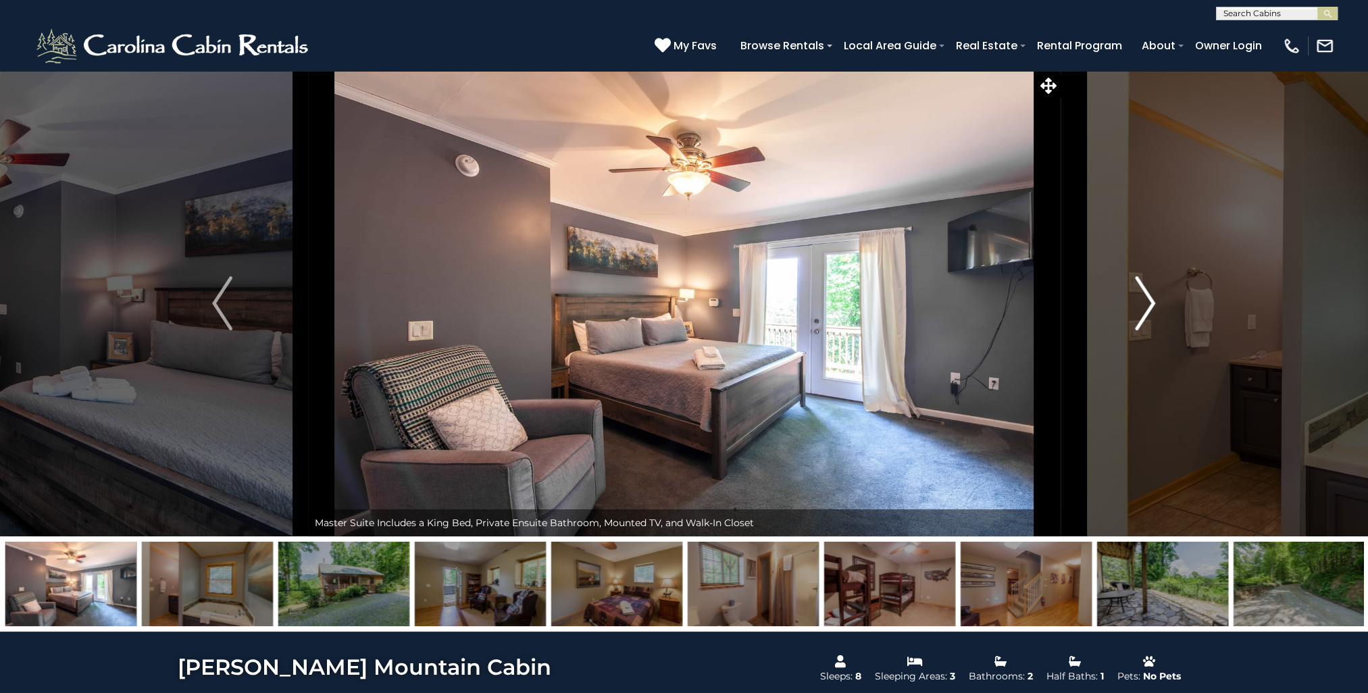
click at [1151, 299] on img "Next" at bounding box center [1145, 303] width 20 height 54
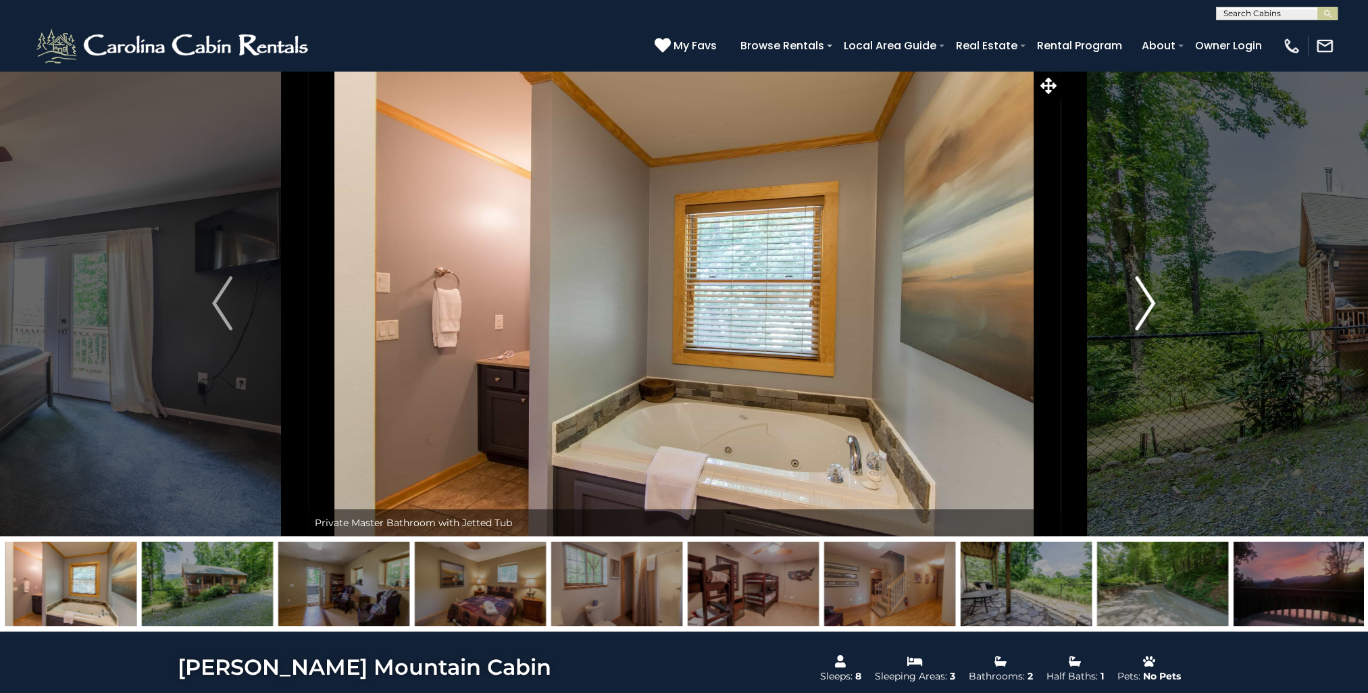
click at [1151, 299] on img "Next" at bounding box center [1145, 303] width 20 height 54
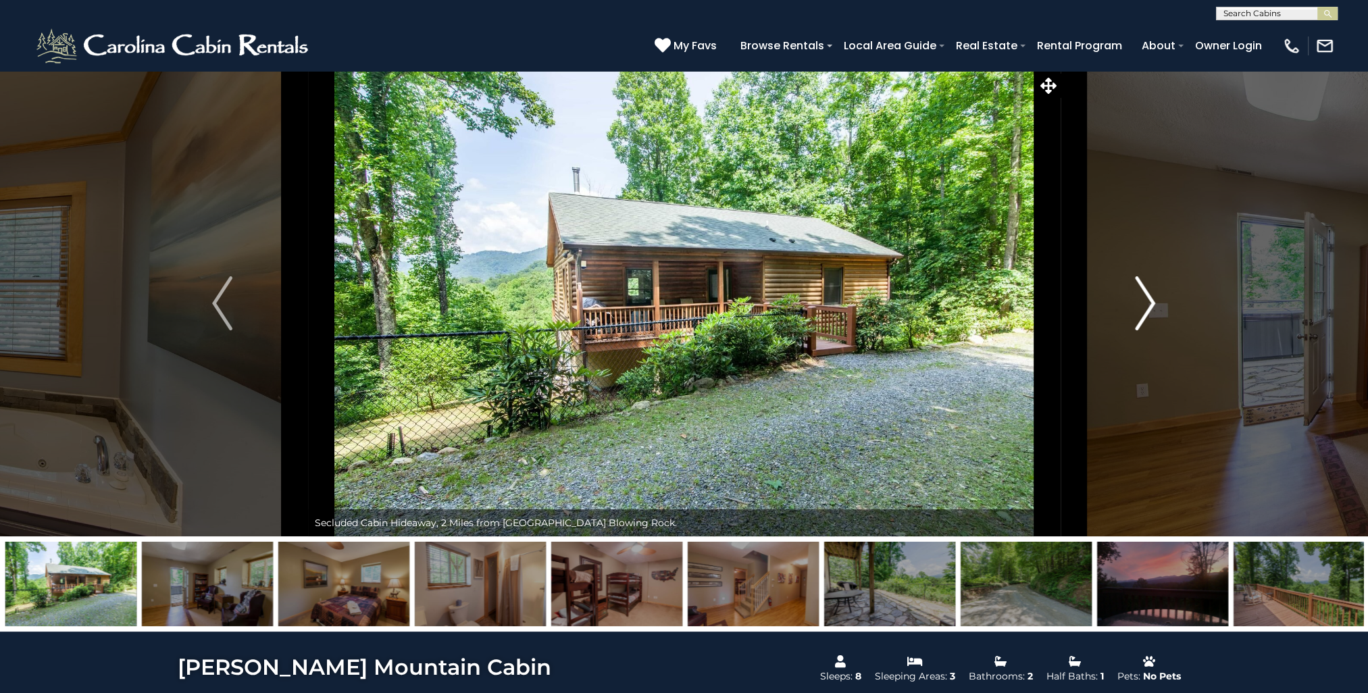
click at [1150, 301] on img "Next" at bounding box center [1145, 303] width 20 height 54
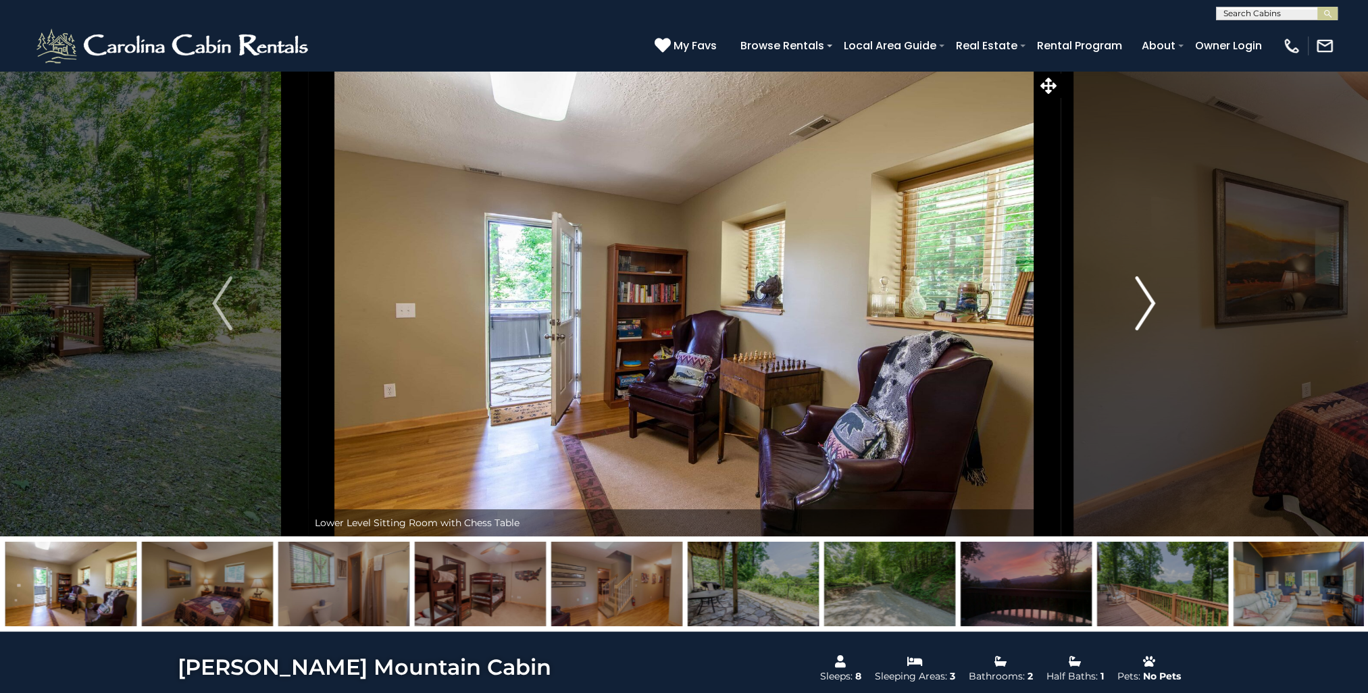
click at [1150, 301] on img "Next" at bounding box center [1145, 303] width 20 height 54
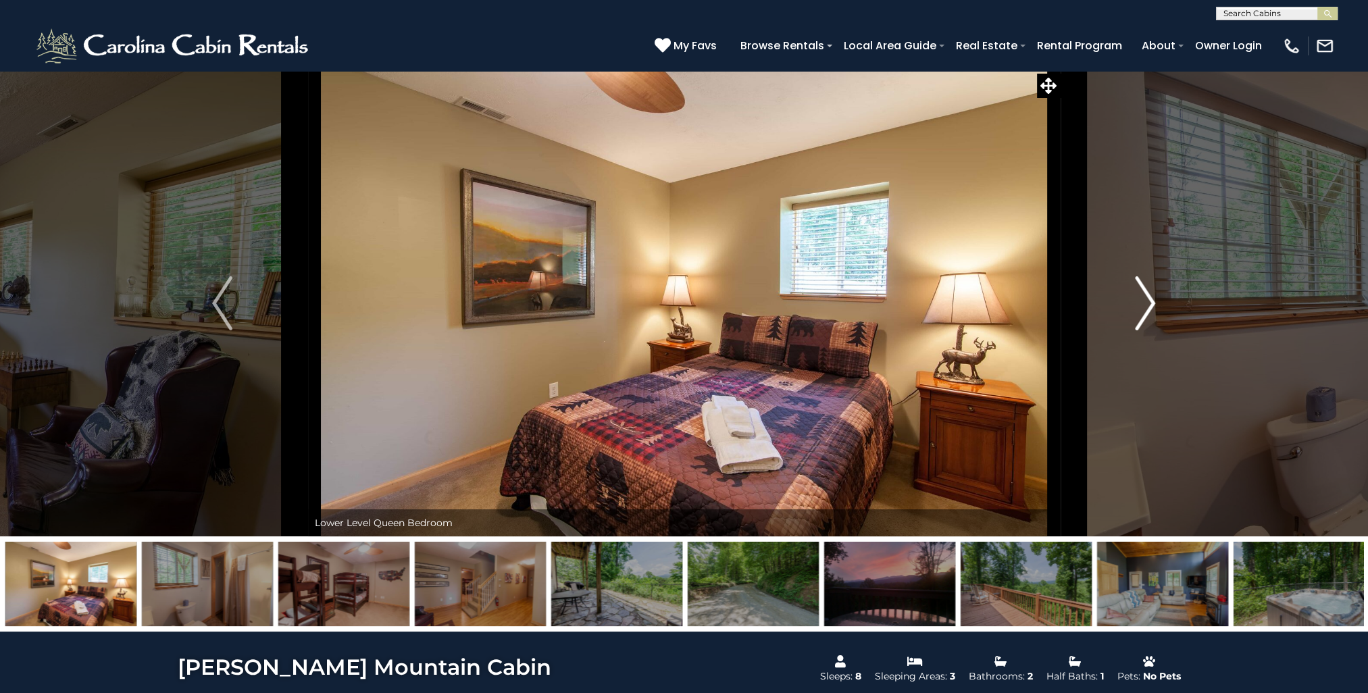
click at [1150, 301] on img "Next" at bounding box center [1145, 303] width 20 height 54
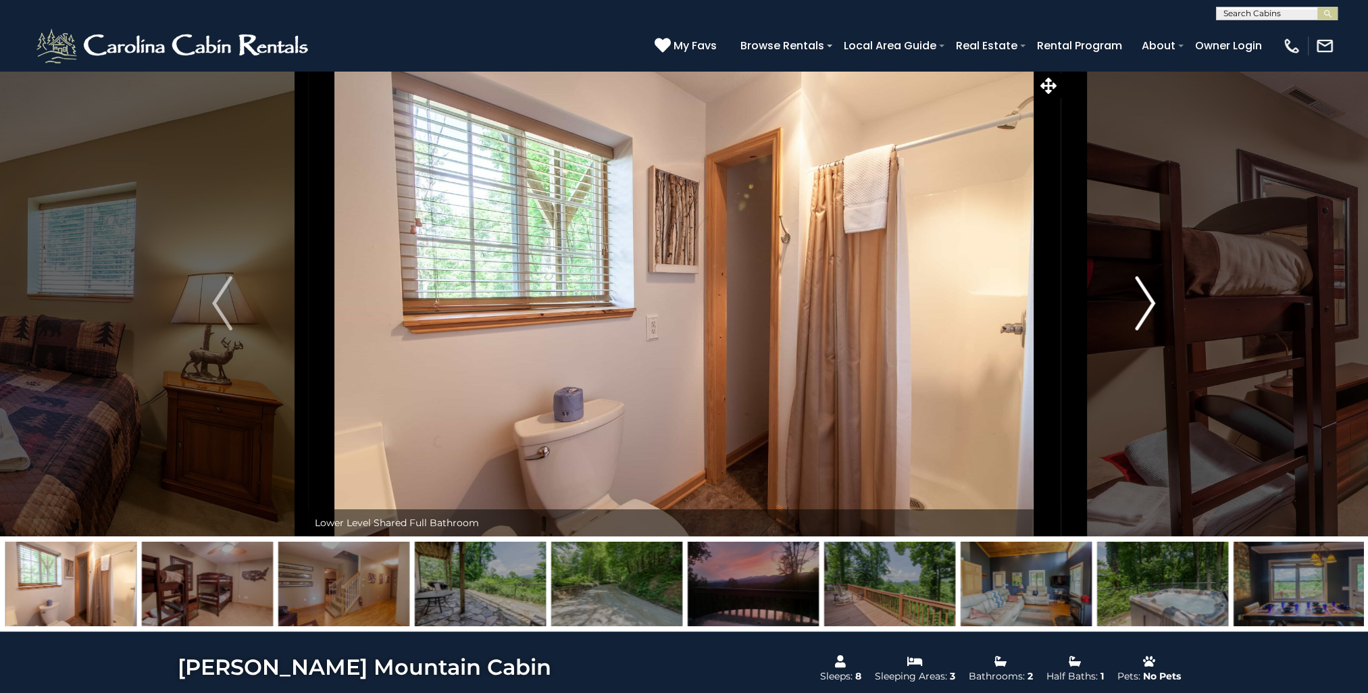
click at [1150, 301] on img "Next" at bounding box center [1145, 303] width 20 height 54
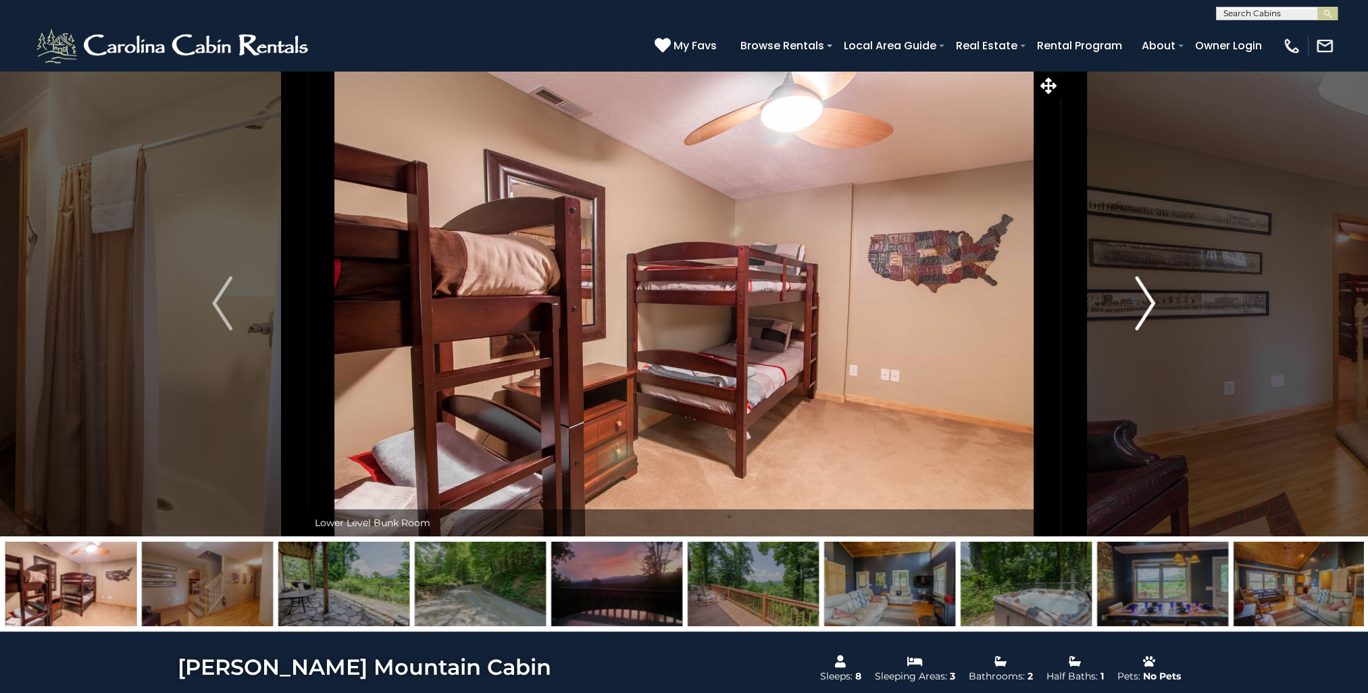
click at [1150, 301] on img "Next" at bounding box center [1145, 303] width 20 height 54
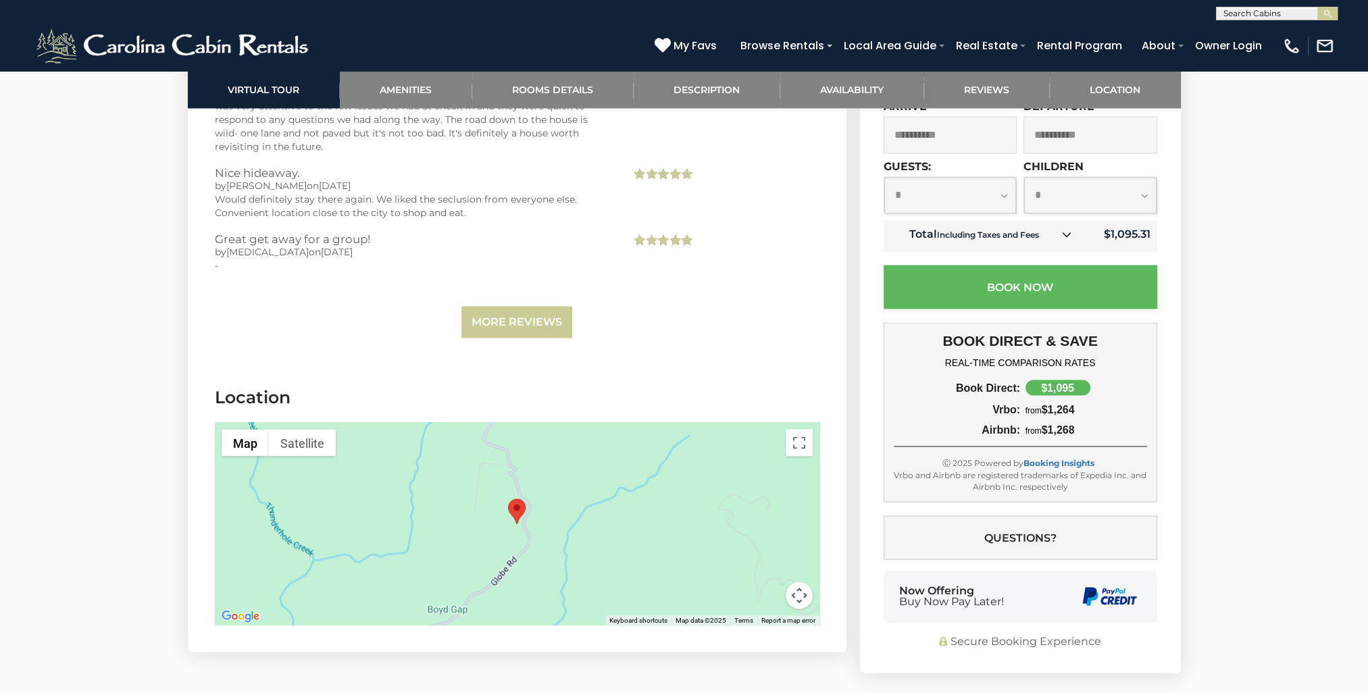
scroll to position [3171, 0]
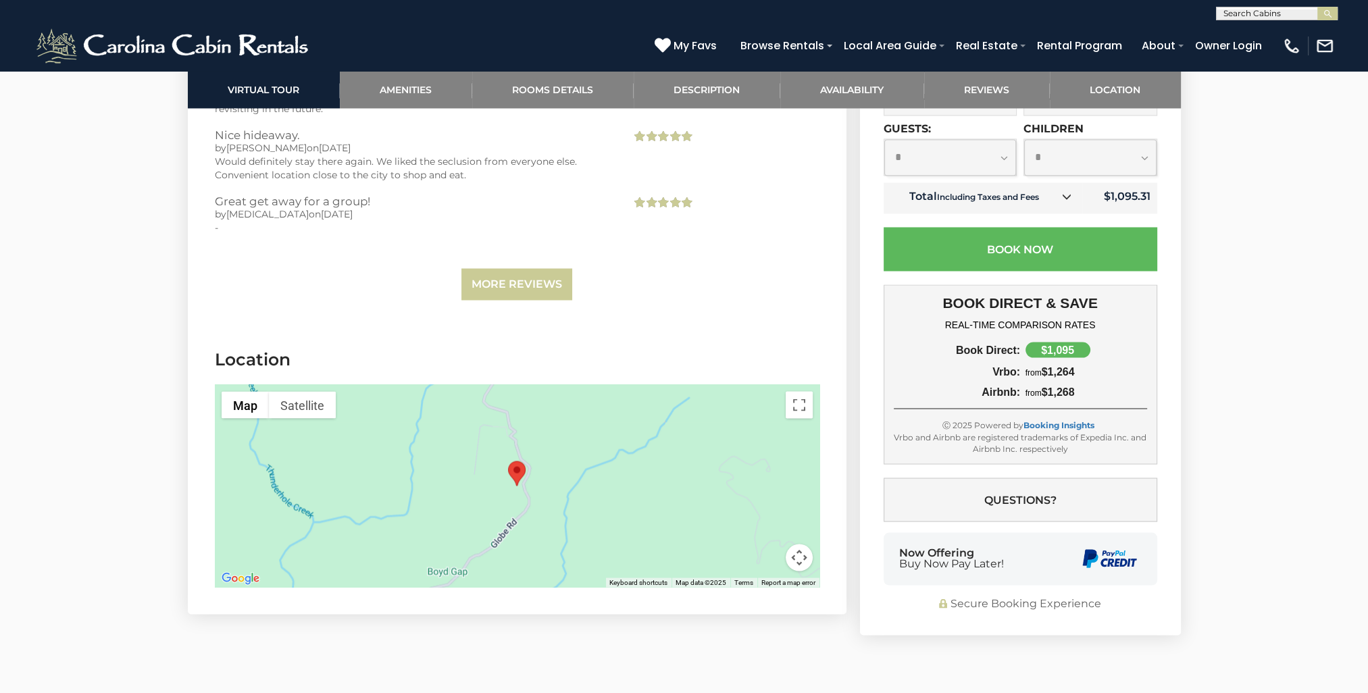
click at [798, 544] on button "Map camera controls" at bounding box center [798, 557] width 27 height 27
click at [762, 544] on button "Zoom out" at bounding box center [765, 557] width 27 height 27
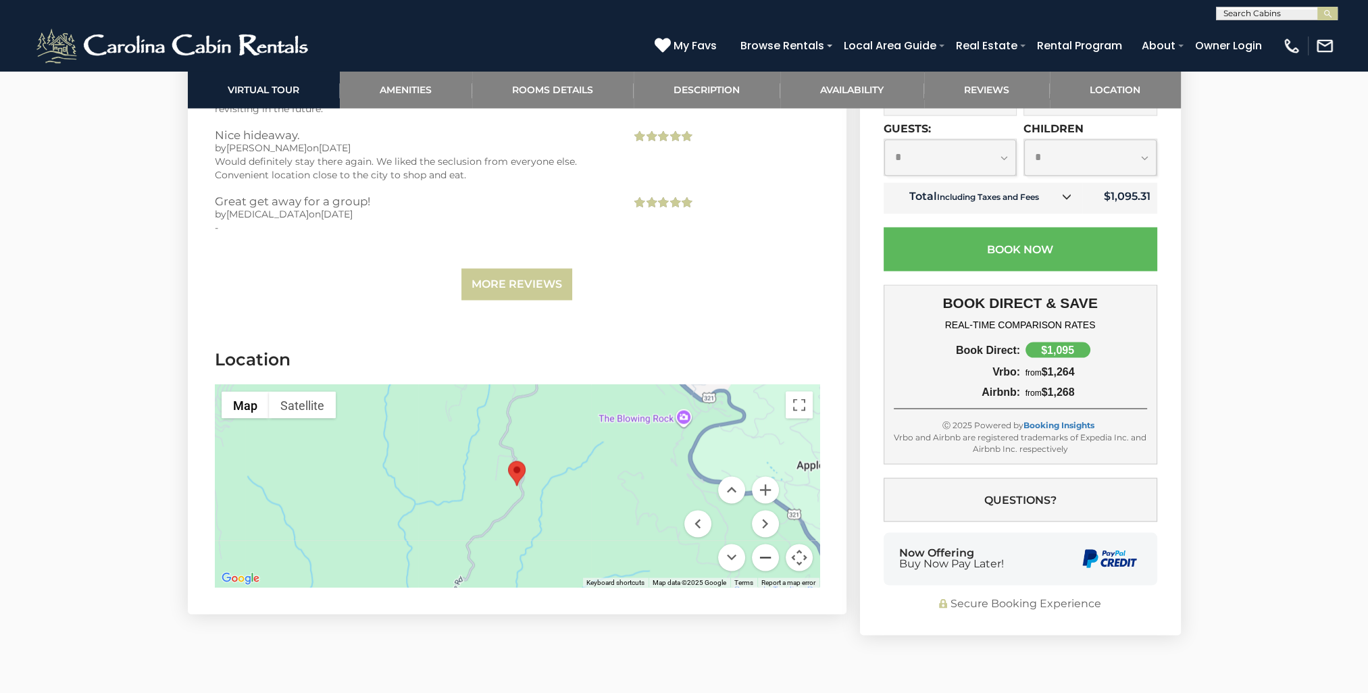
click at [762, 544] on button "Zoom out" at bounding box center [765, 557] width 27 height 27
